Goal: Transaction & Acquisition: Purchase product/service

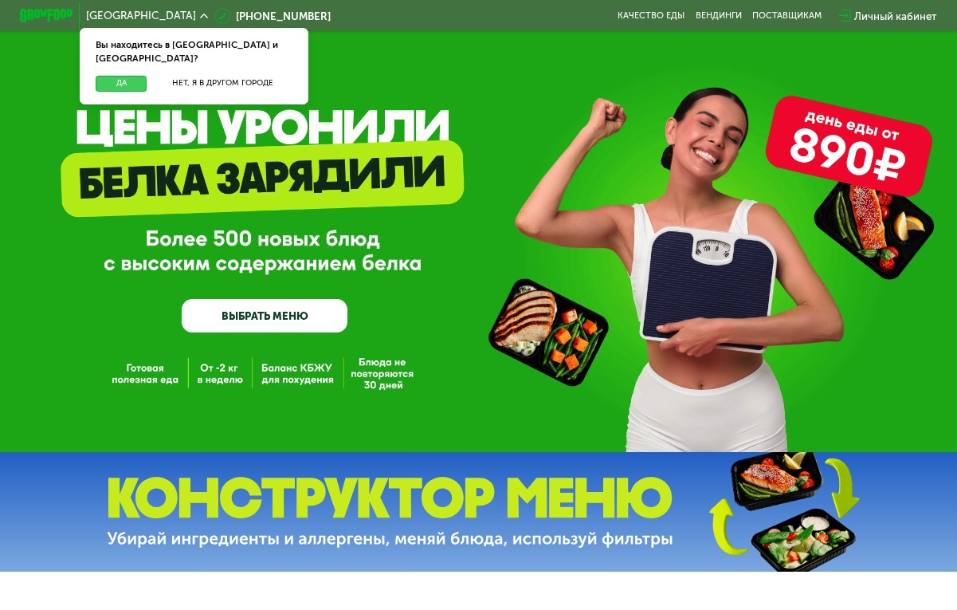
click at [132, 76] on button "Да" at bounding box center [121, 84] width 51 height 16
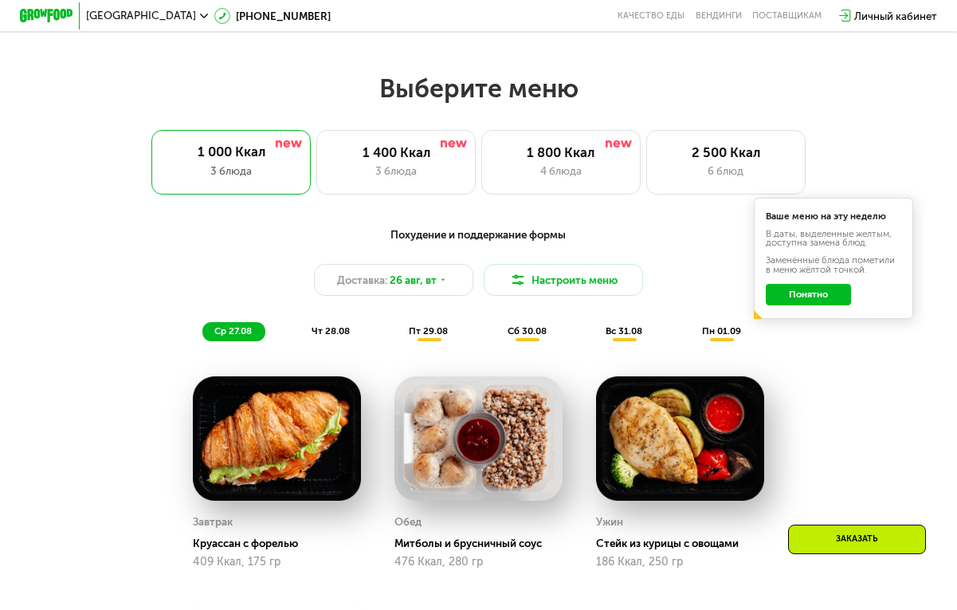
scroll to position [546, 0]
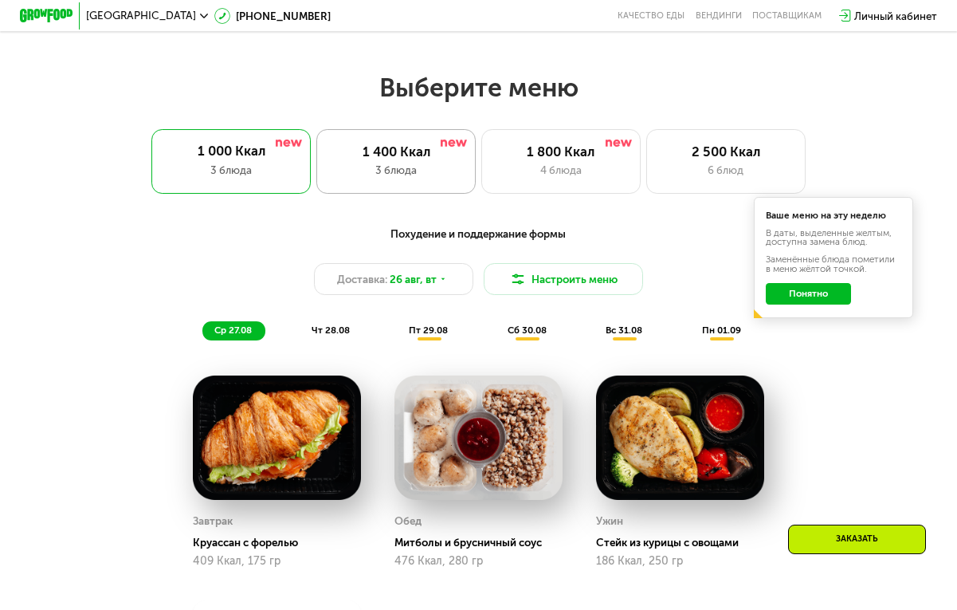
click at [449, 158] on div "1 400 Ккал" at bounding box center [396, 151] width 131 height 16
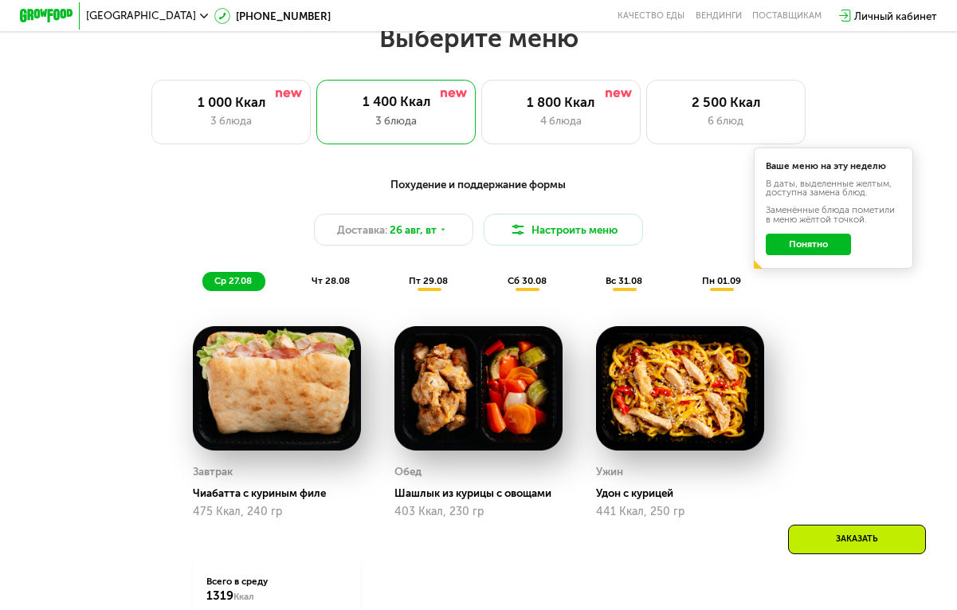
scroll to position [594, 0]
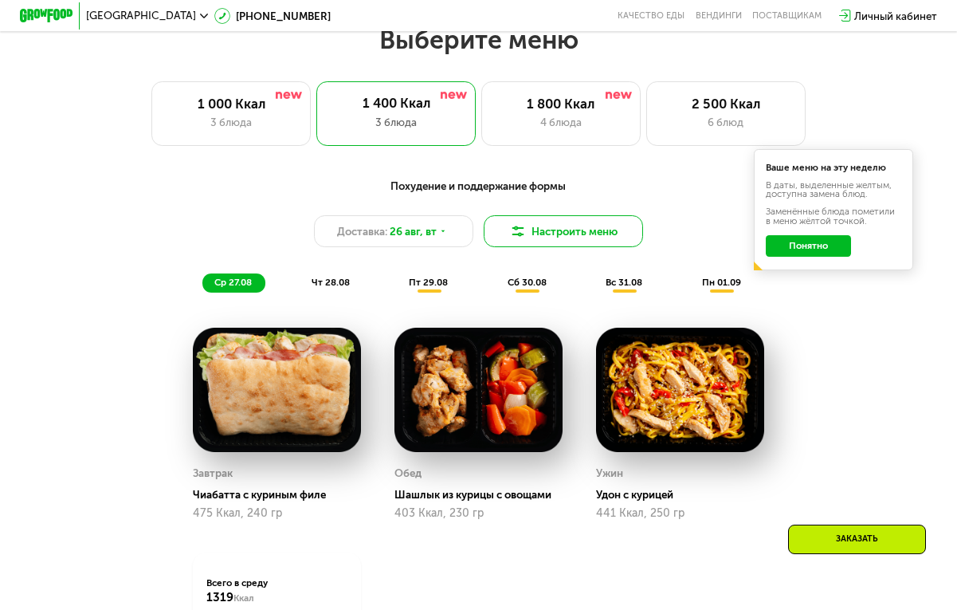
click at [577, 228] on button "Настроить меню" at bounding box center [563, 231] width 159 height 32
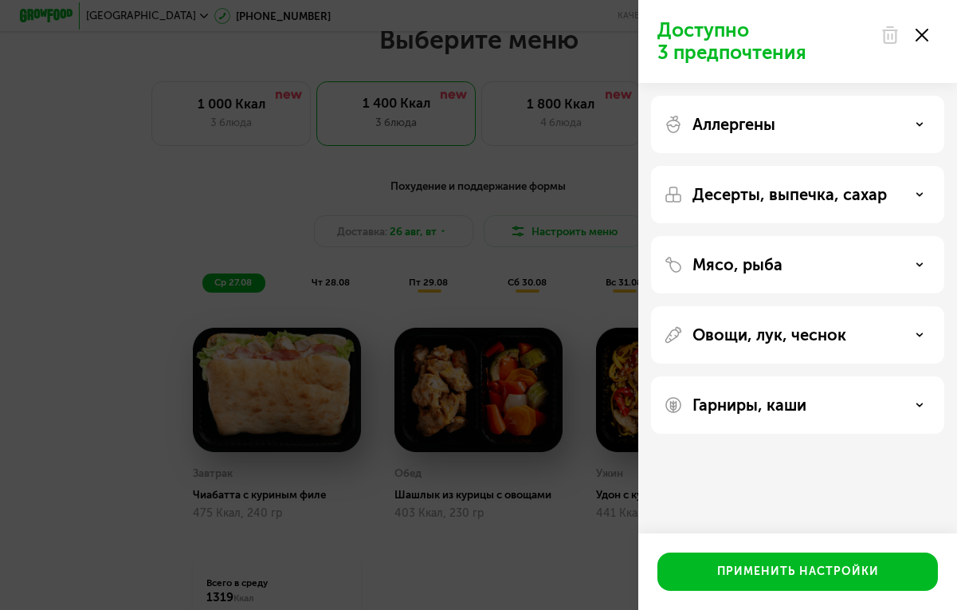
click at [761, 116] on p "Аллергены" at bounding box center [734, 124] width 83 height 19
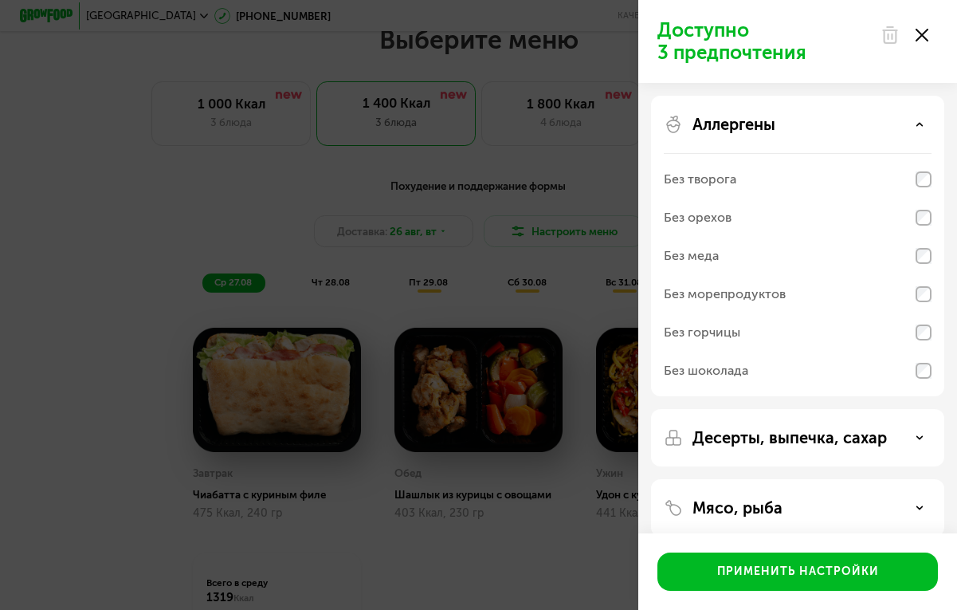
click at [762, 116] on p "Аллергены" at bounding box center [734, 124] width 83 height 19
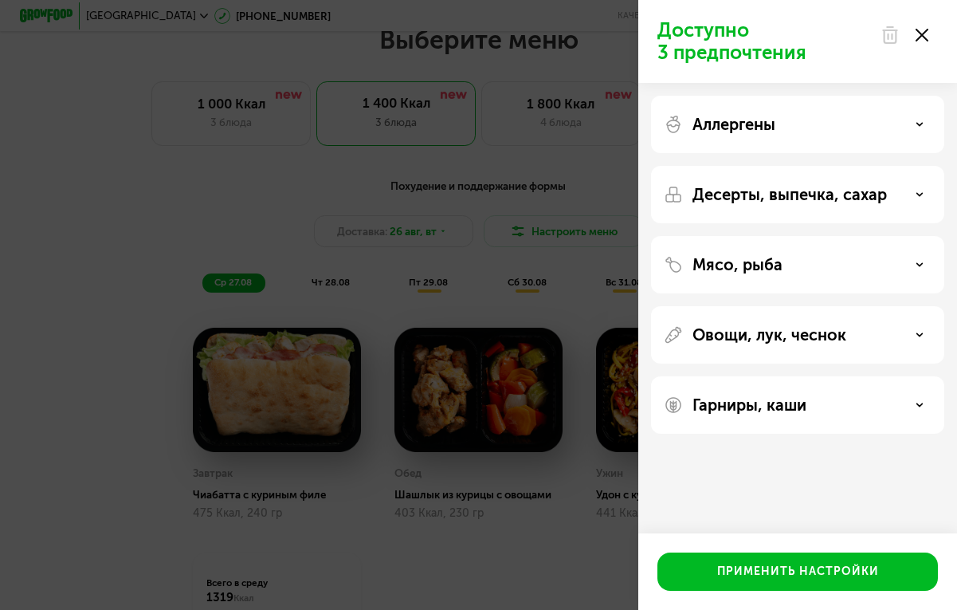
click at [747, 306] on div "Мясо, рыба" at bounding box center [797, 334] width 293 height 57
click at [745, 269] on p "Мясо, рыба" at bounding box center [738, 264] width 90 height 19
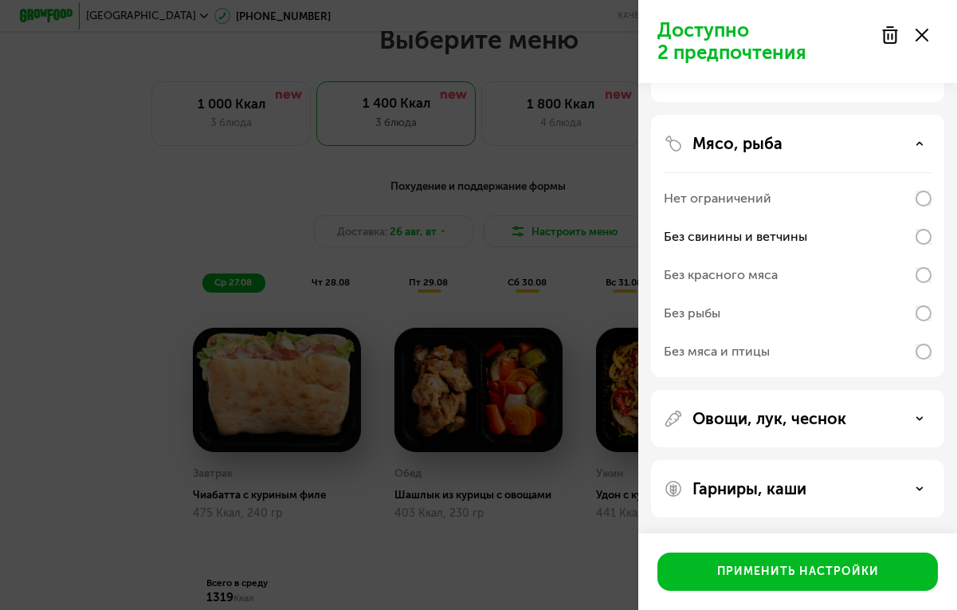
scroll to position [121, 0]
click at [776, 412] on p "Овощи, лук, чеснок" at bounding box center [770, 418] width 154 height 19
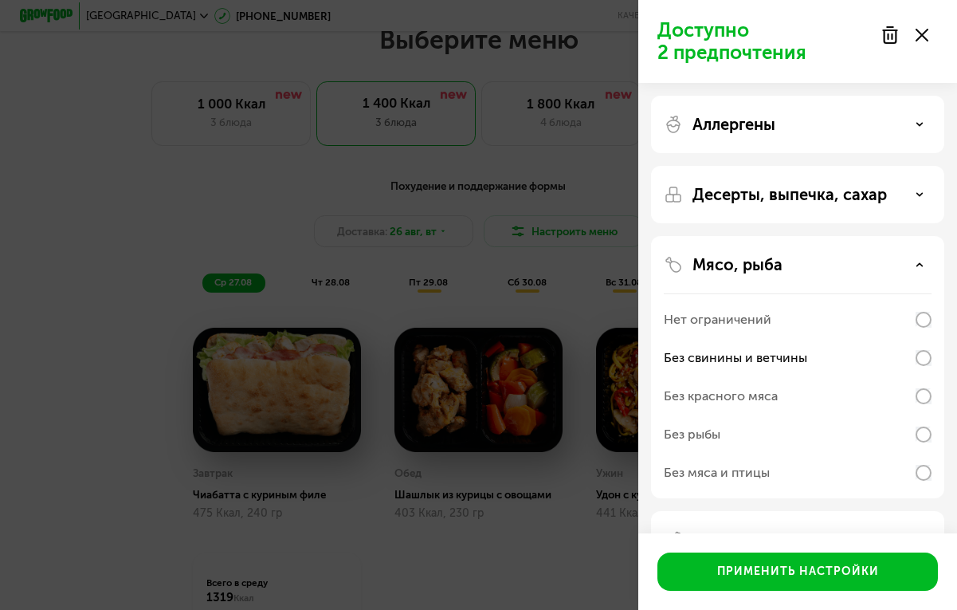
scroll to position [0, 0]
click at [871, 198] on p "Десерты, выпечка, сахар" at bounding box center [790, 194] width 194 height 19
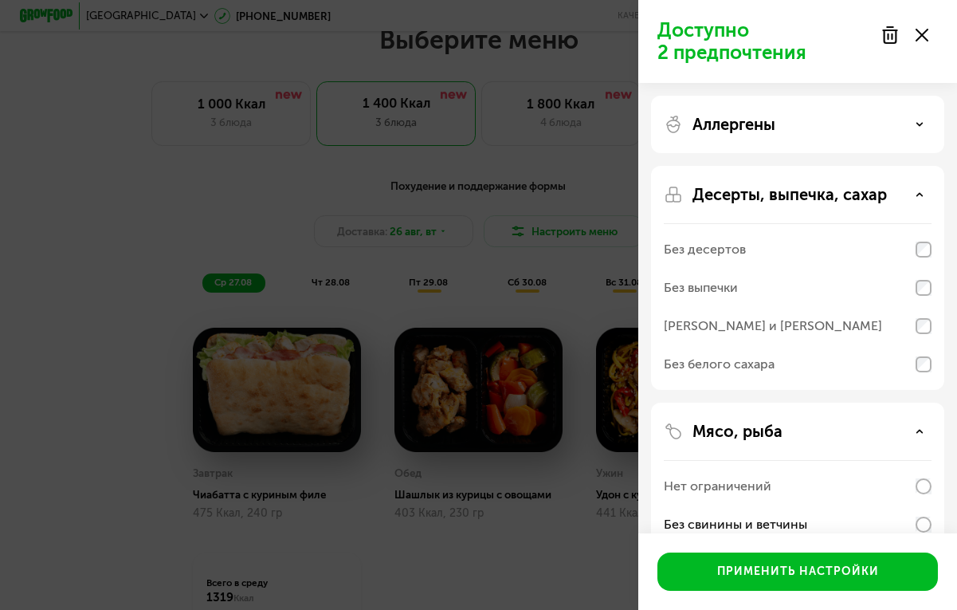
click at [878, 128] on div "Аллергены" at bounding box center [798, 124] width 268 height 19
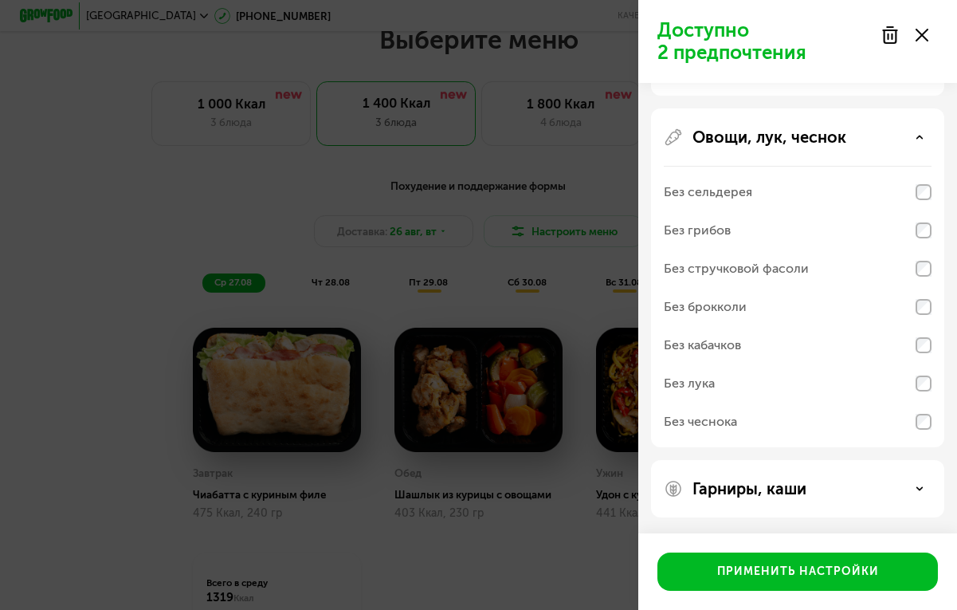
scroll to position [812, 0]
click at [784, 476] on div "Гарниры, каши" at bounding box center [797, 488] width 293 height 57
click at [785, 496] on p "Гарниры, каши" at bounding box center [750, 488] width 114 height 19
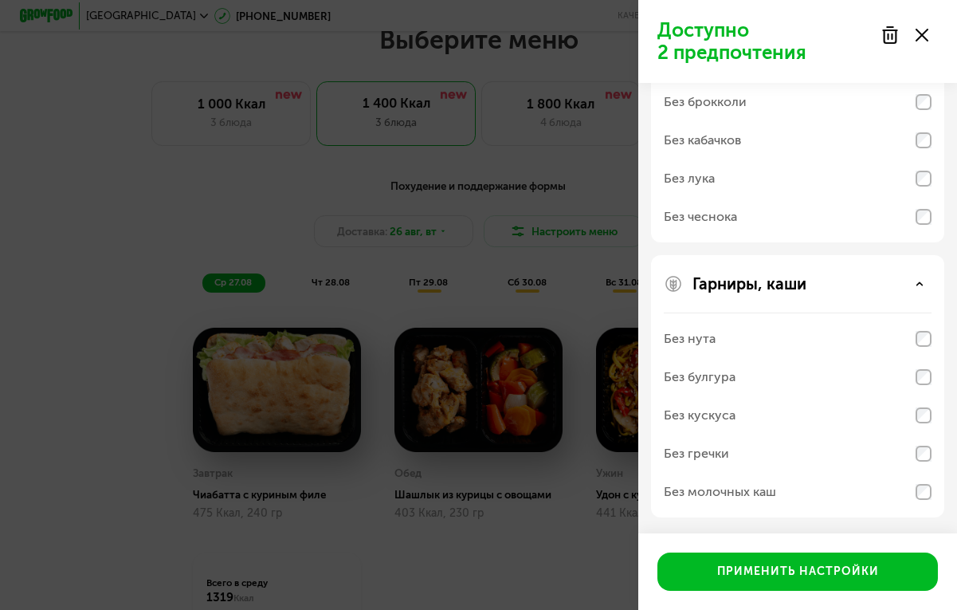
scroll to position [1017, 0]
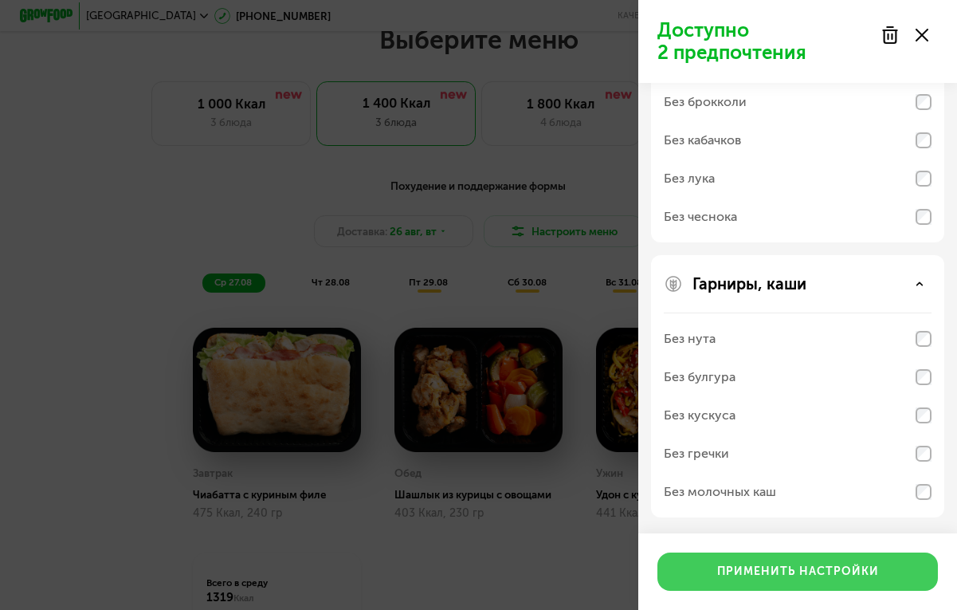
click at [766, 572] on div "Применить настройки" at bounding box center [798, 571] width 162 height 16
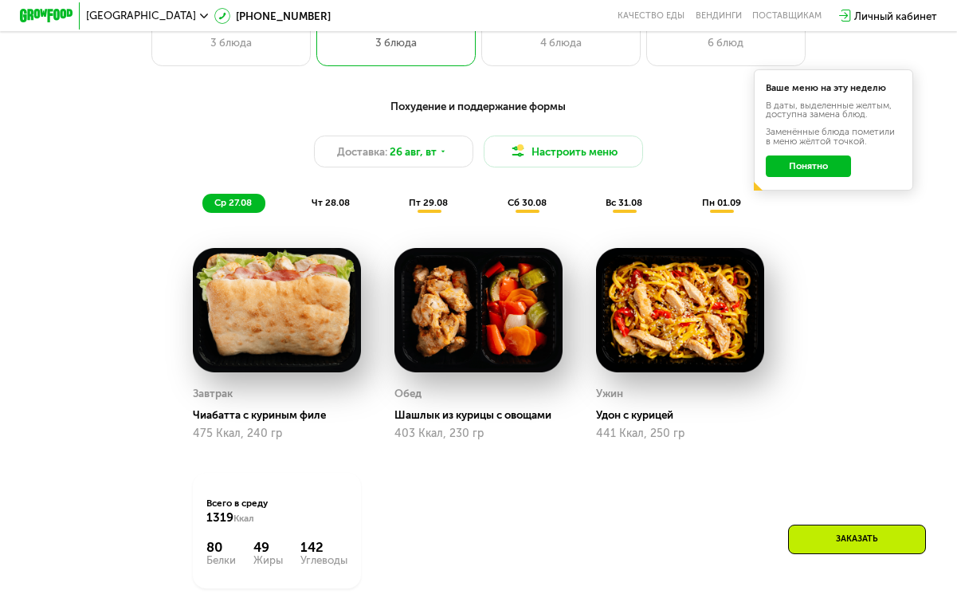
scroll to position [673, 0]
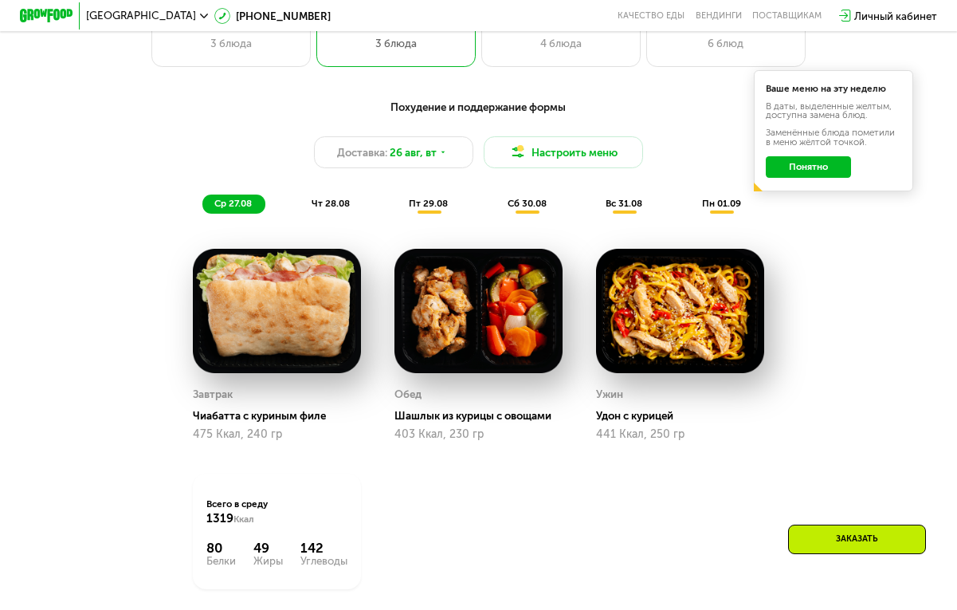
click at [332, 198] on span "чт 28.08" at bounding box center [331, 203] width 38 height 11
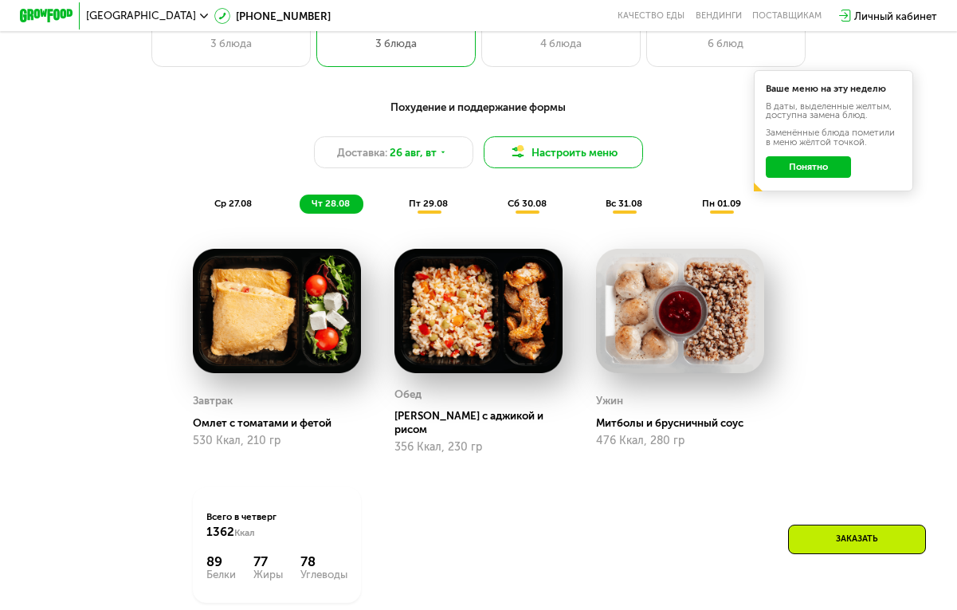
click at [524, 152] on img at bounding box center [518, 152] width 16 height 16
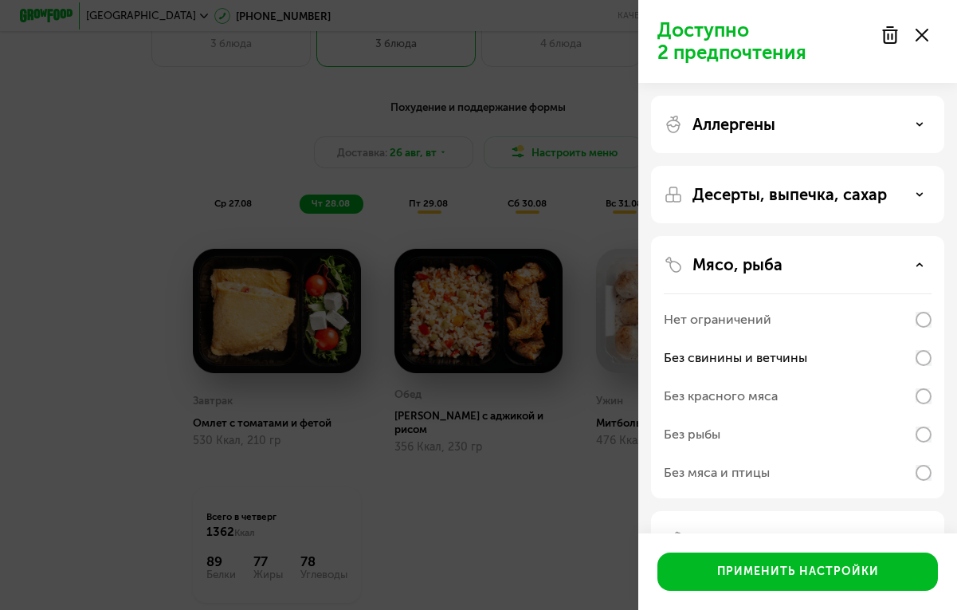
click at [799, 166] on div "Аллергены" at bounding box center [797, 194] width 293 height 57
click at [803, 166] on div "Аллергены" at bounding box center [797, 194] width 293 height 57
click at [775, 119] on p "Аллергены" at bounding box center [734, 124] width 83 height 19
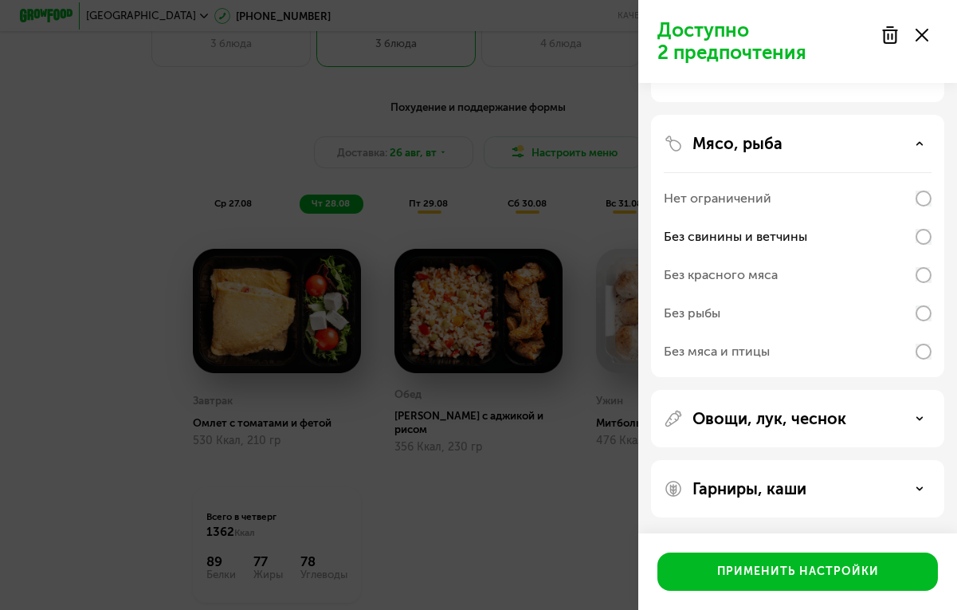
scroll to position [364, 0]
click at [919, 33] on icon at bounding box center [922, 35] width 13 height 13
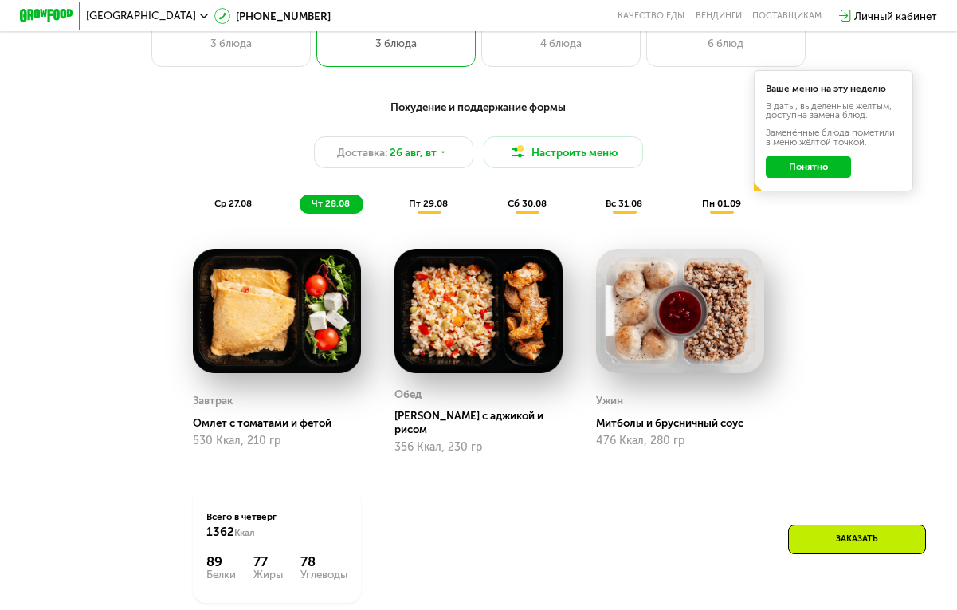
click at [226, 198] on span "ср 27.08" at bounding box center [232, 203] width 37 height 11
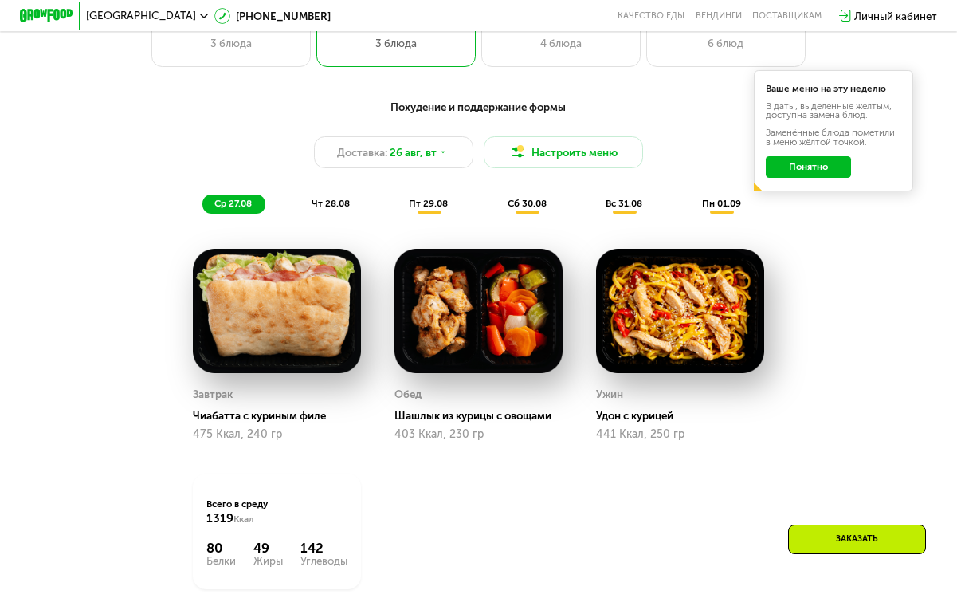
click at [438, 207] on span "пт 29.08" at bounding box center [428, 203] width 39 height 11
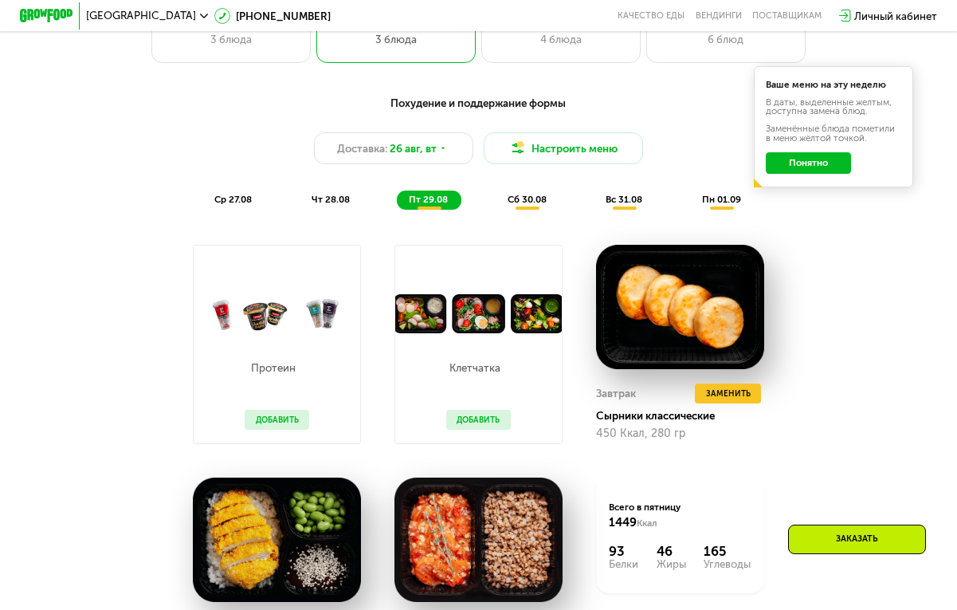
scroll to position [656, 0]
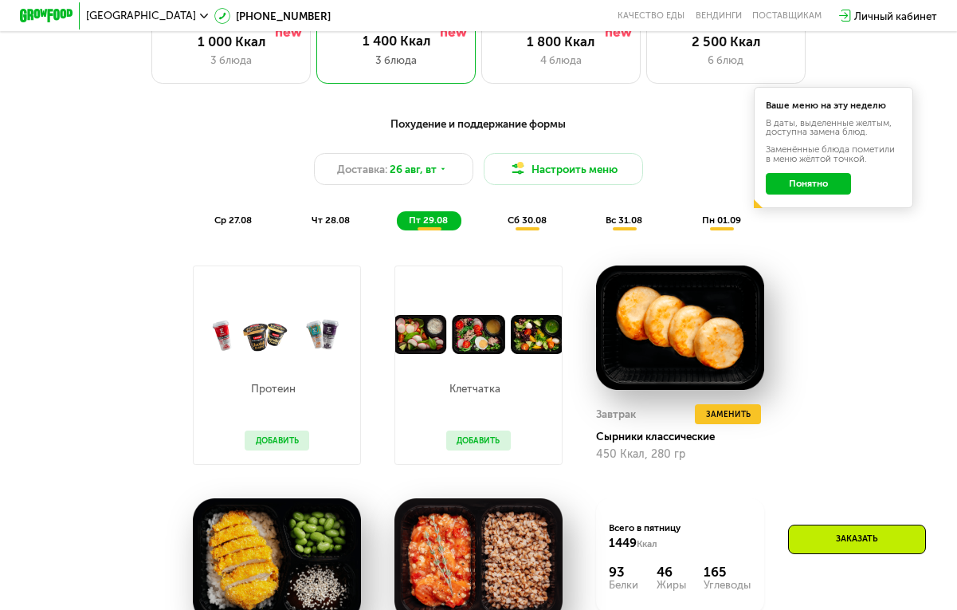
click at [516, 223] on span "сб 30.08" at bounding box center [527, 219] width 39 height 11
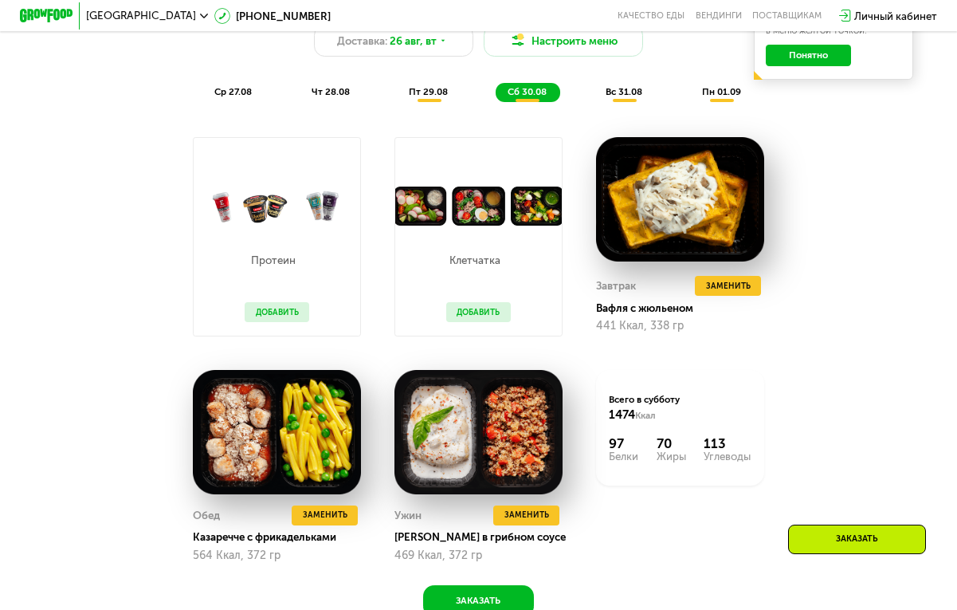
scroll to position [795, 0]
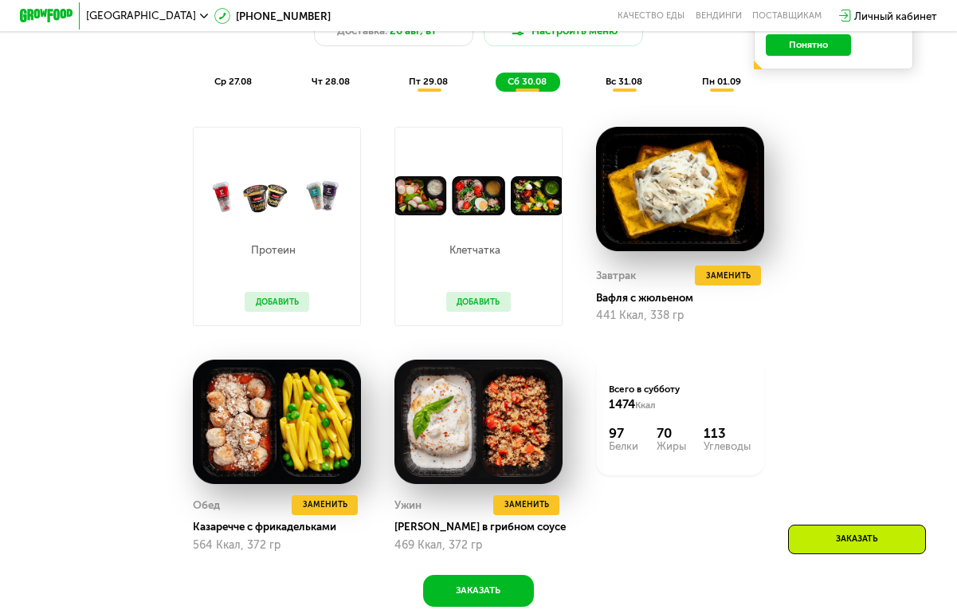
click at [690, 87] on div "вс 31.08" at bounding box center [722, 82] width 65 height 18
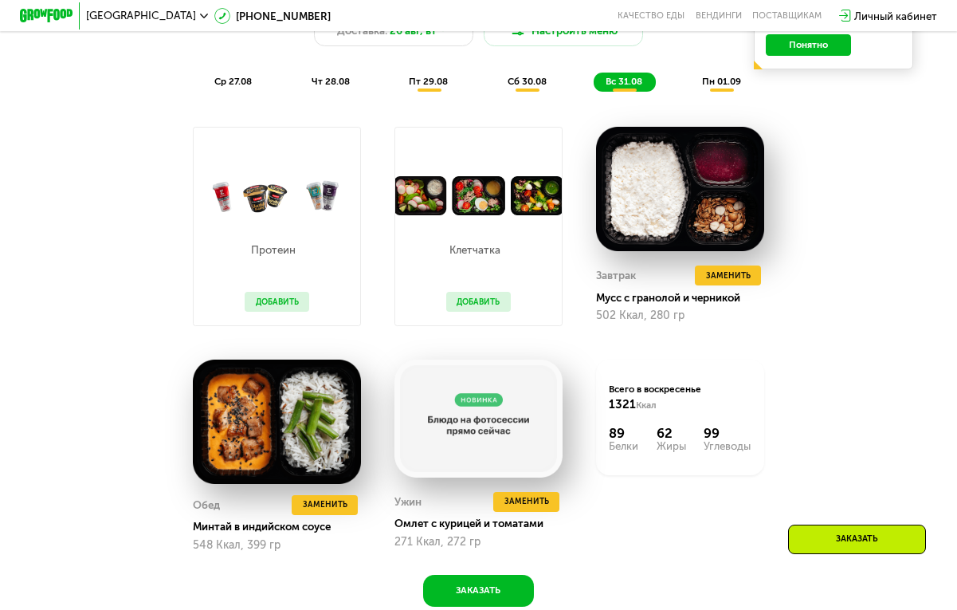
click at [708, 78] on span "пн 01.09" at bounding box center [721, 81] width 39 height 11
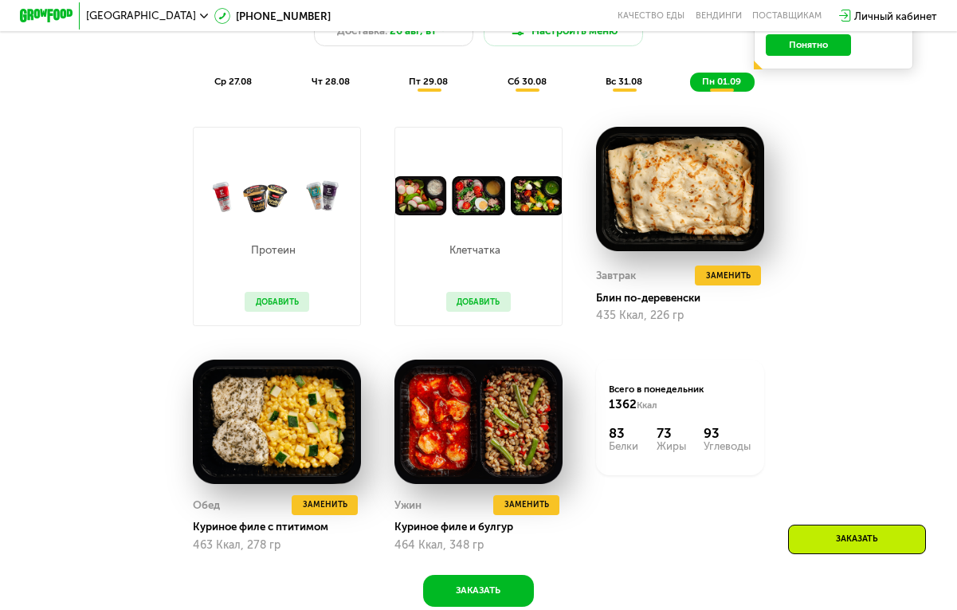
click at [240, 83] on span "ср 27.08" at bounding box center [232, 81] width 37 height 11
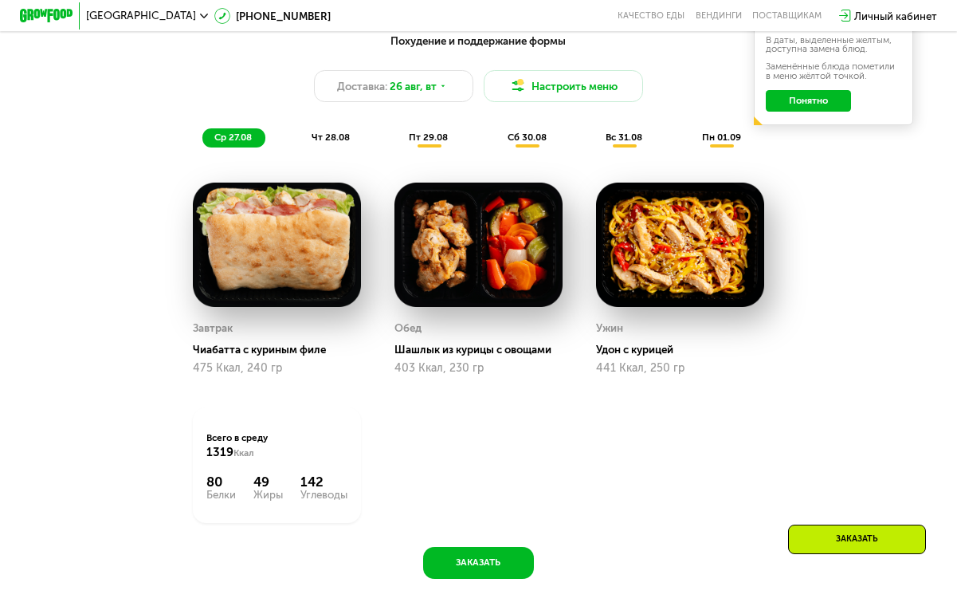
scroll to position [730, 0]
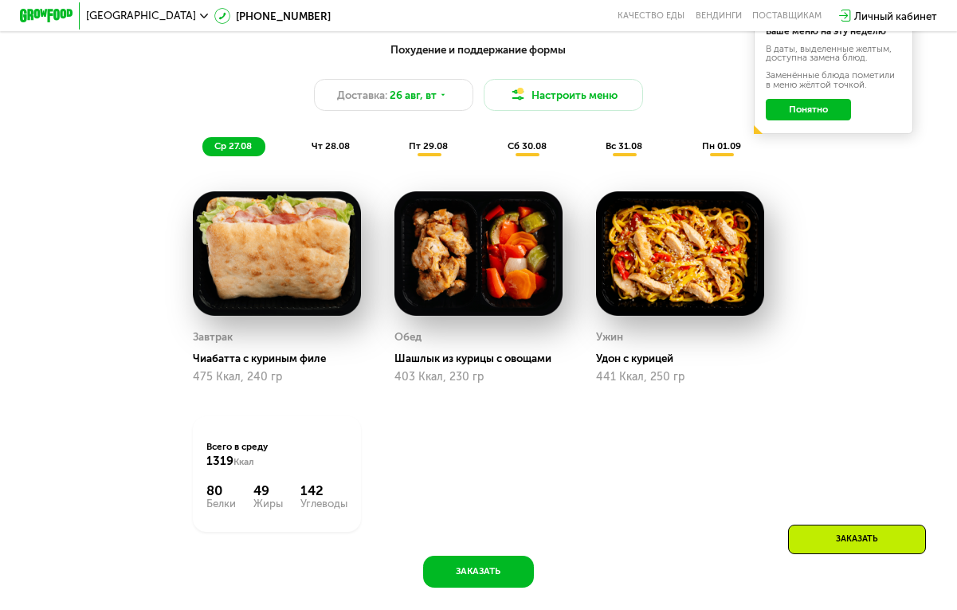
click at [349, 140] on span "чт 28.08" at bounding box center [331, 145] width 38 height 11
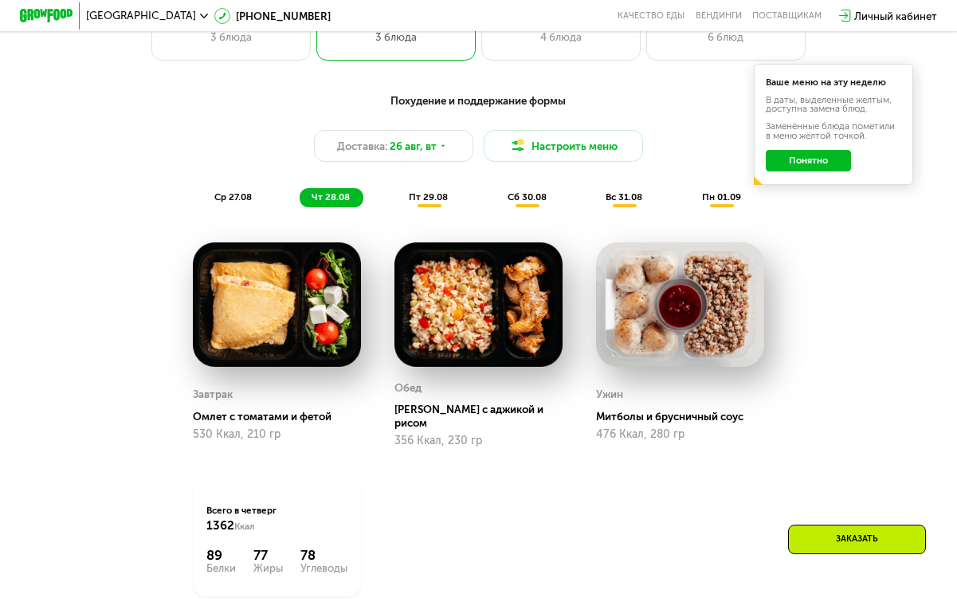
scroll to position [665, 0]
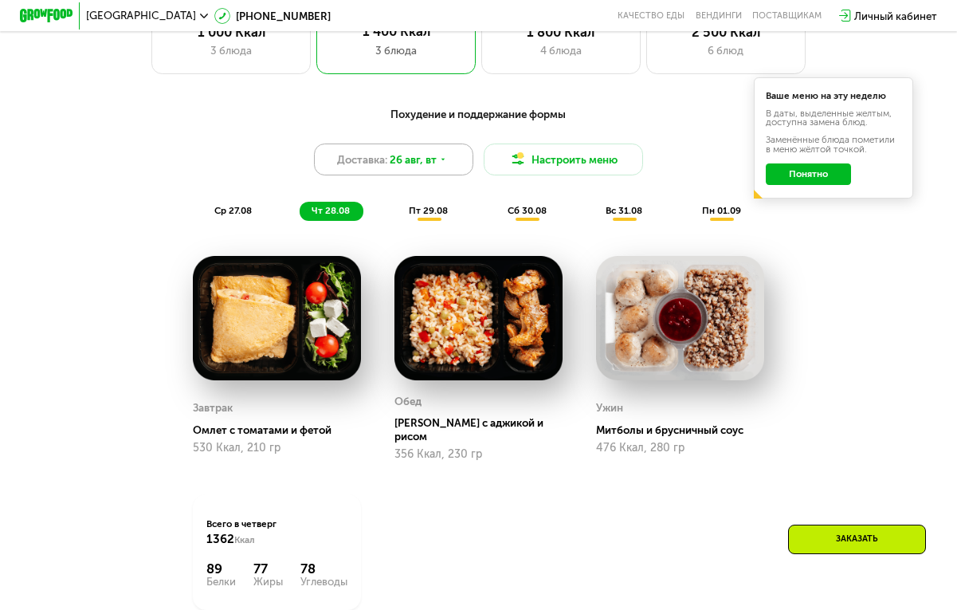
click at [406, 163] on span "26 авг, вт" at bounding box center [413, 159] width 47 height 16
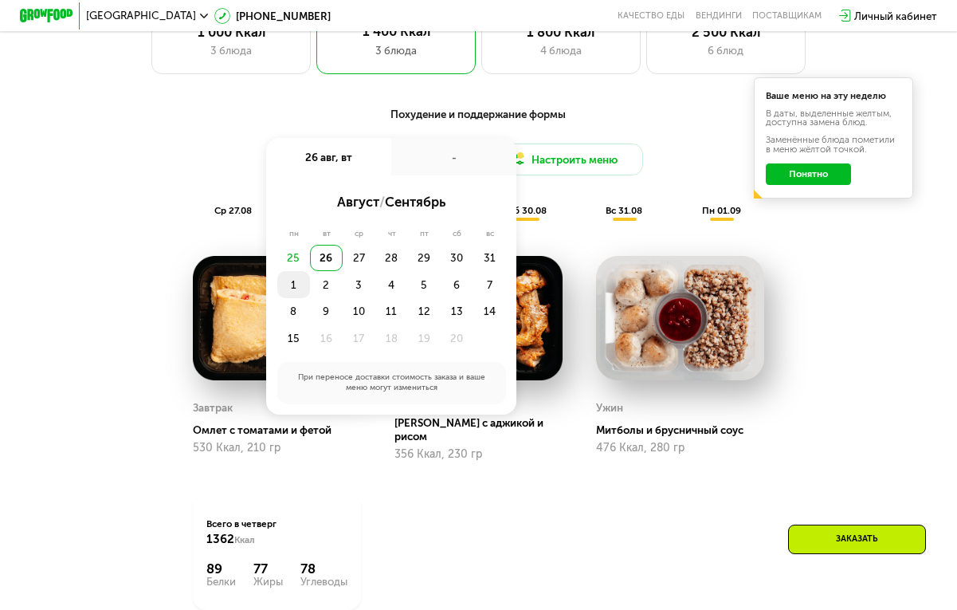
click at [310, 285] on div "1" at bounding box center [326, 284] width 33 height 26
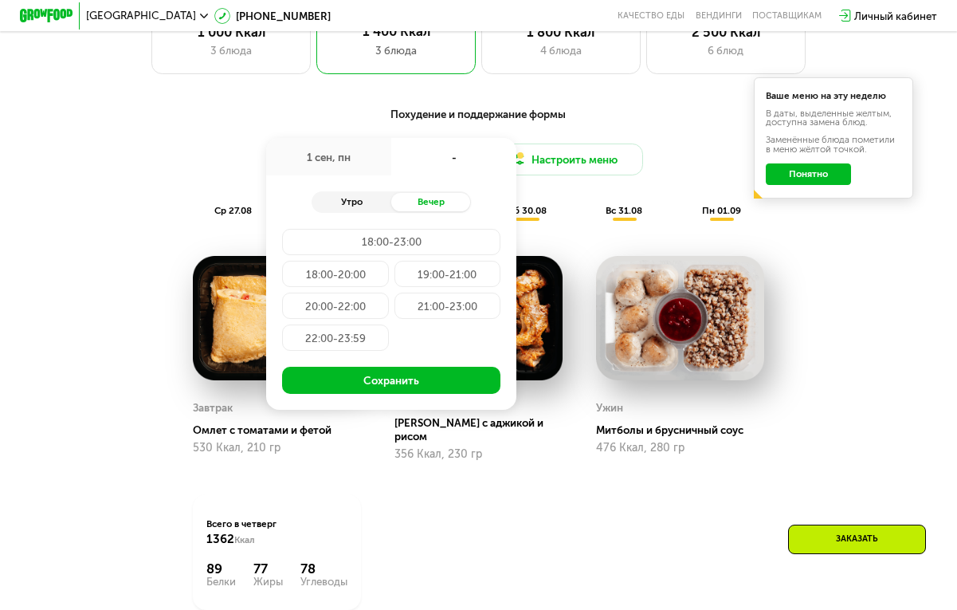
click at [371, 195] on div "Утро" at bounding box center [352, 202] width 80 height 18
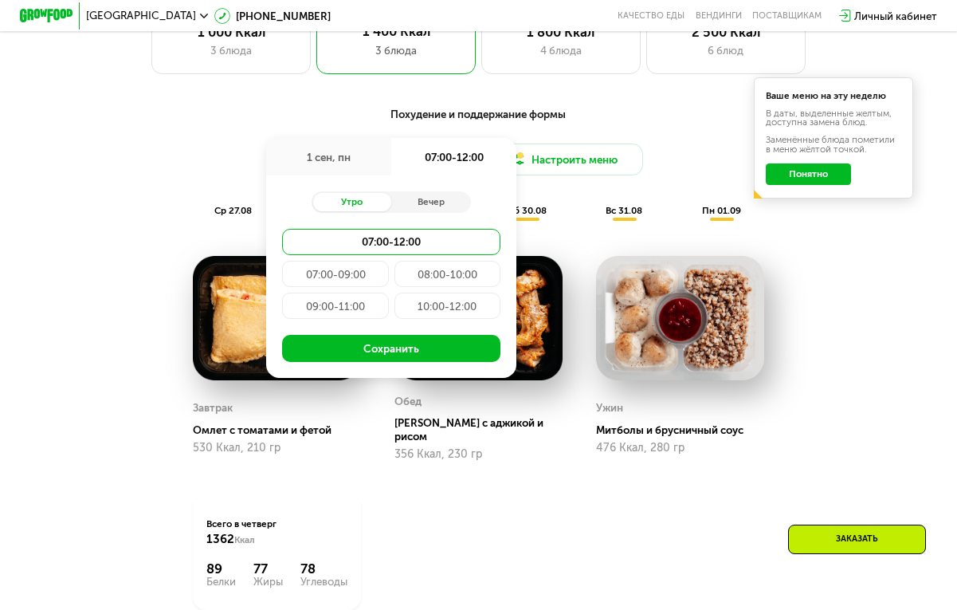
click at [394, 269] on div "07:00-09:00" at bounding box center [447, 274] width 106 height 26
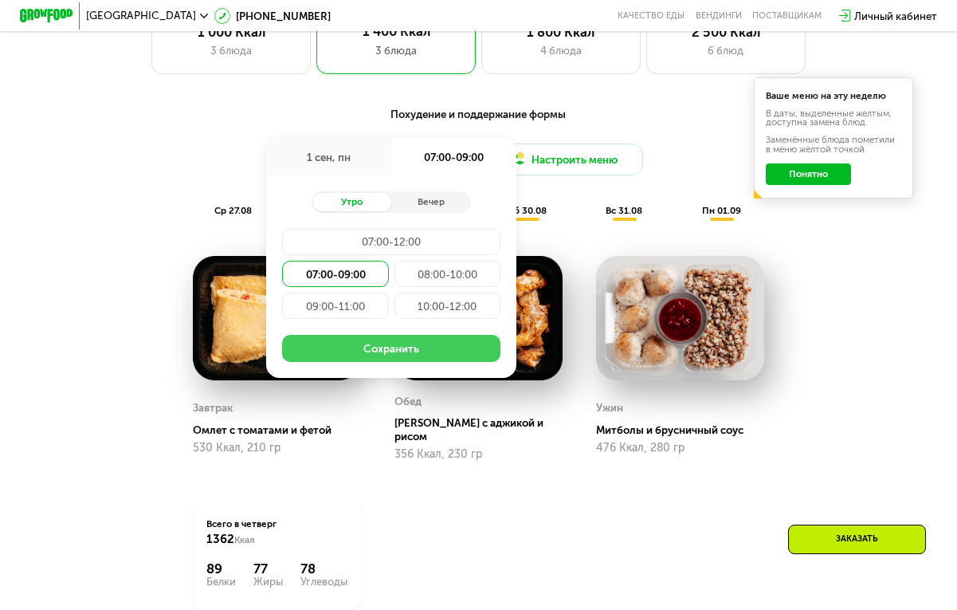
click at [366, 347] on button "Сохранить" at bounding box center [391, 348] width 218 height 26
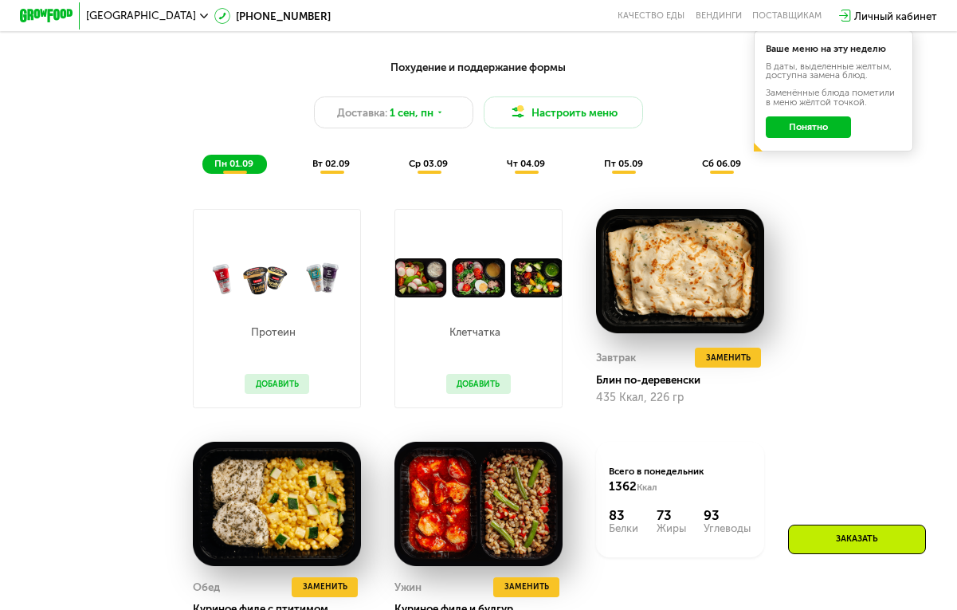
scroll to position [678, 0]
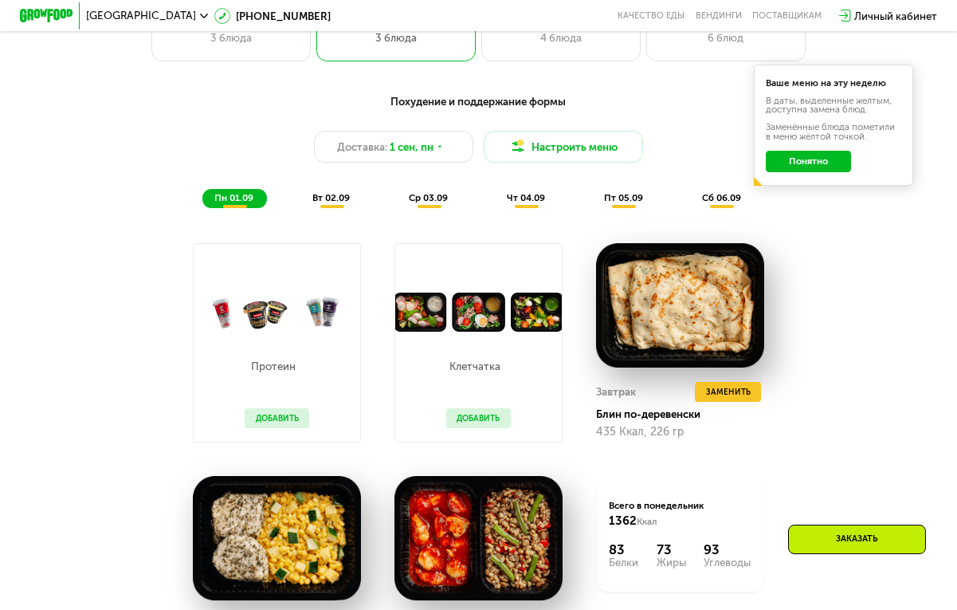
click at [340, 202] on span "вт 02.09" at bounding box center [330, 197] width 37 height 11
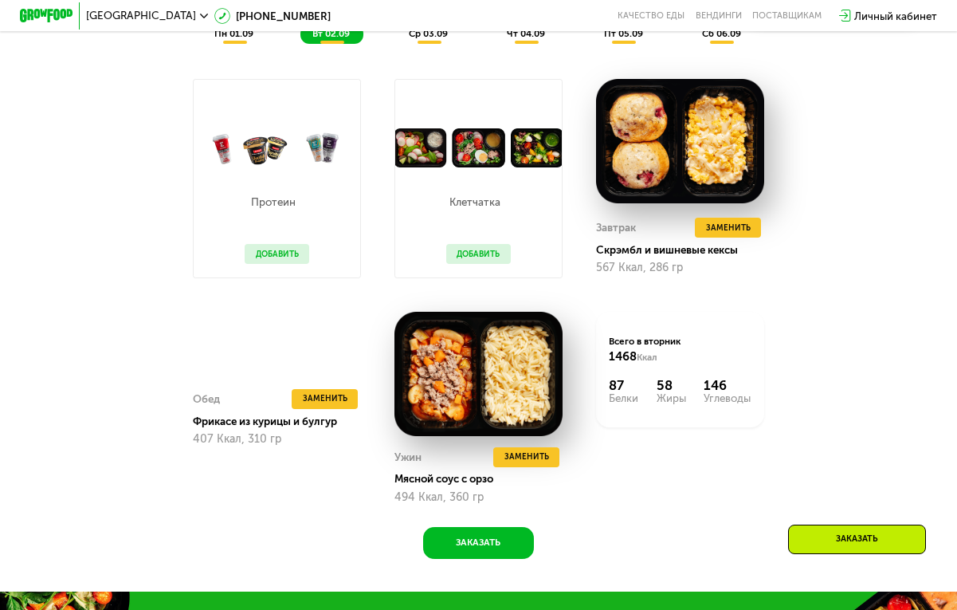
scroll to position [865, 0]
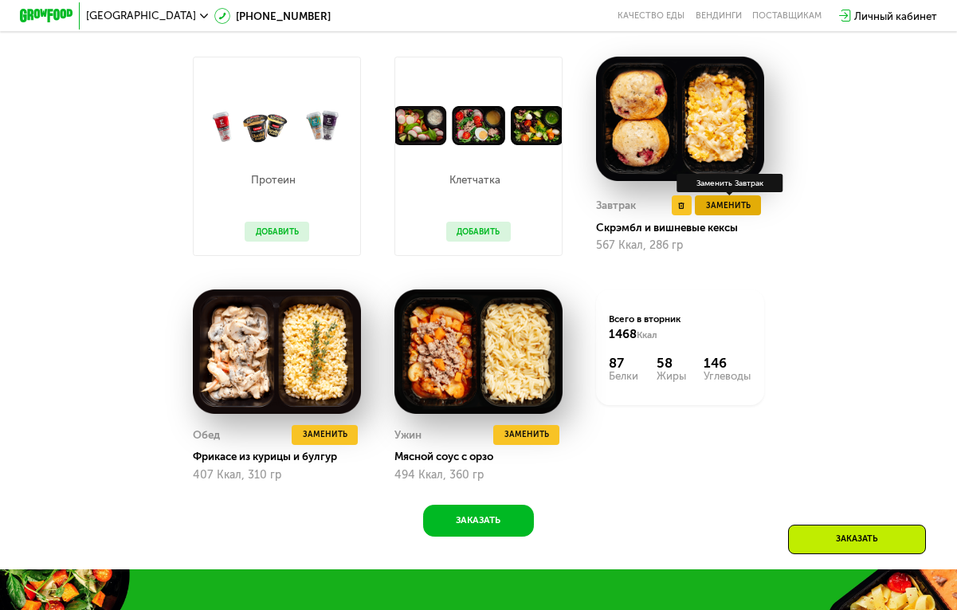
click at [723, 206] on span "Заменить" at bounding box center [728, 206] width 45 height 14
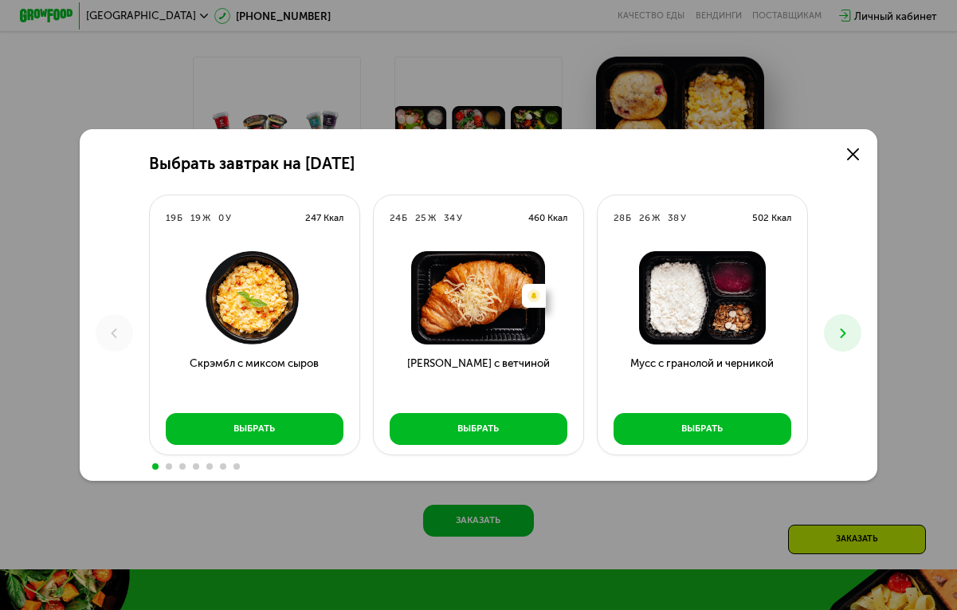
click at [848, 325] on icon at bounding box center [843, 333] width 16 height 16
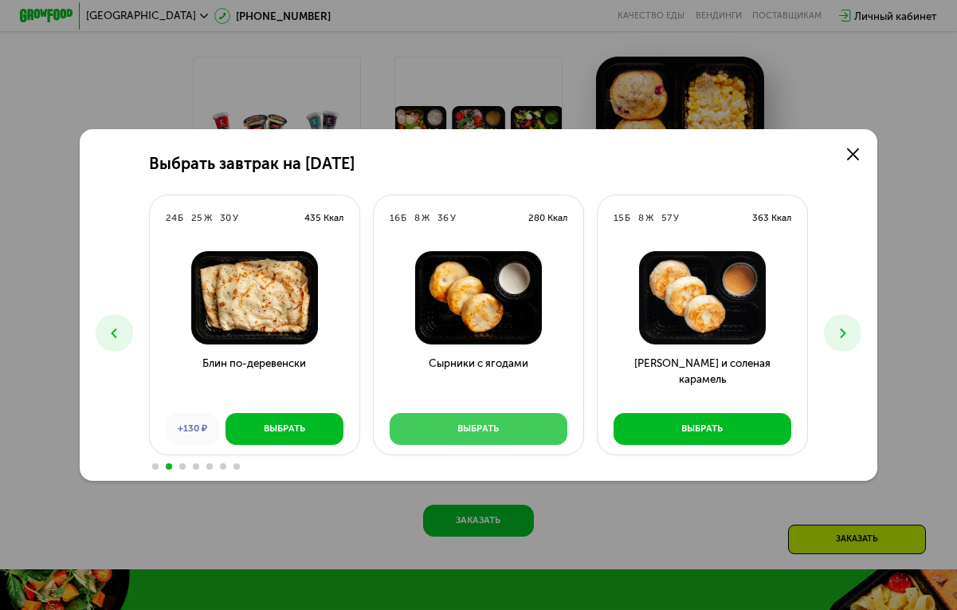
click at [524, 422] on button "Выбрать" at bounding box center [479, 429] width 178 height 32
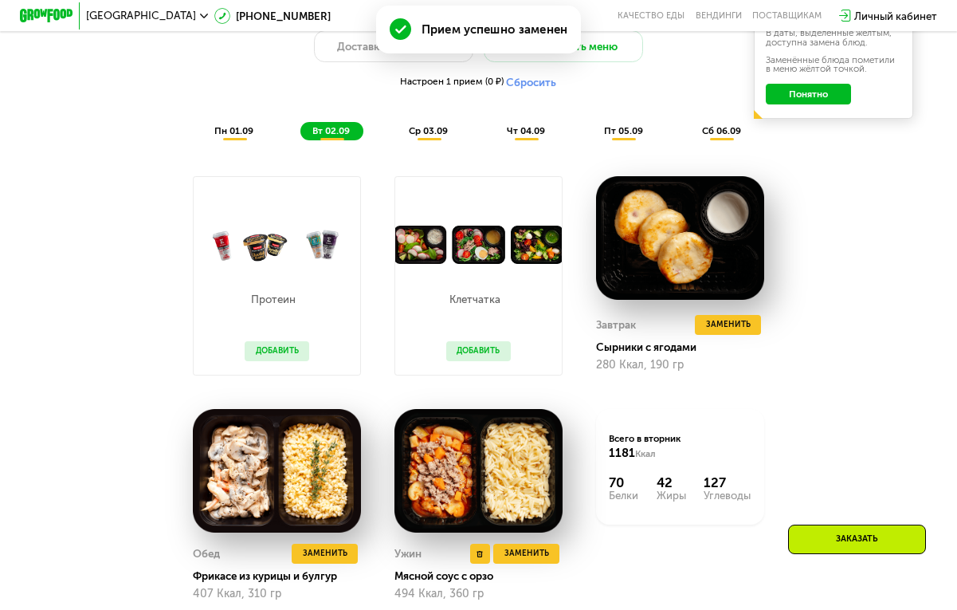
scroll to position [771, 0]
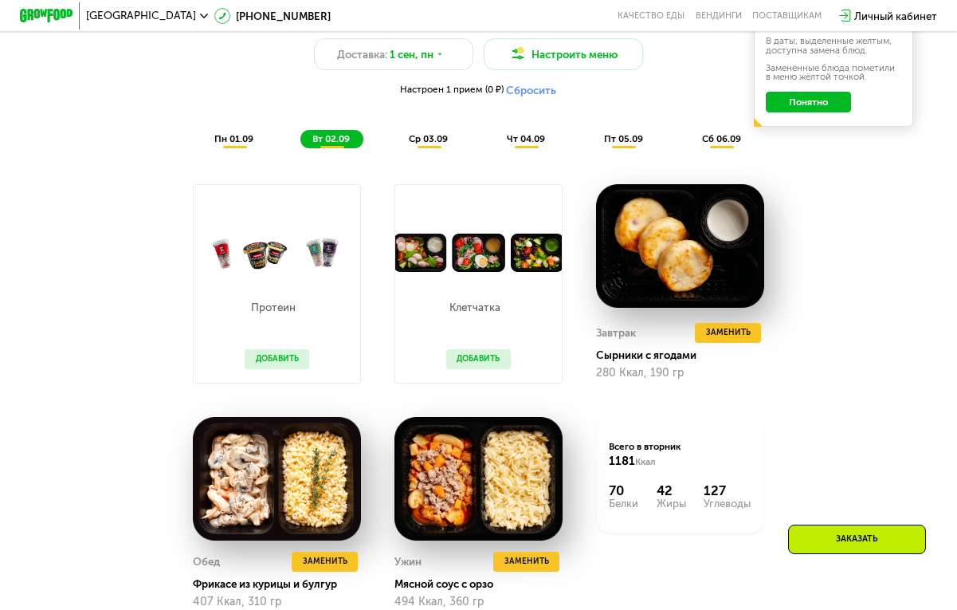
click at [446, 133] on span "ср 03.09" at bounding box center [428, 138] width 39 height 11
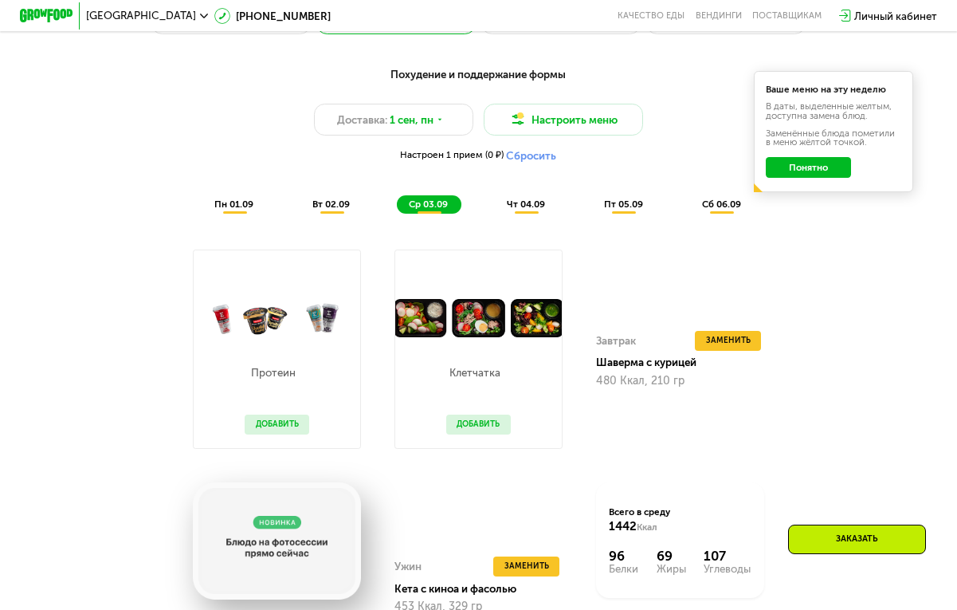
scroll to position [697, 0]
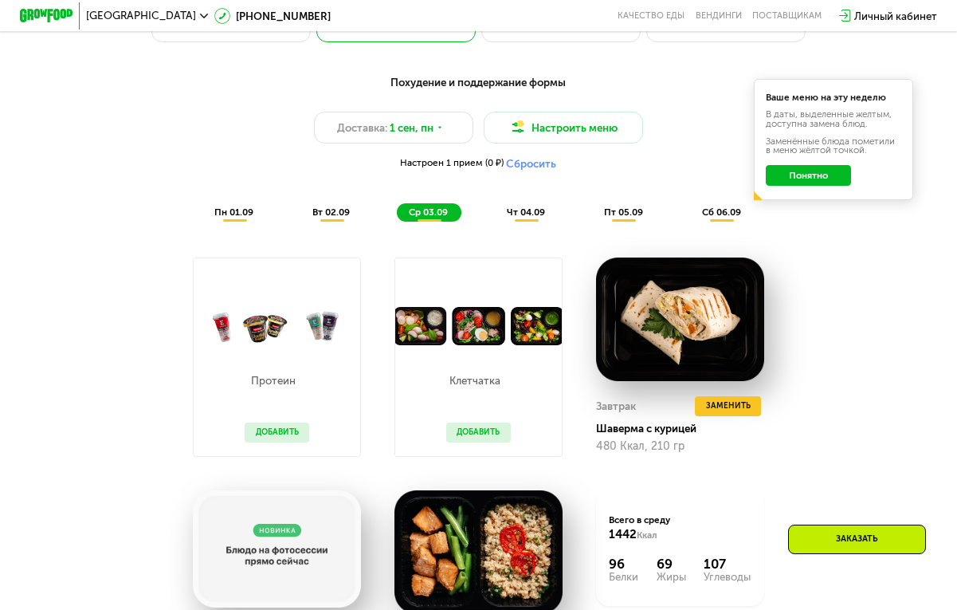
click at [535, 211] on span "чт 04.09" at bounding box center [526, 211] width 38 height 11
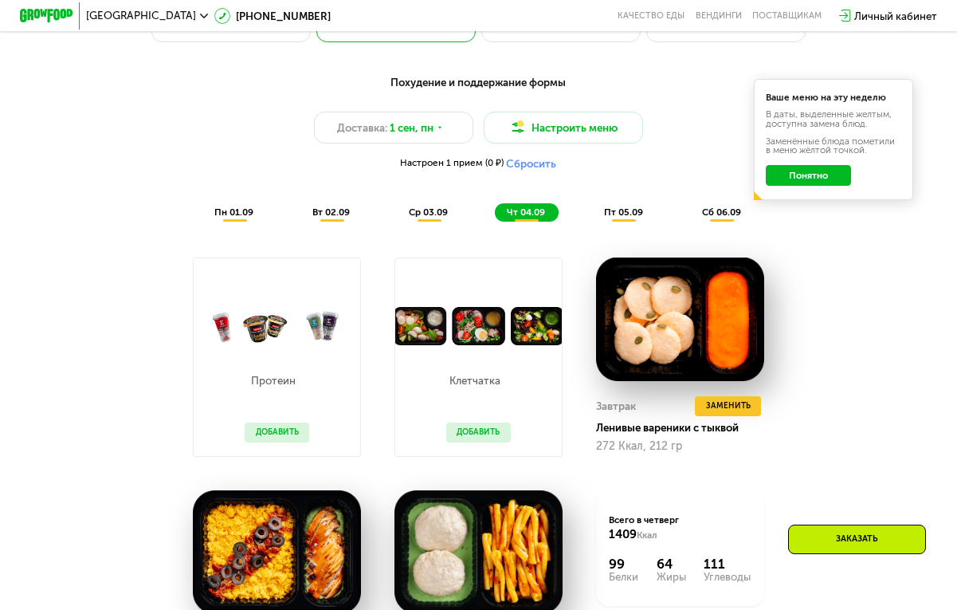
scroll to position [786, 0]
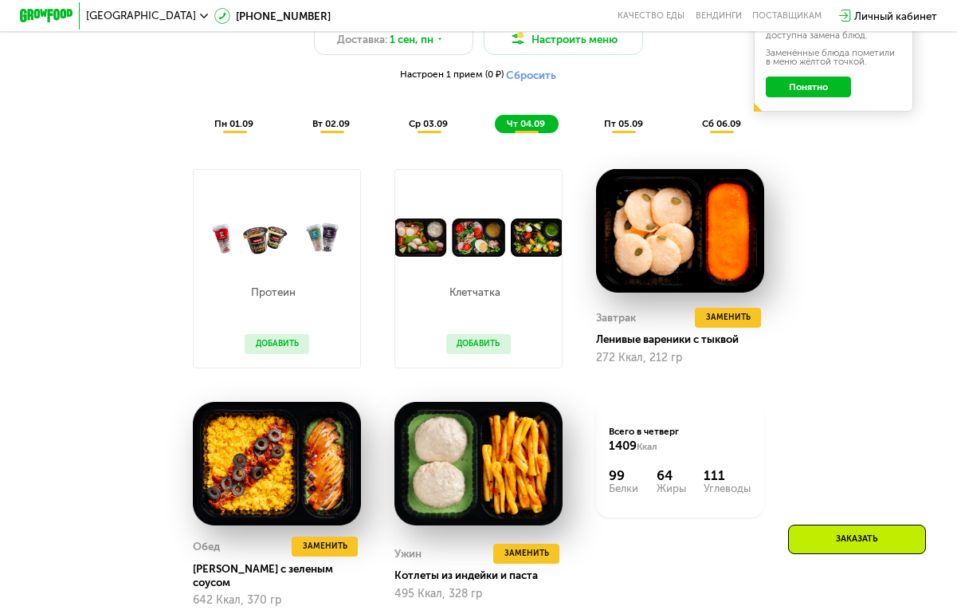
click at [616, 118] on span "пт 05.09" at bounding box center [623, 123] width 39 height 11
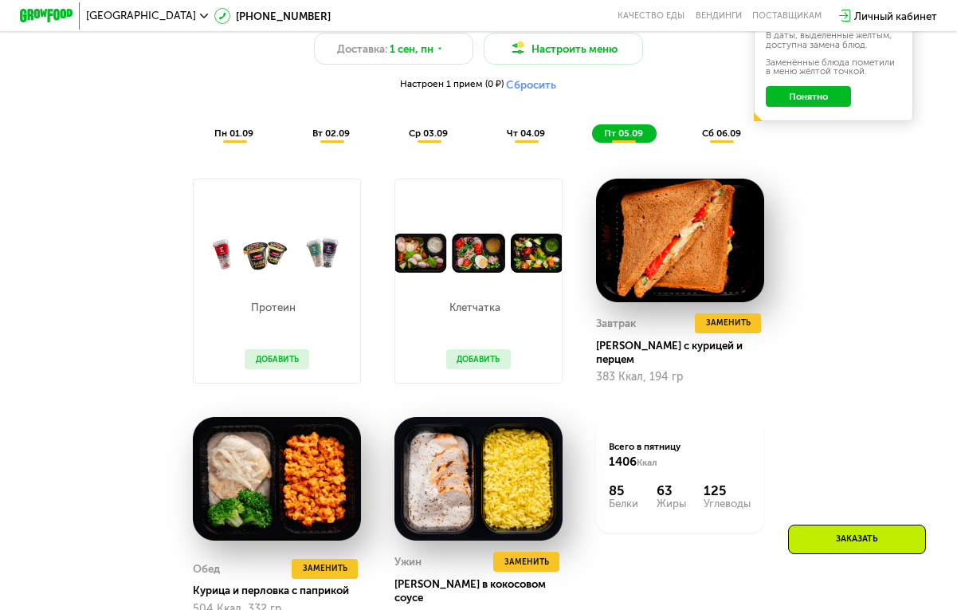
scroll to position [754, 0]
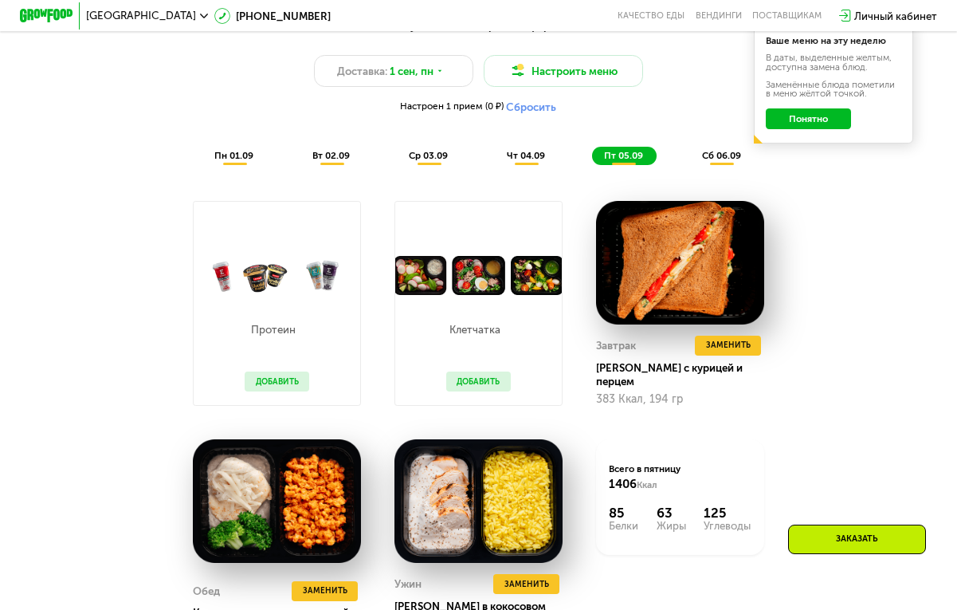
click at [724, 155] on span "сб 06.09" at bounding box center [721, 155] width 39 height 11
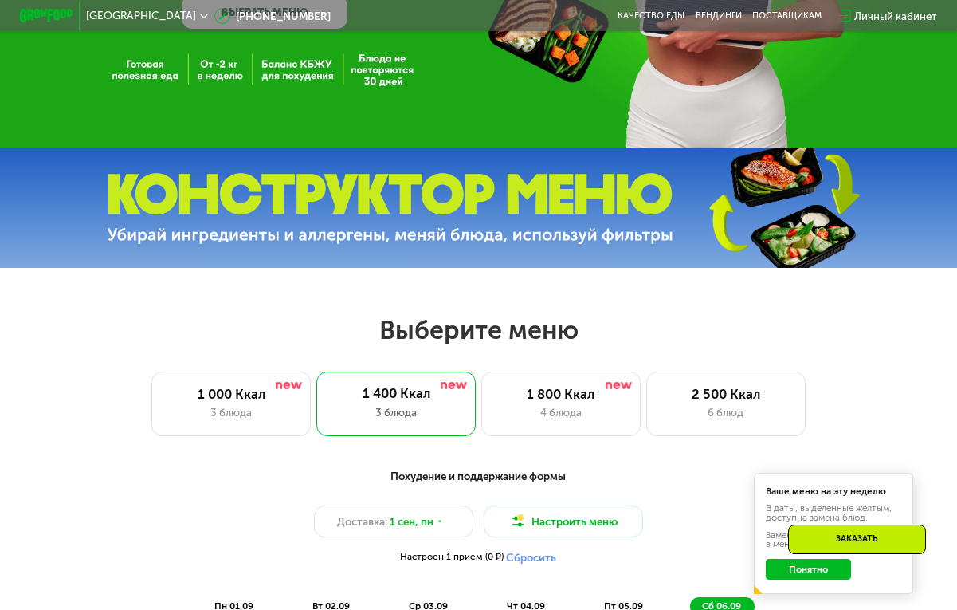
scroll to position [302, 0]
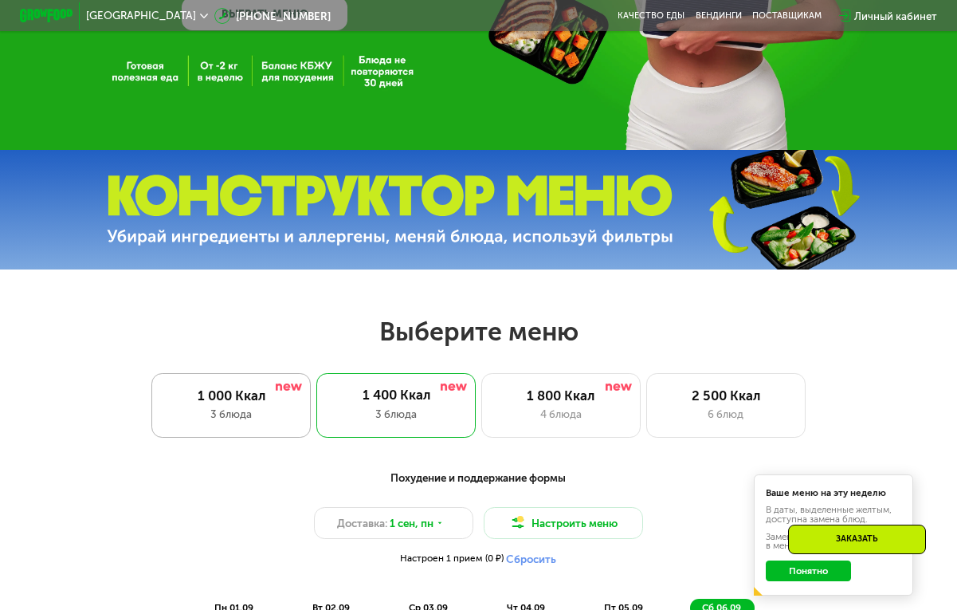
click at [316, 428] on div "1 000 Ккал 3 блюда" at bounding box center [395, 405] width 159 height 64
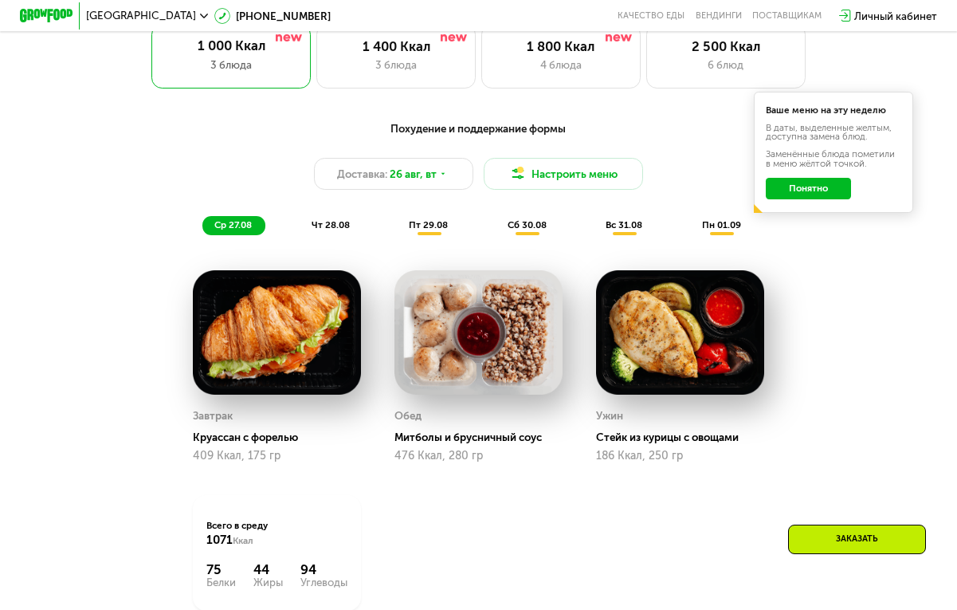
scroll to position [653, 0]
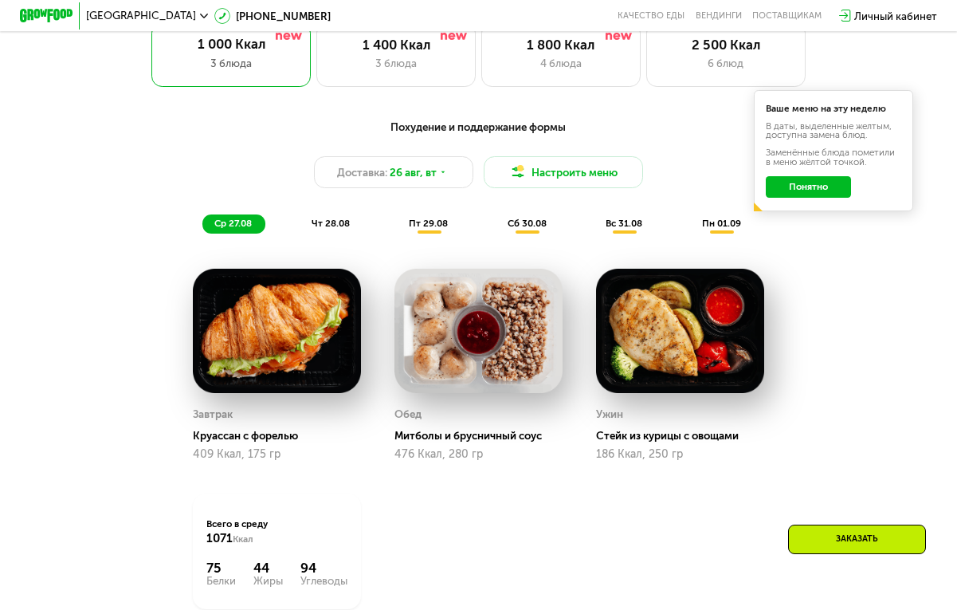
click at [443, 218] on span "пт 29.08" at bounding box center [428, 223] width 39 height 11
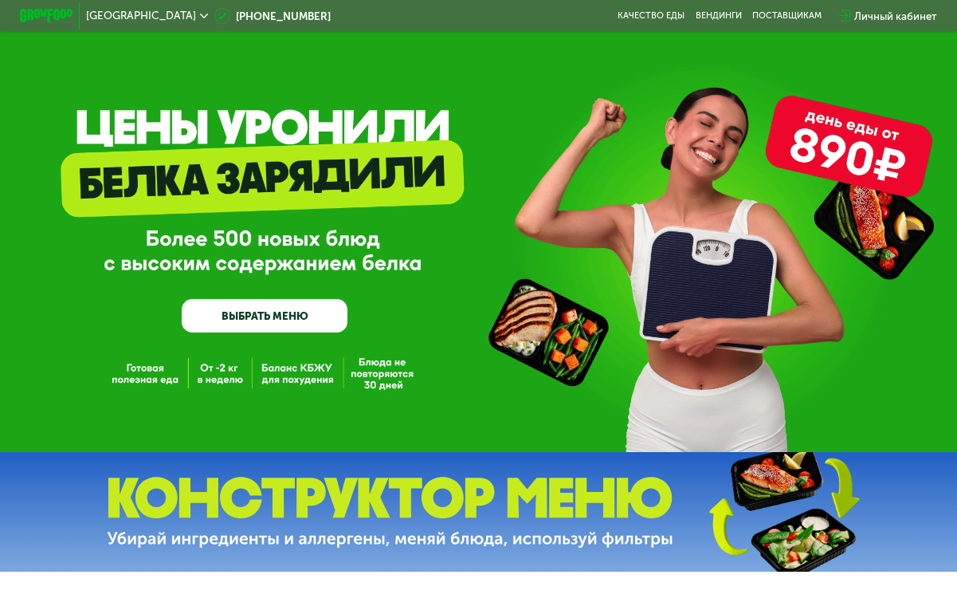
scroll to position [0, 0]
click at [312, 322] on link "ВЫБРАТЬ МЕНЮ" at bounding box center [265, 315] width 166 height 33
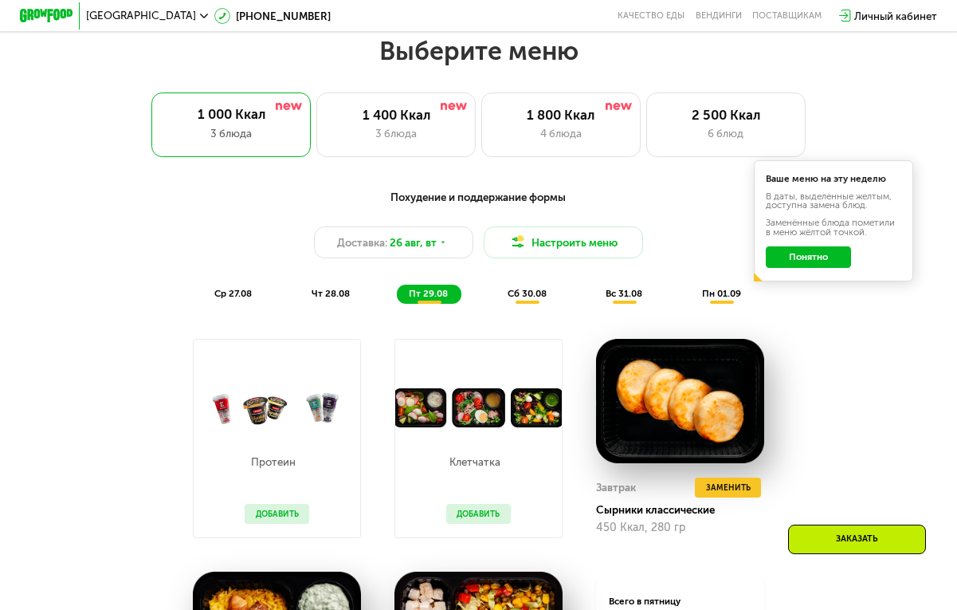
scroll to position [587, 0]
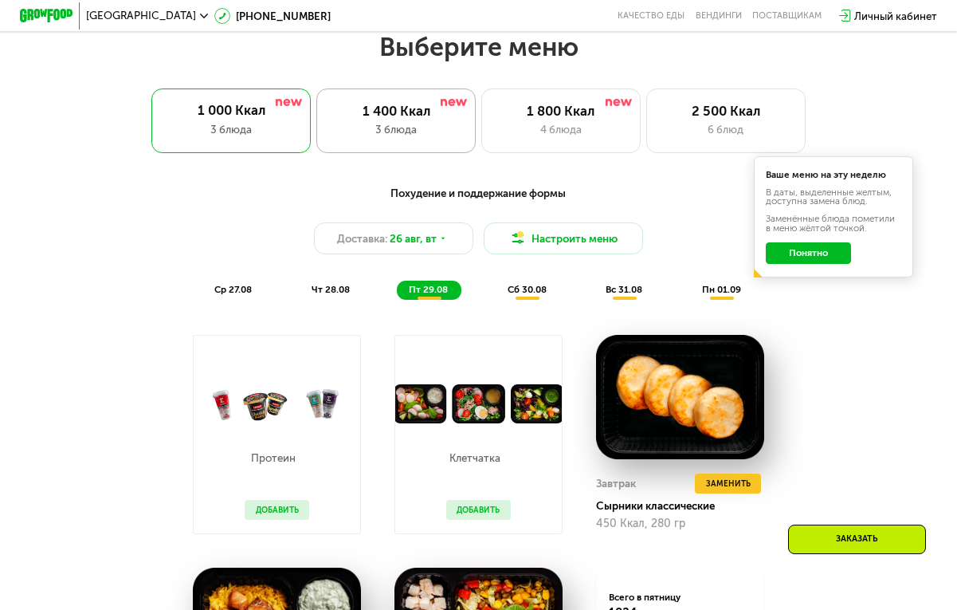
click at [422, 117] on div "1 400 Ккал" at bounding box center [396, 111] width 131 height 16
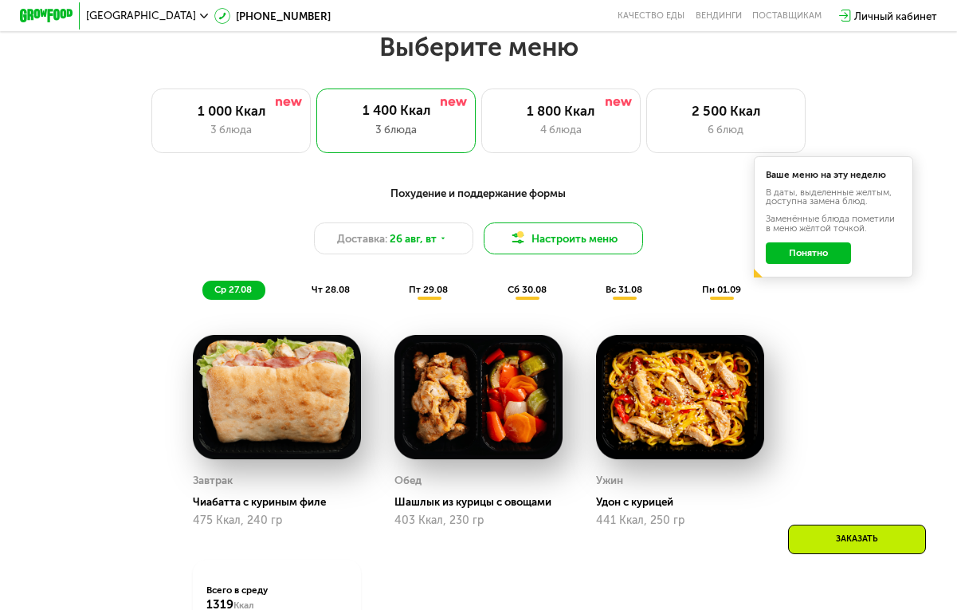
click at [525, 226] on button "Настроить меню" at bounding box center [563, 238] width 159 height 32
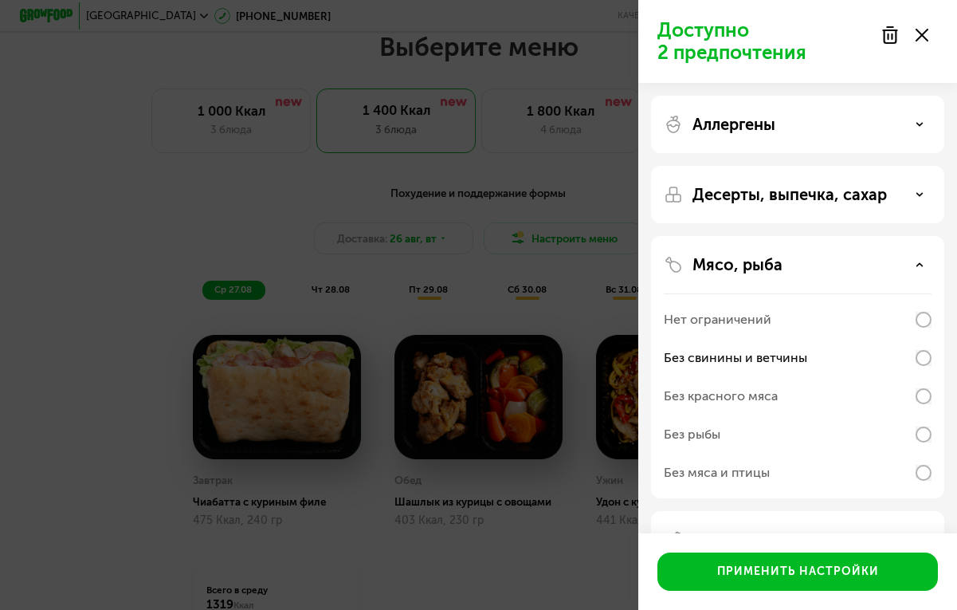
scroll to position [0, 0]
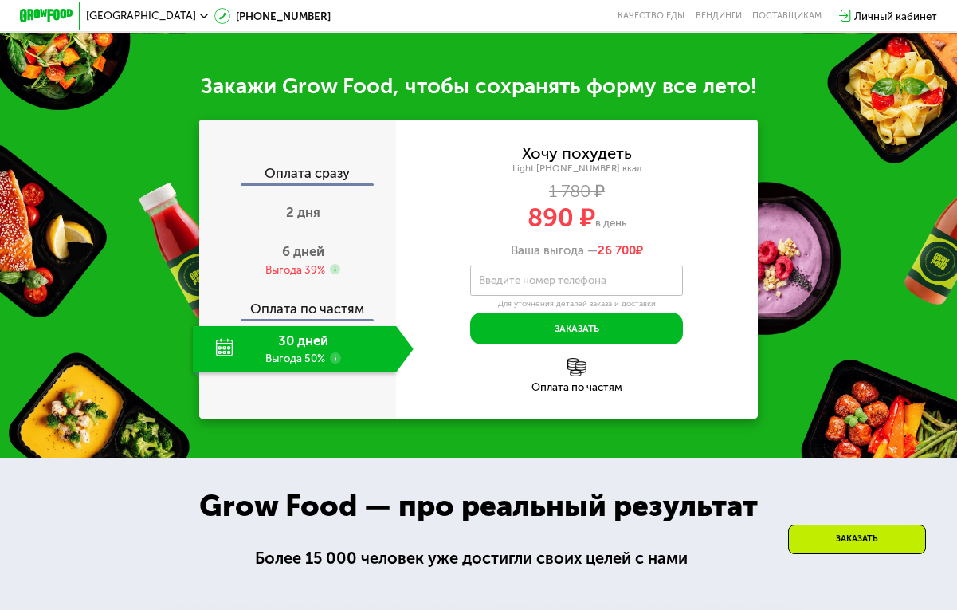
scroll to position [1261, 0]
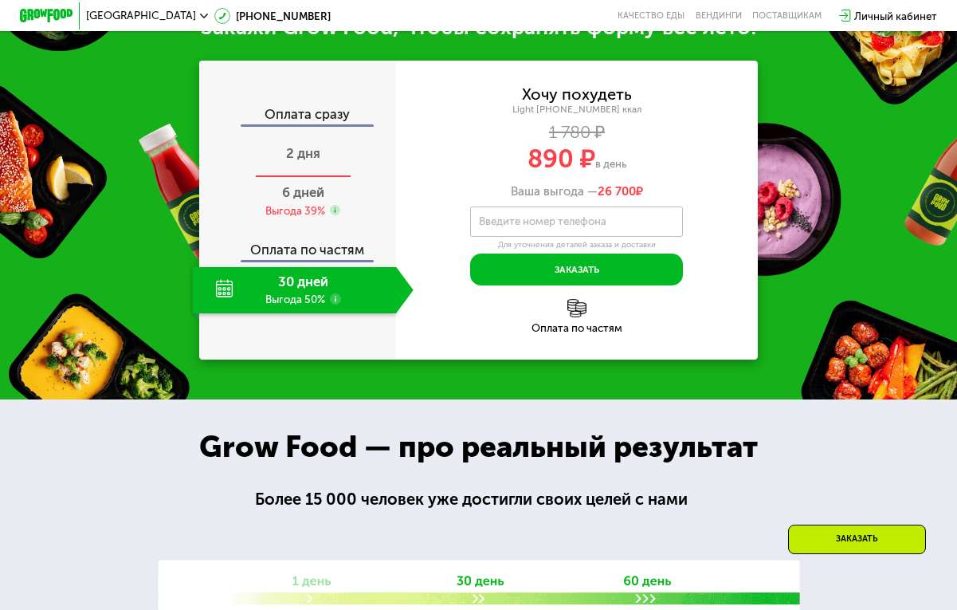
click at [305, 178] on div "2 дня" at bounding box center [303, 154] width 221 height 46
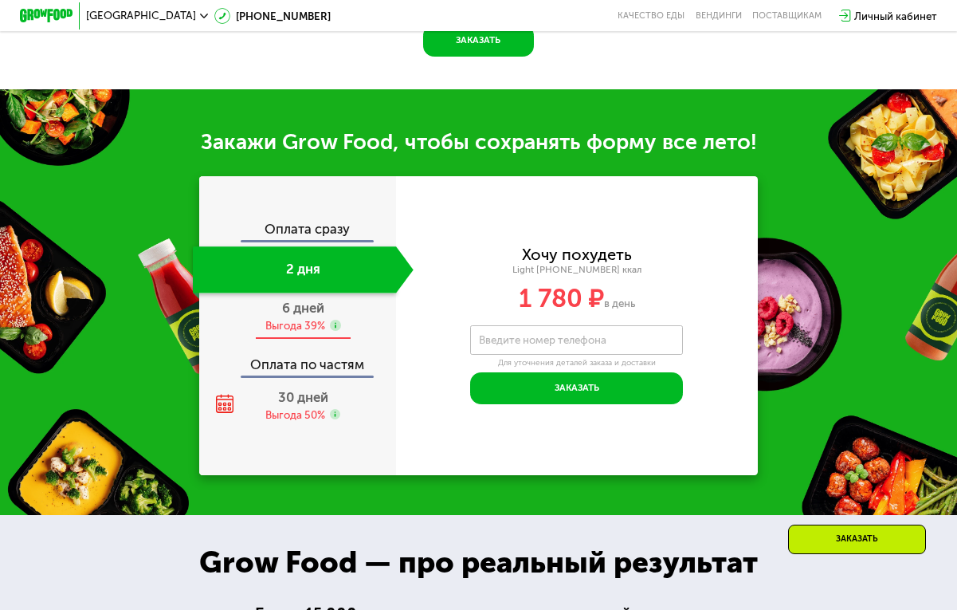
click at [298, 303] on span "6 дней" at bounding box center [303, 308] width 42 height 16
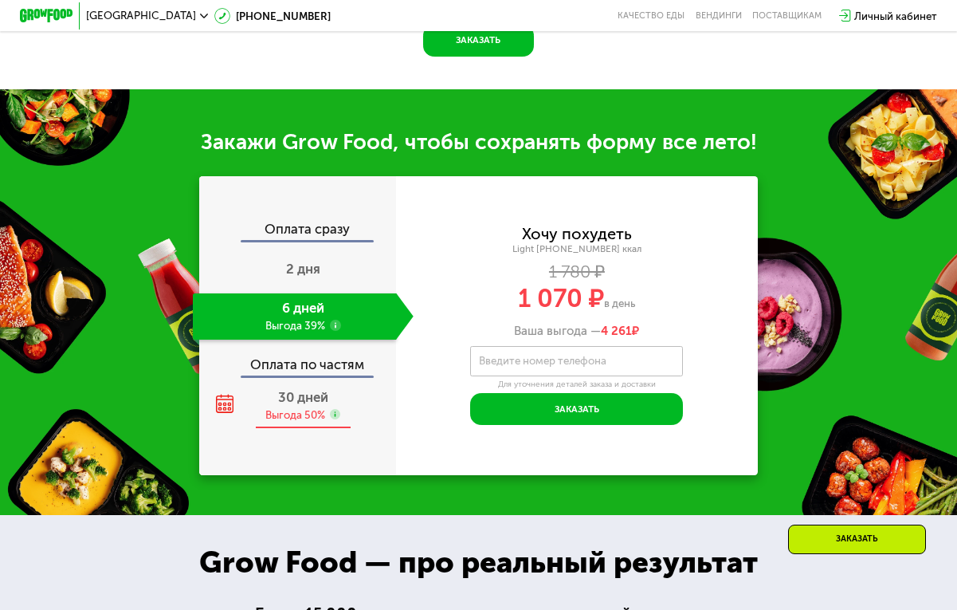
click at [336, 412] on use at bounding box center [335, 414] width 10 height 10
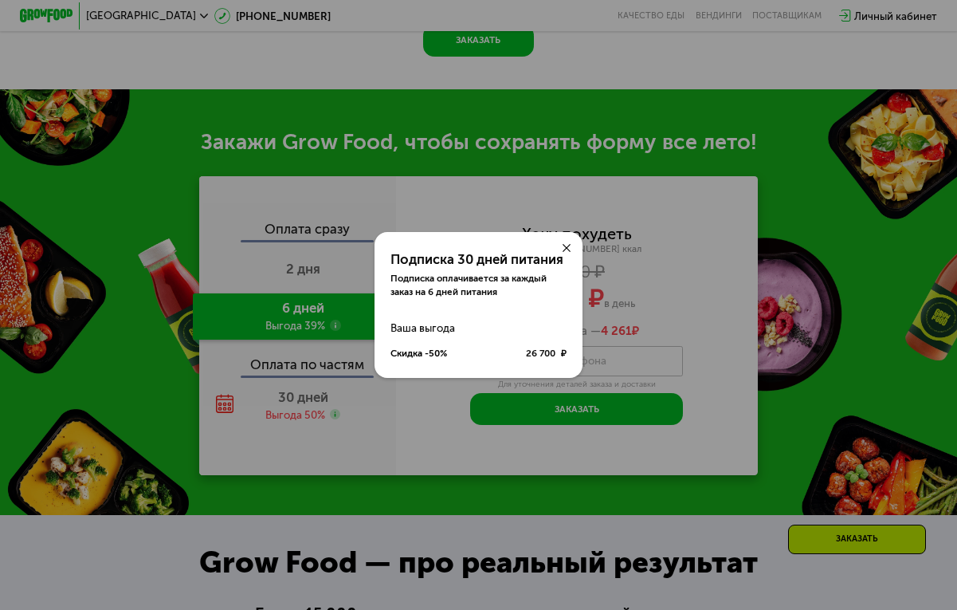
click at [567, 249] on use at bounding box center [567, 248] width 8 height 8
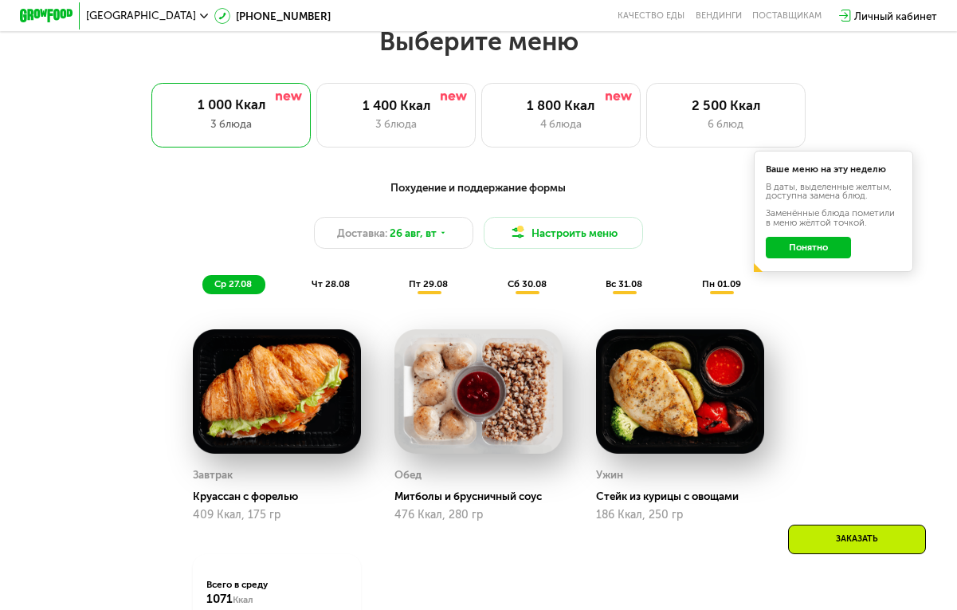
scroll to position [570, 0]
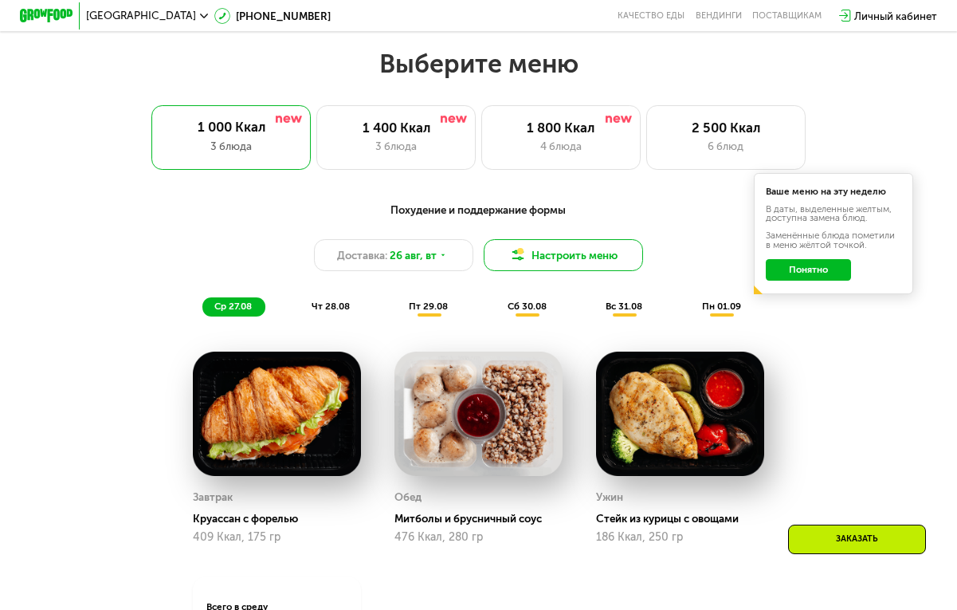
click at [519, 253] on button "Настроить меню" at bounding box center [563, 255] width 159 height 32
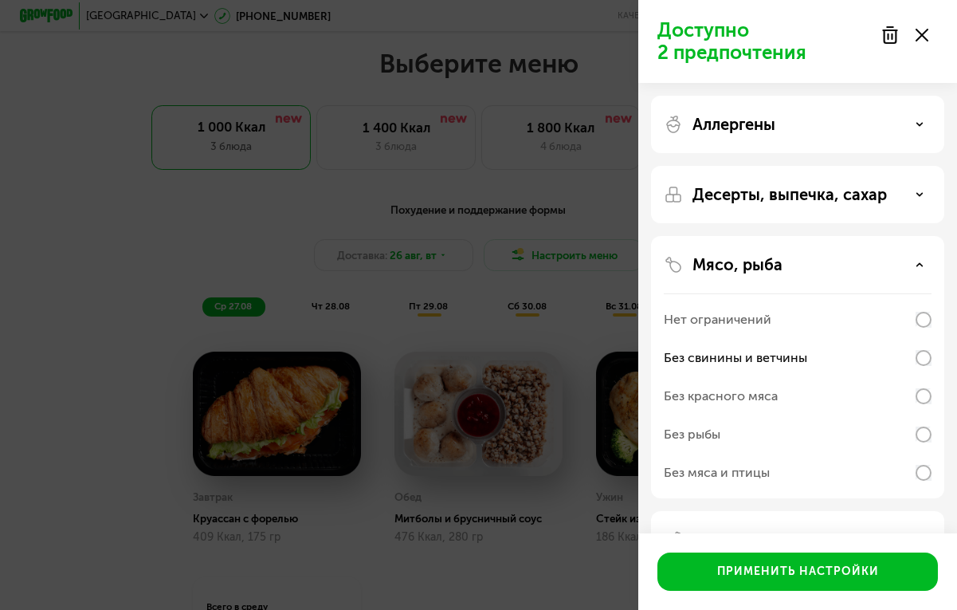
click at [928, 31] on icon at bounding box center [922, 35] width 13 height 13
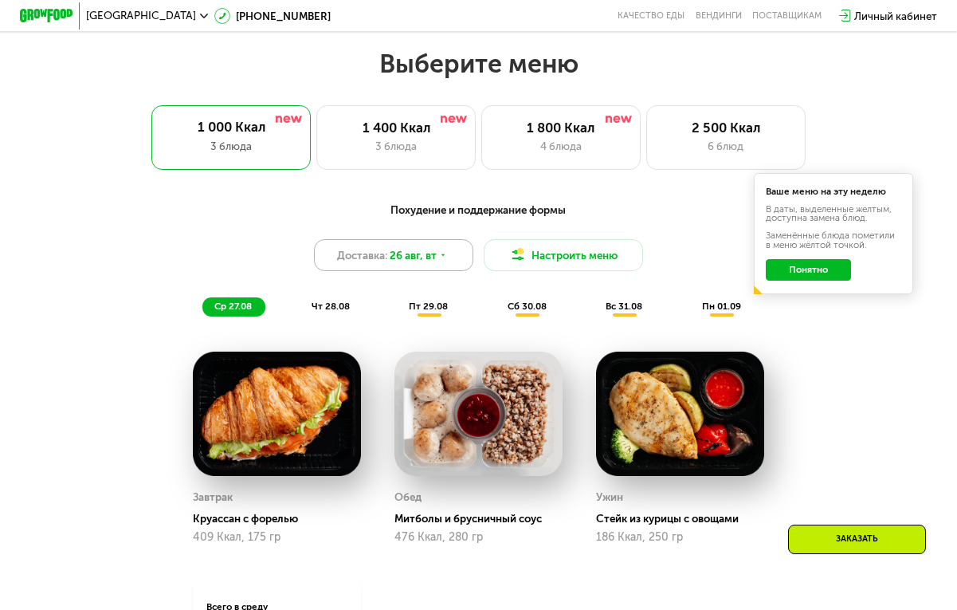
click at [434, 262] on span "26 авг, вт" at bounding box center [413, 255] width 47 height 16
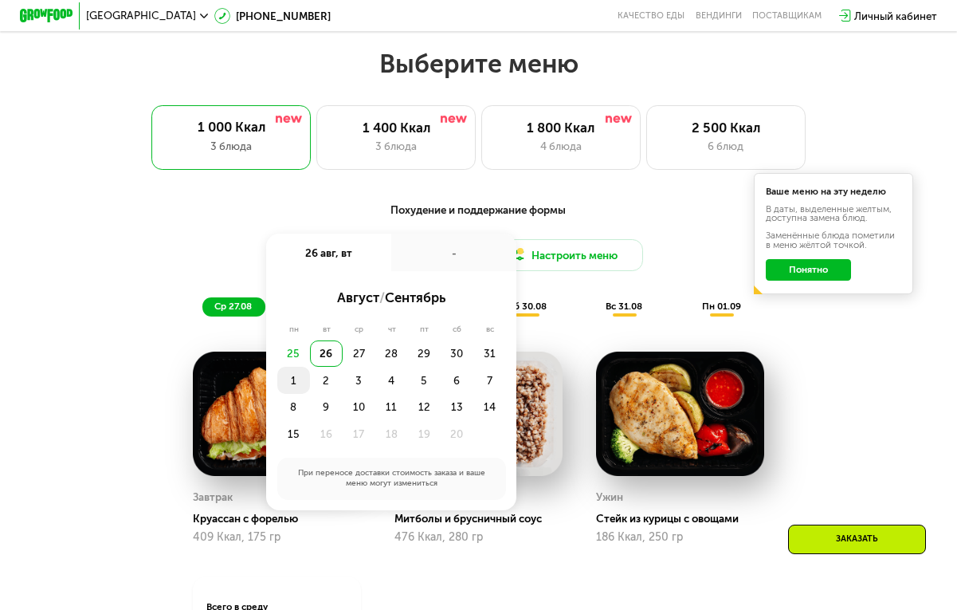
click at [310, 378] on div "1" at bounding box center [326, 380] width 33 height 26
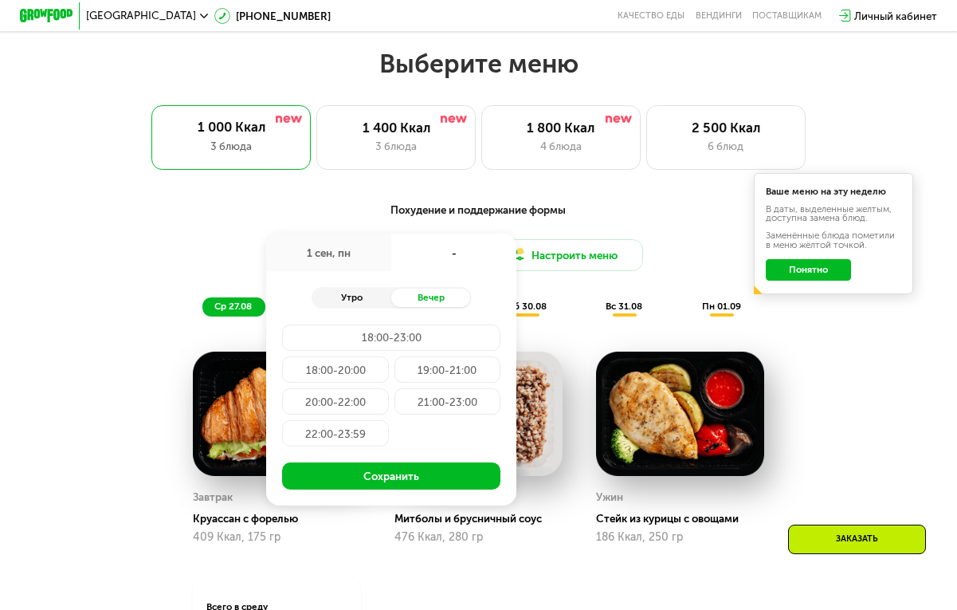
click at [359, 296] on div "Утро" at bounding box center [352, 297] width 80 height 18
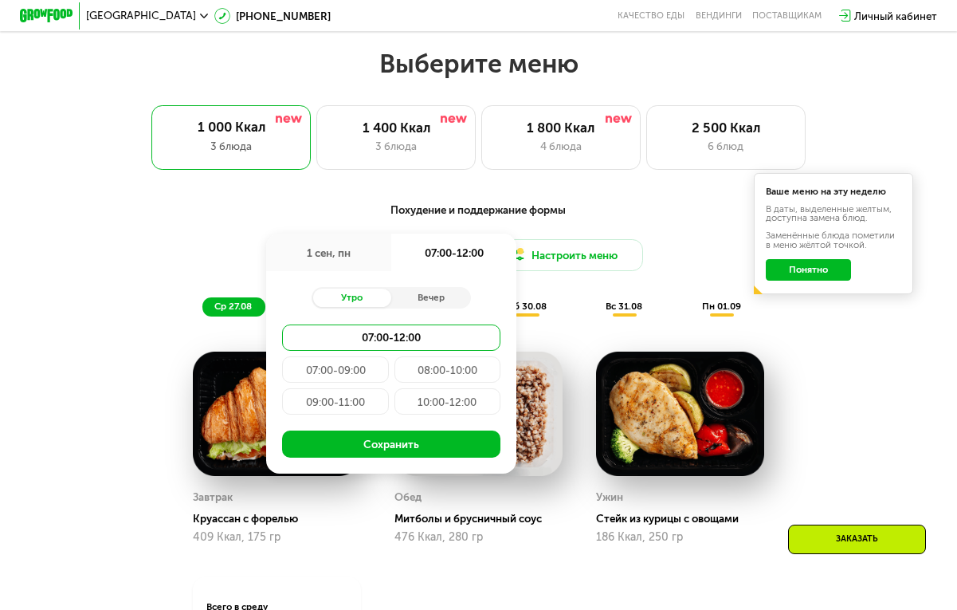
click at [394, 373] on div "07:00-09:00" at bounding box center [447, 369] width 106 height 26
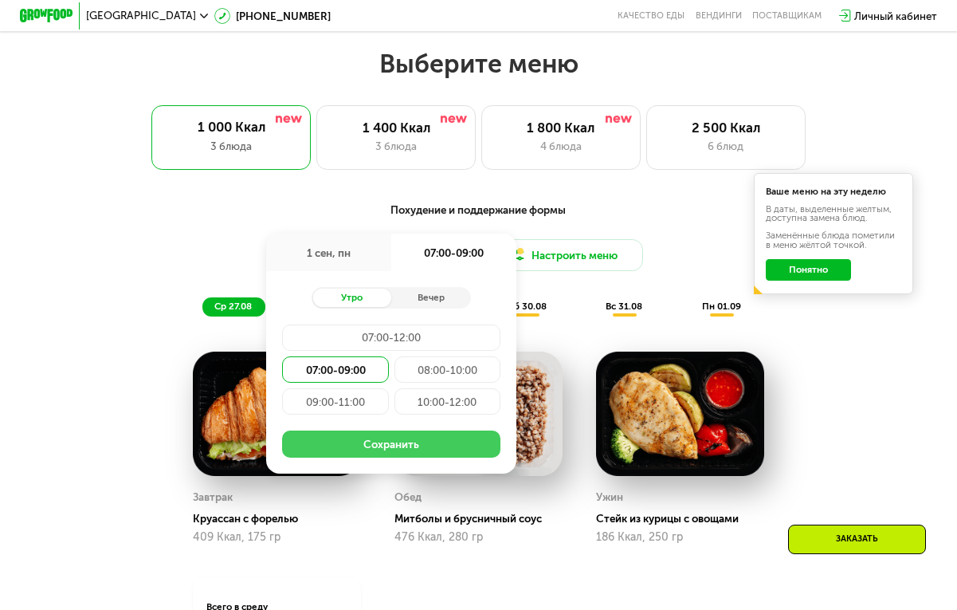
click at [369, 451] on button "Сохранить" at bounding box center [391, 443] width 218 height 26
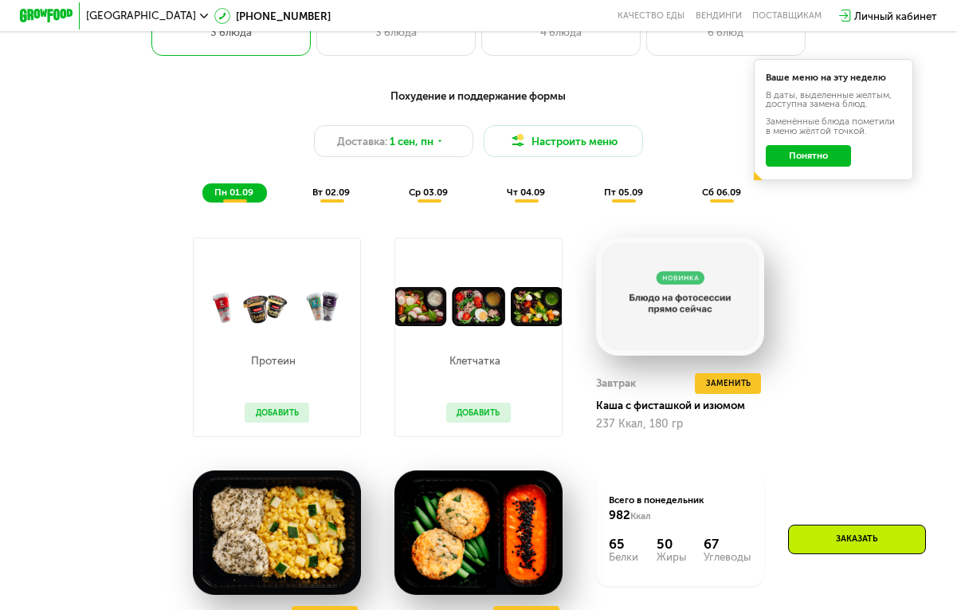
scroll to position [670, 0]
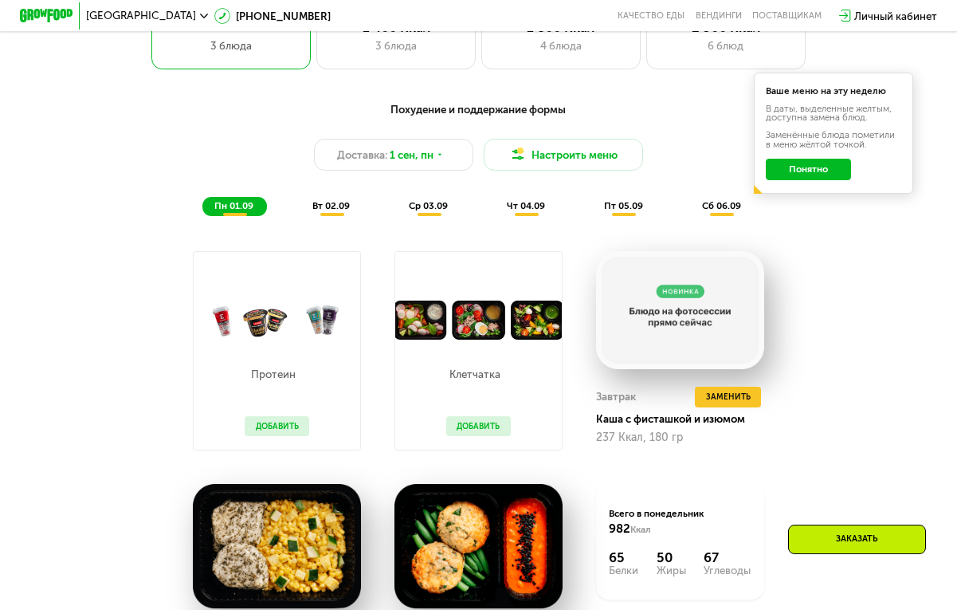
click at [329, 205] on span "вт 02.09" at bounding box center [330, 205] width 37 height 11
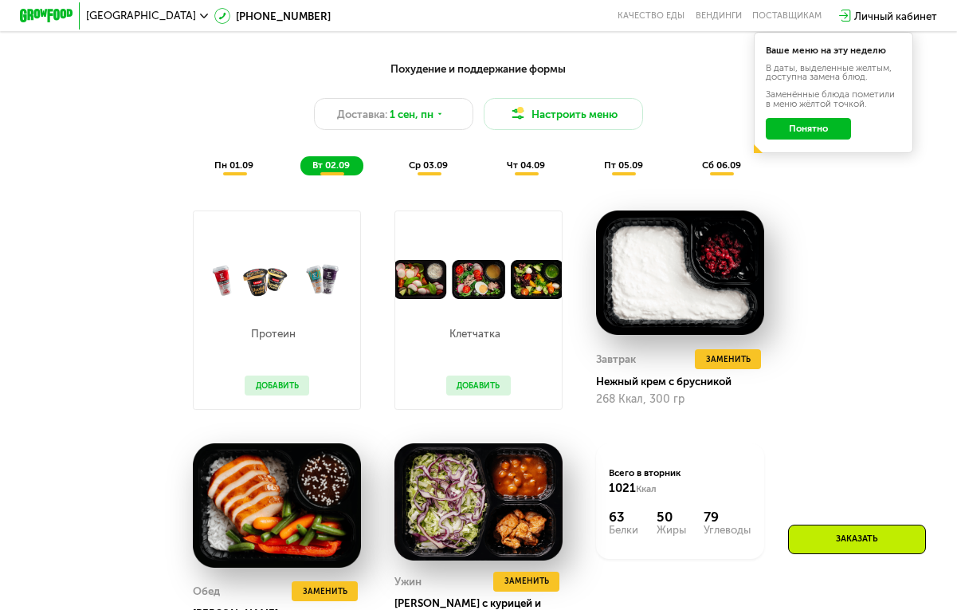
scroll to position [708, 0]
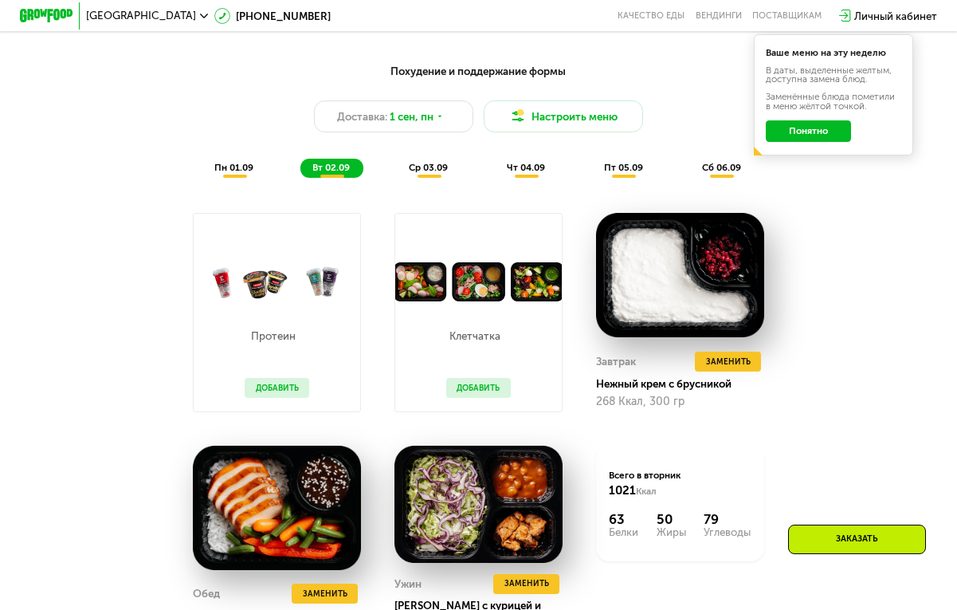
click at [440, 166] on span "ср 03.09" at bounding box center [428, 167] width 39 height 11
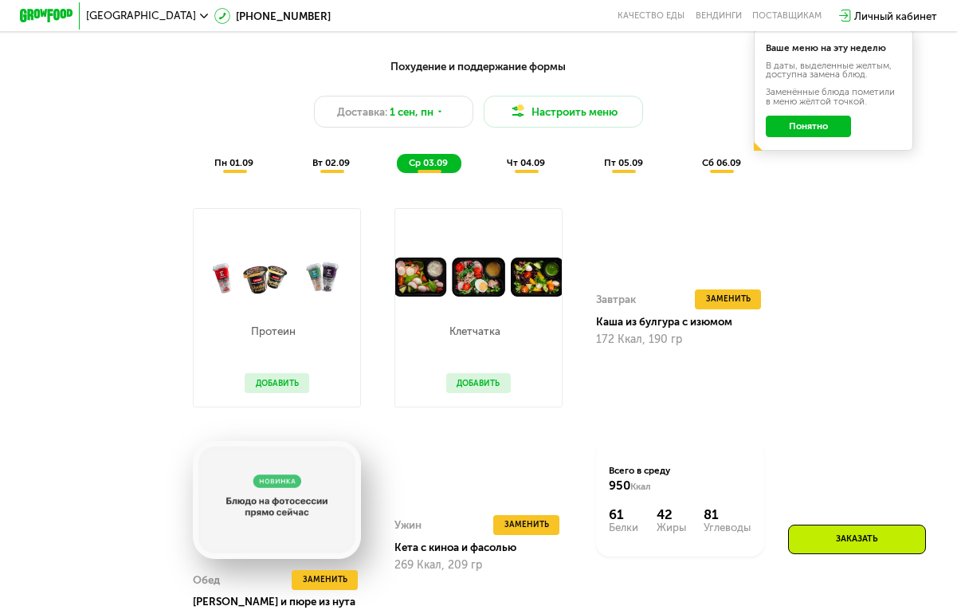
scroll to position [700, 0]
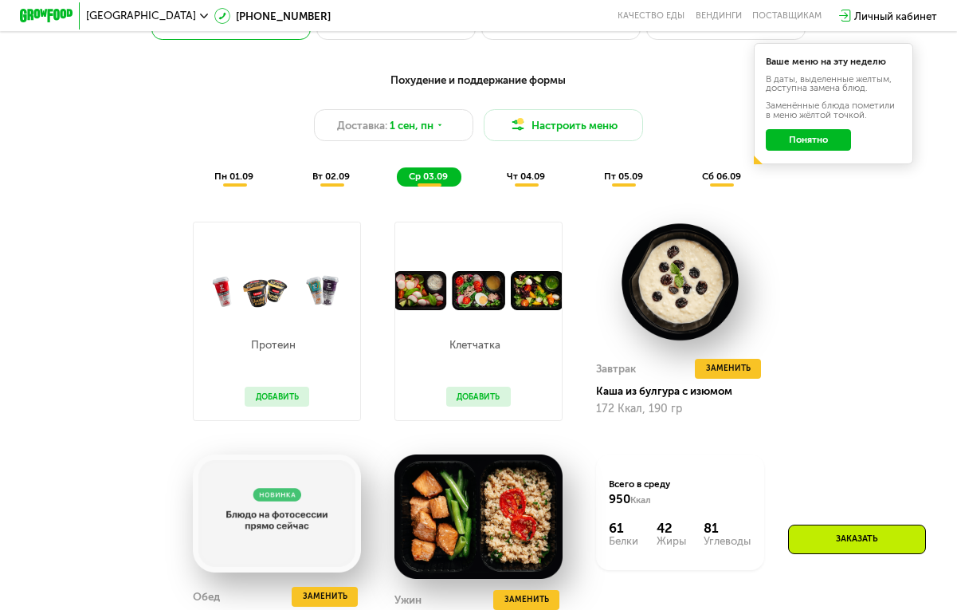
click at [543, 178] on span "чт 04.09" at bounding box center [526, 176] width 38 height 11
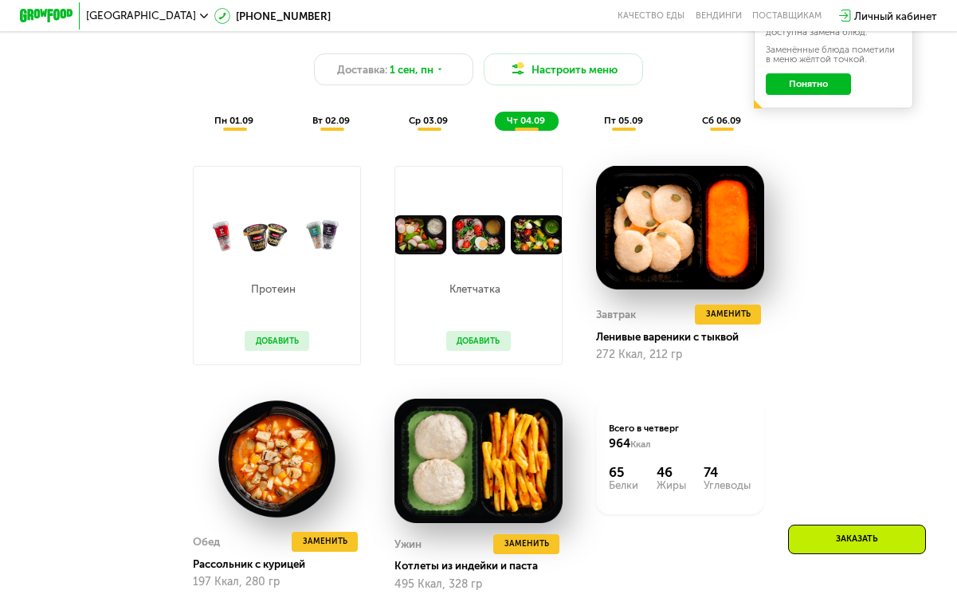
scroll to position [752, 0]
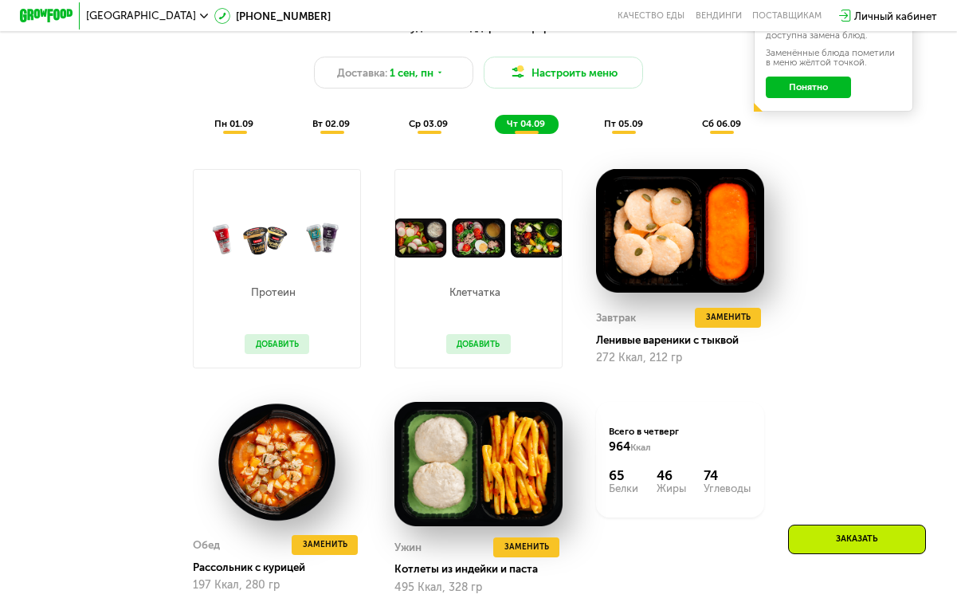
click at [632, 118] on span "пт 05.09" at bounding box center [623, 123] width 39 height 11
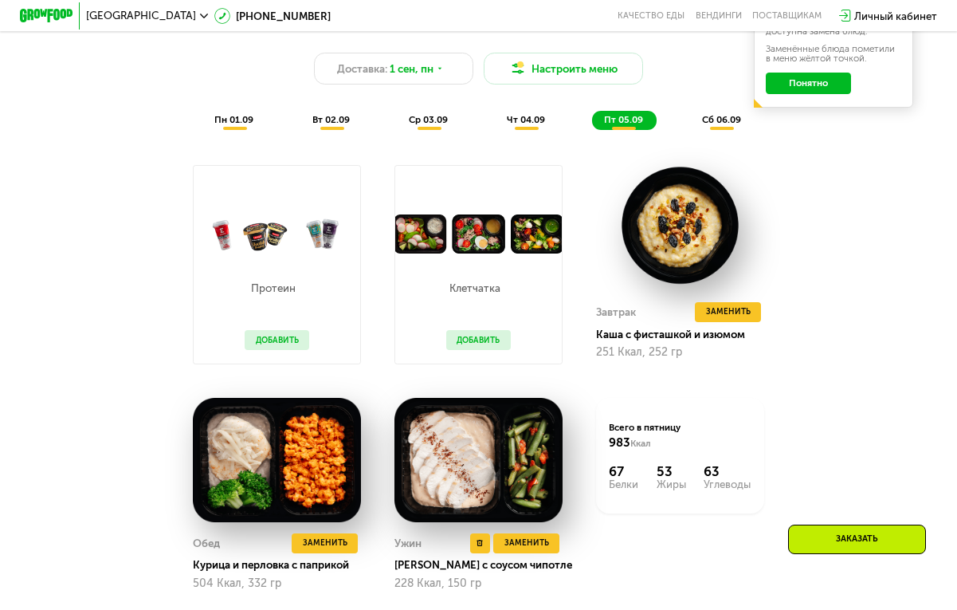
scroll to position [749, 0]
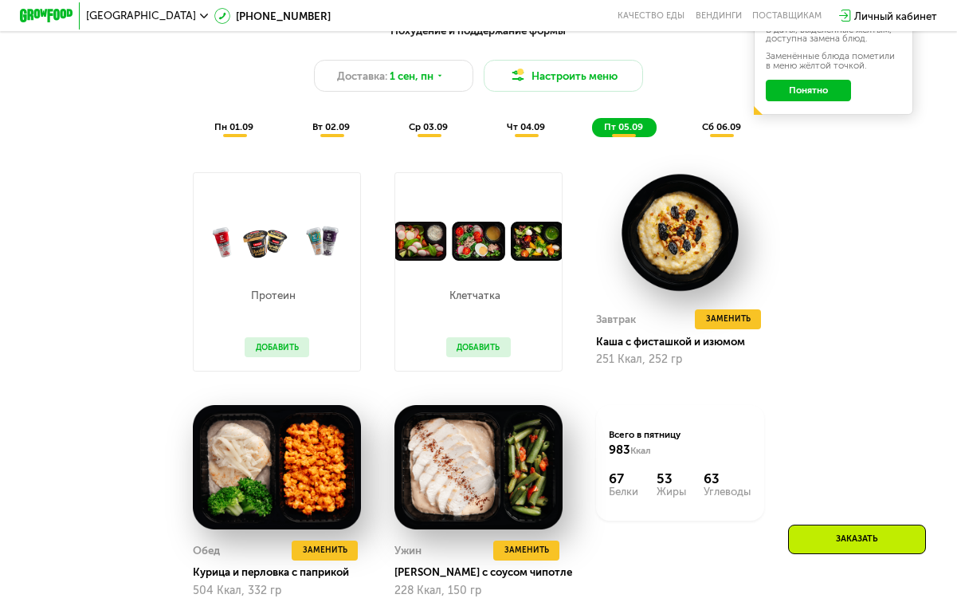
click at [724, 124] on span "сб 06.09" at bounding box center [721, 126] width 39 height 11
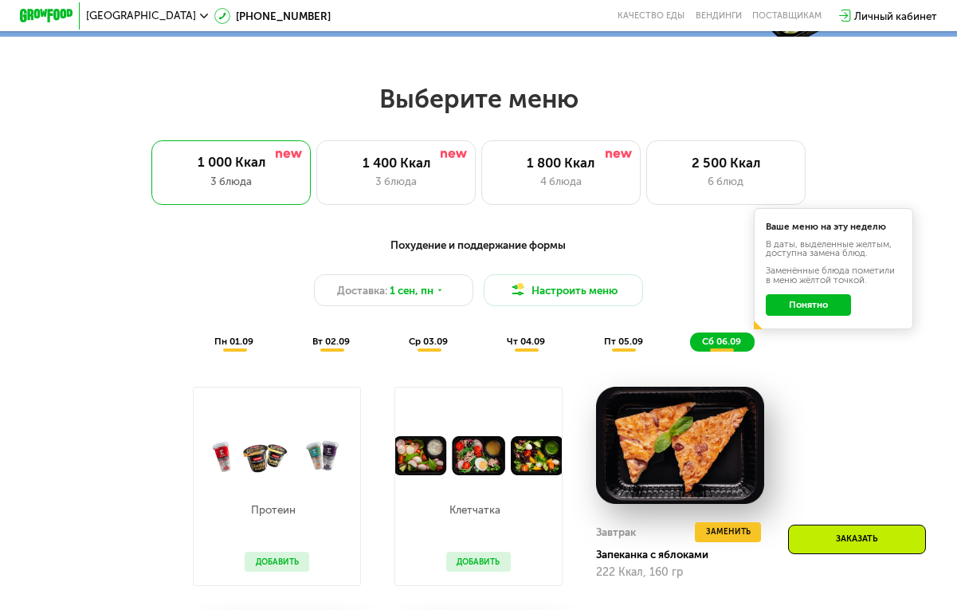
scroll to position [543, 0]
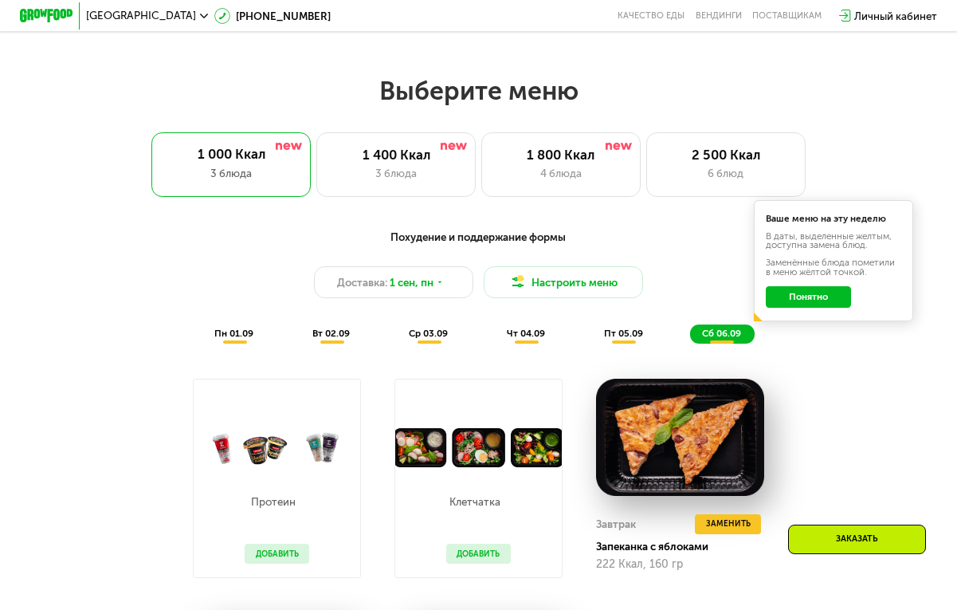
click at [826, 296] on button "Понятно" at bounding box center [808, 297] width 85 height 22
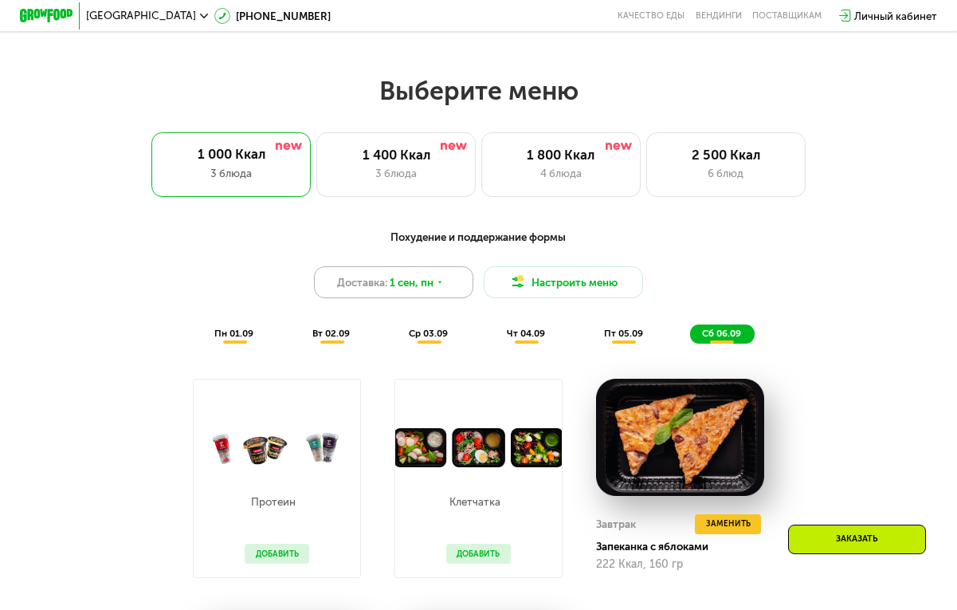
click at [459, 281] on div "Доставка: [DATE]" at bounding box center [393, 282] width 159 height 32
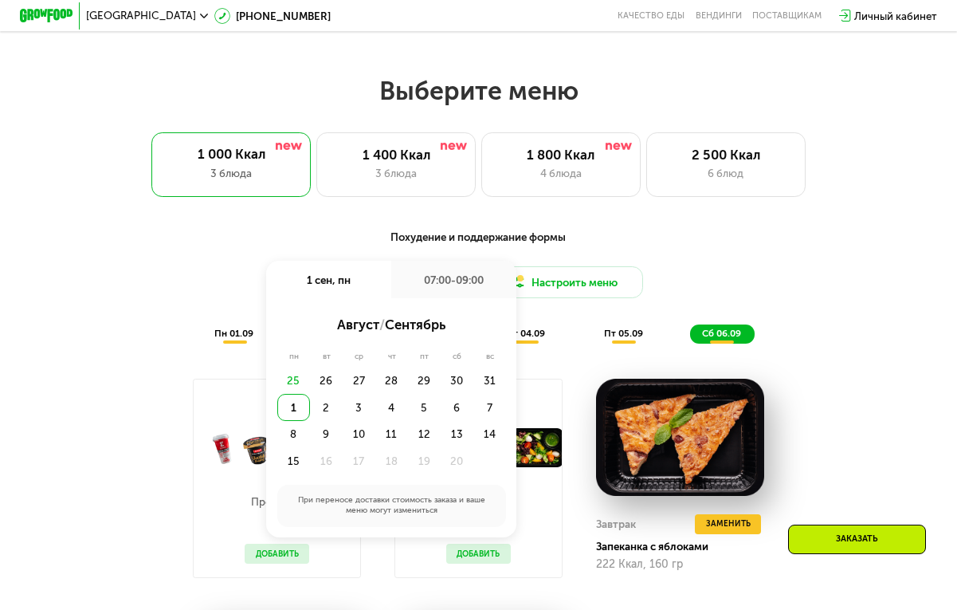
click at [373, 229] on div "Похудение и поддержание формы" at bounding box center [478, 237] width 787 height 17
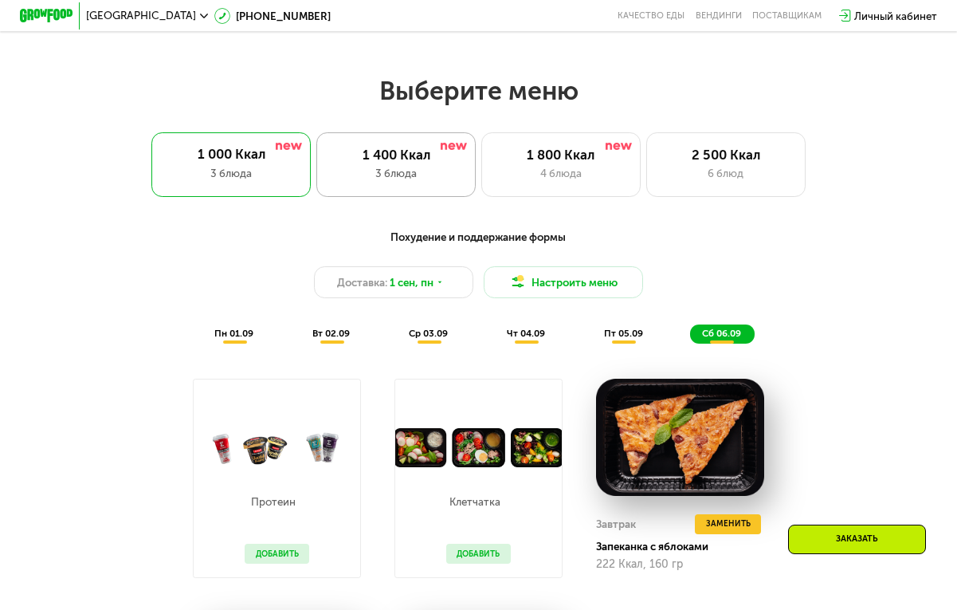
click at [409, 147] on div "1 400 Ккал" at bounding box center [396, 155] width 131 height 16
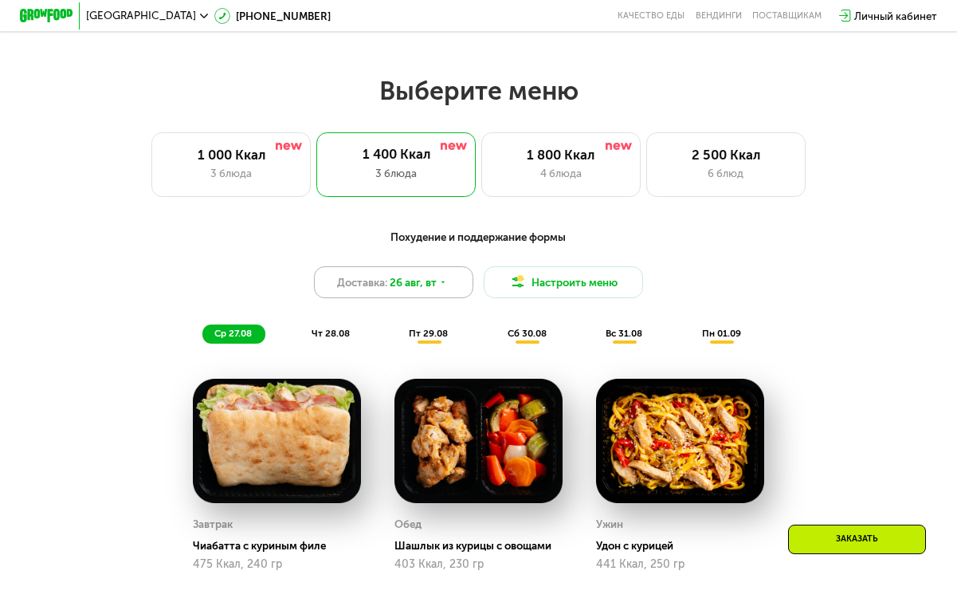
click at [395, 291] on div "Доставка: [DATE]" at bounding box center [393, 282] width 159 height 32
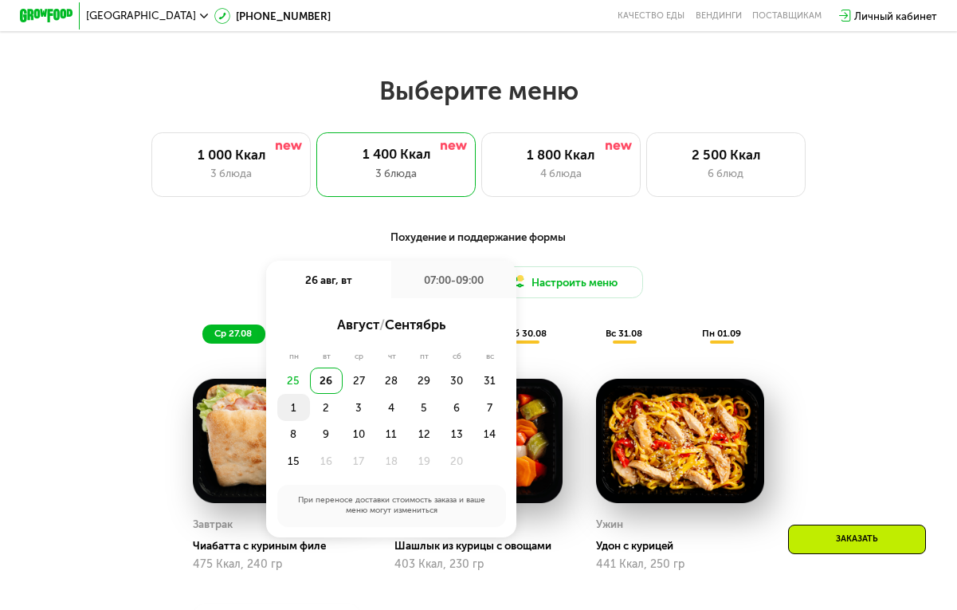
click at [310, 408] on div "1" at bounding box center [326, 407] width 33 height 26
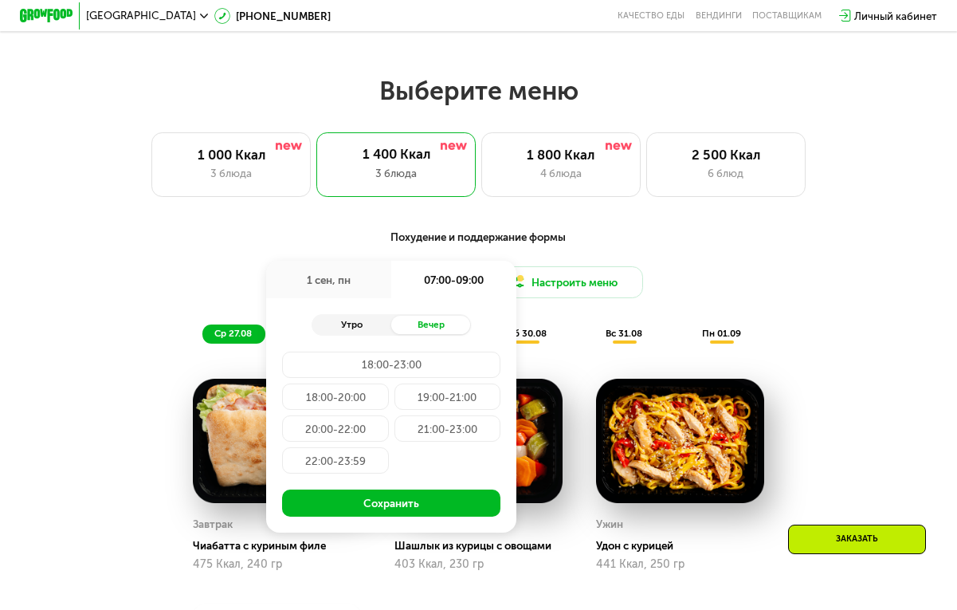
click at [372, 320] on div "Утро" at bounding box center [352, 325] width 80 height 18
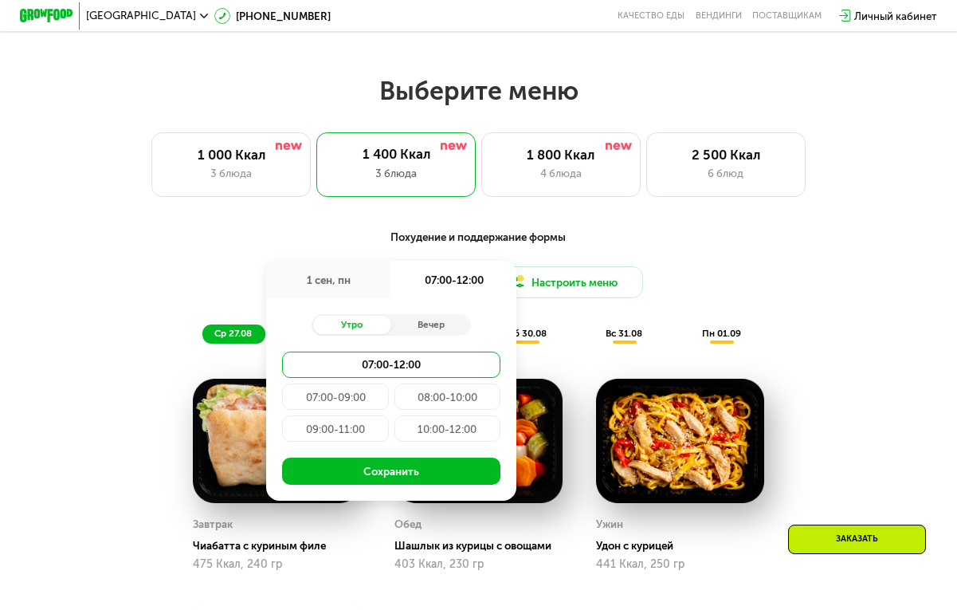
click at [394, 396] on div "07:00-09:00" at bounding box center [447, 396] width 106 height 26
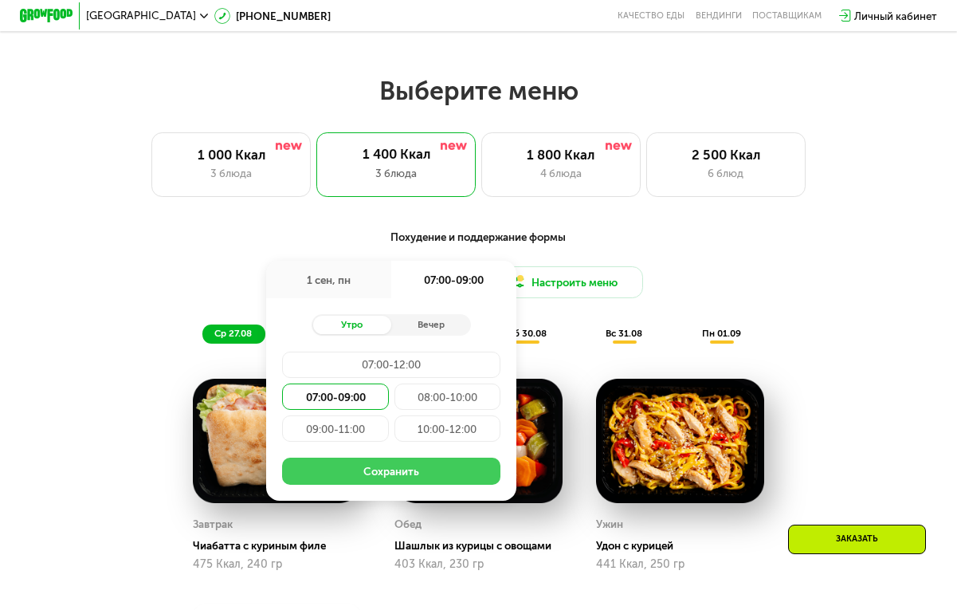
click at [375, 459] on button "Сохранить" at bounding box center [391, 470] width 218 height 26
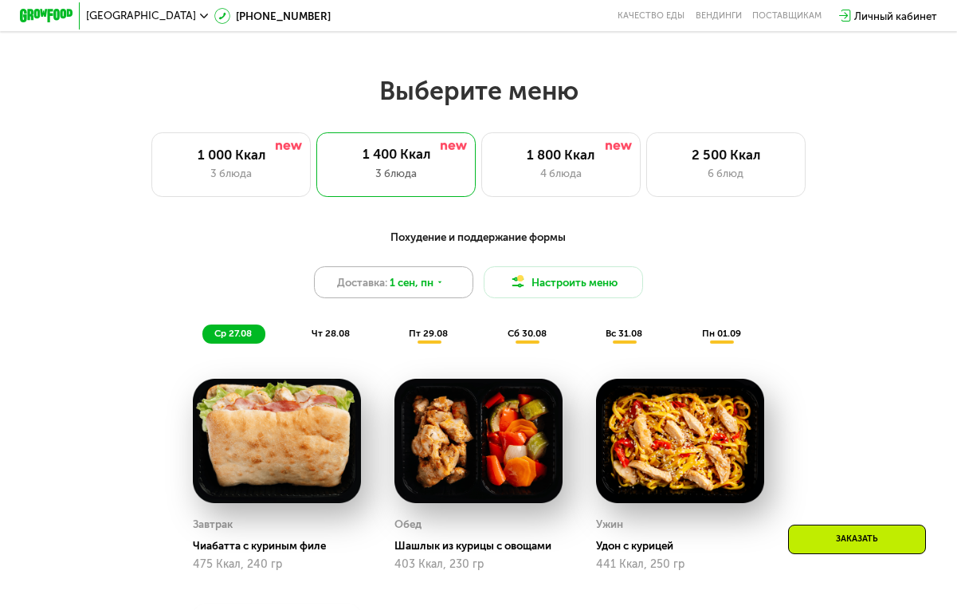
click at [372, 277] on span "Доставка:" at bounding box center [362, 282] width 50 height 16
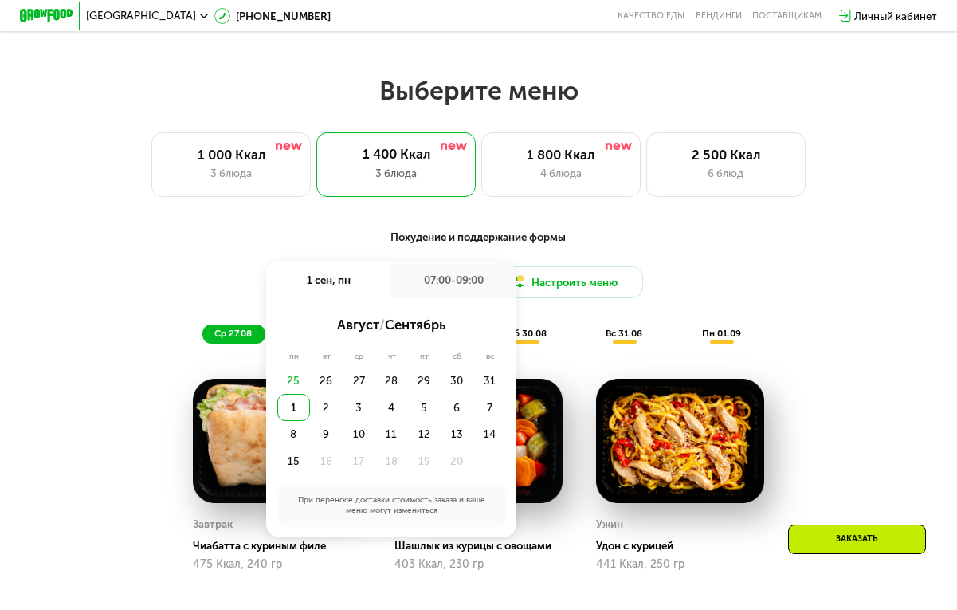
click at [294, 400] on div "1" at bounding box center [293, 407] width 33 height 26
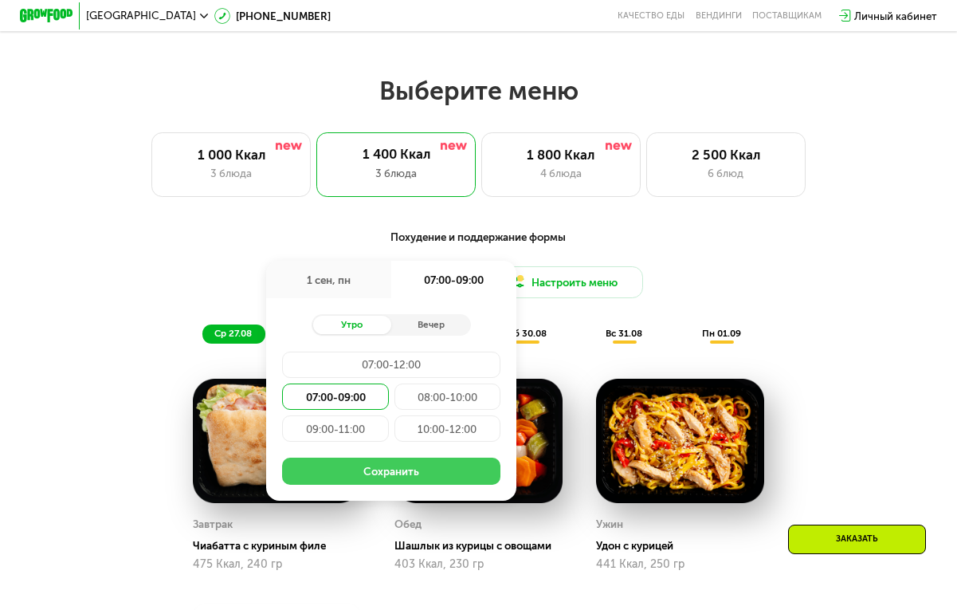
click at [367, 474] on button "Сохранить" at bounding box center [391, 470] width 218 height 26
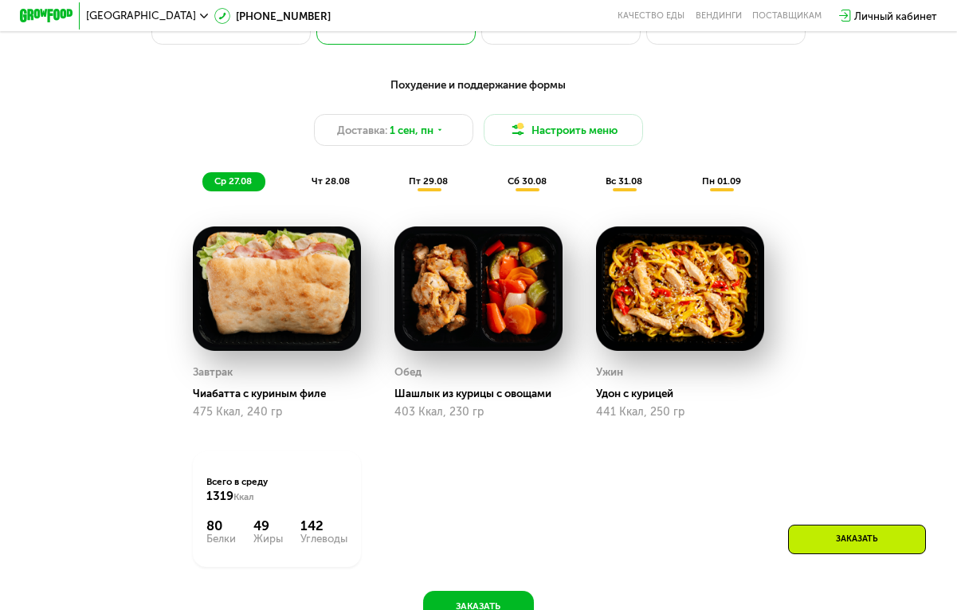
scroll to position [691, 0]
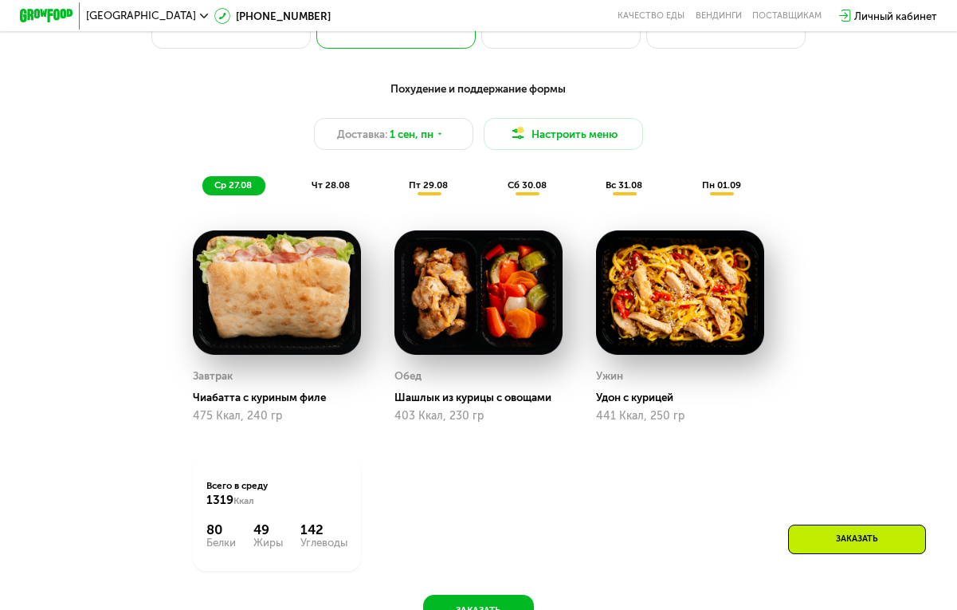
click at [340, 180] on span "чт 28.08" at bounding box center [331, 184] width 38 height 11
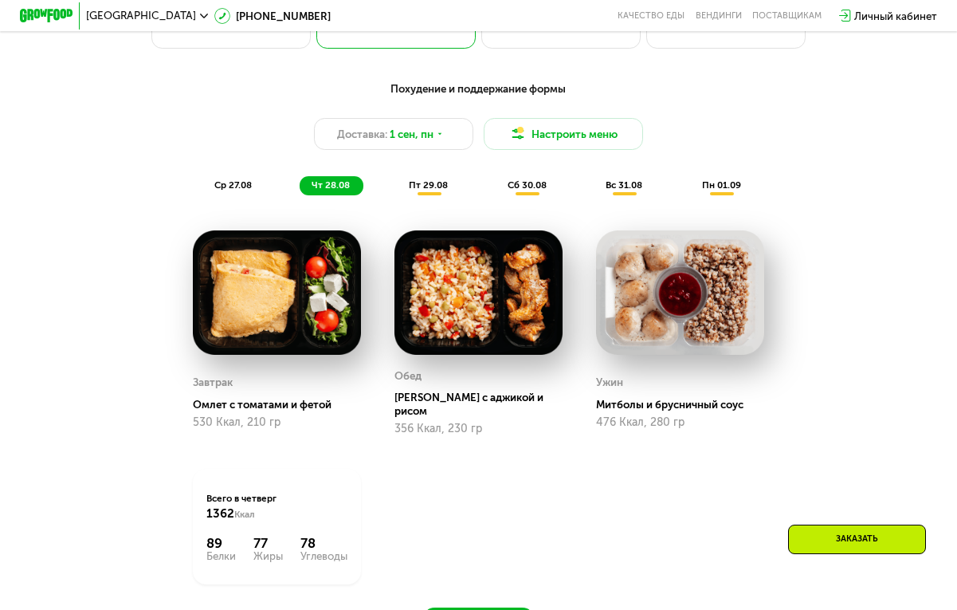
click at [440, 186] on span "пт 29.08" at bounding box center [428, 184] width 39 height 11
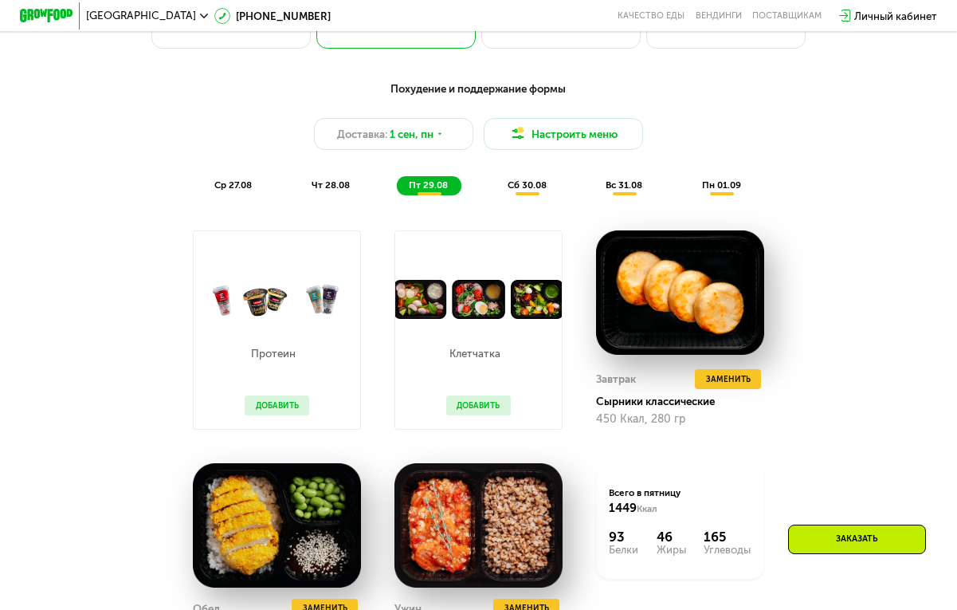
click at [520, 182] on span "сб 30.08" at bounding box center [527, 184] width 39 height 11
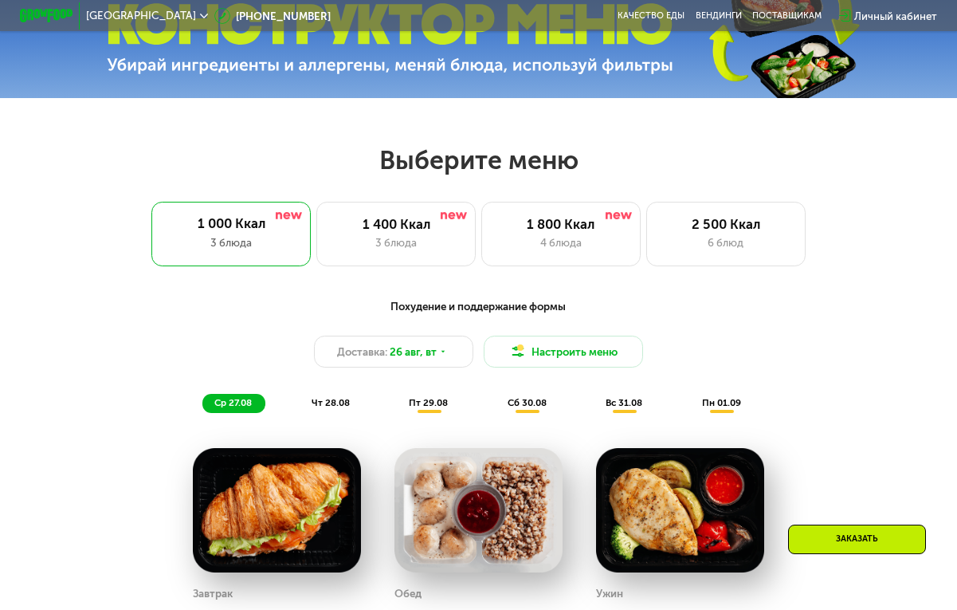
scroll to position [609, 0]
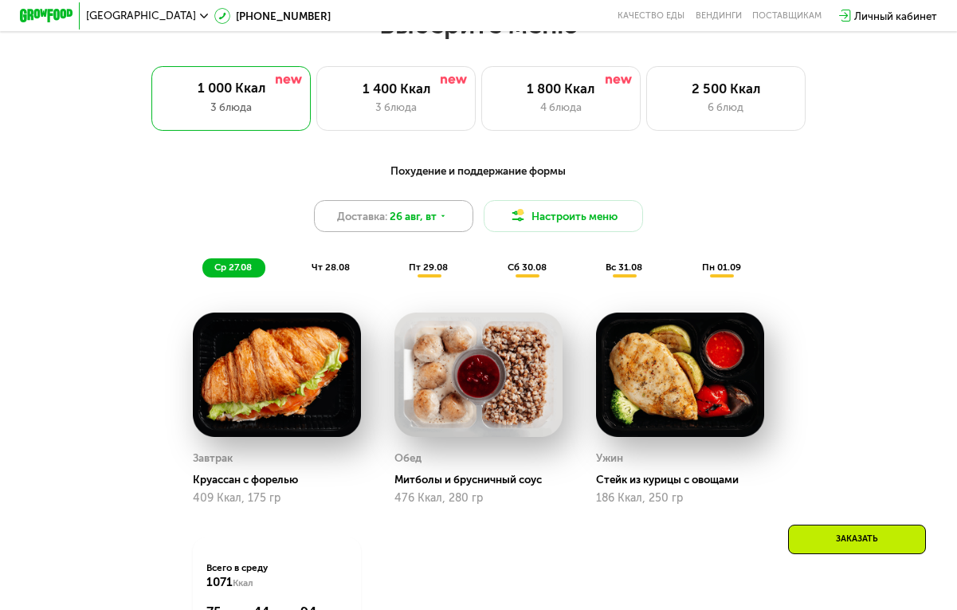
click at [418, 214] on span "26 авг, вт" at bounding box center [413, 216] width 47 height 16
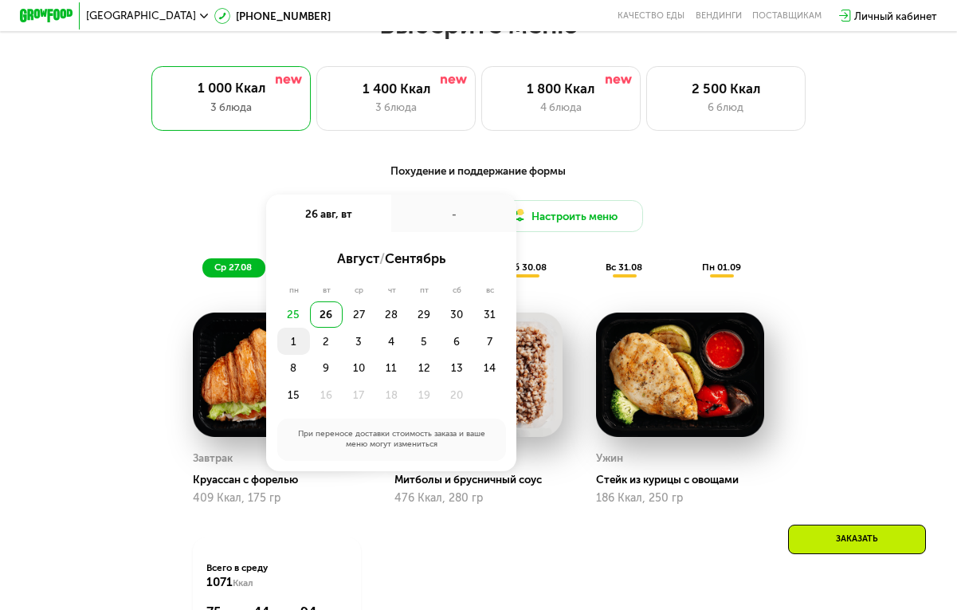
click at [310, 339] on div "1" at bounding box center [326, 341] width 33 height 26
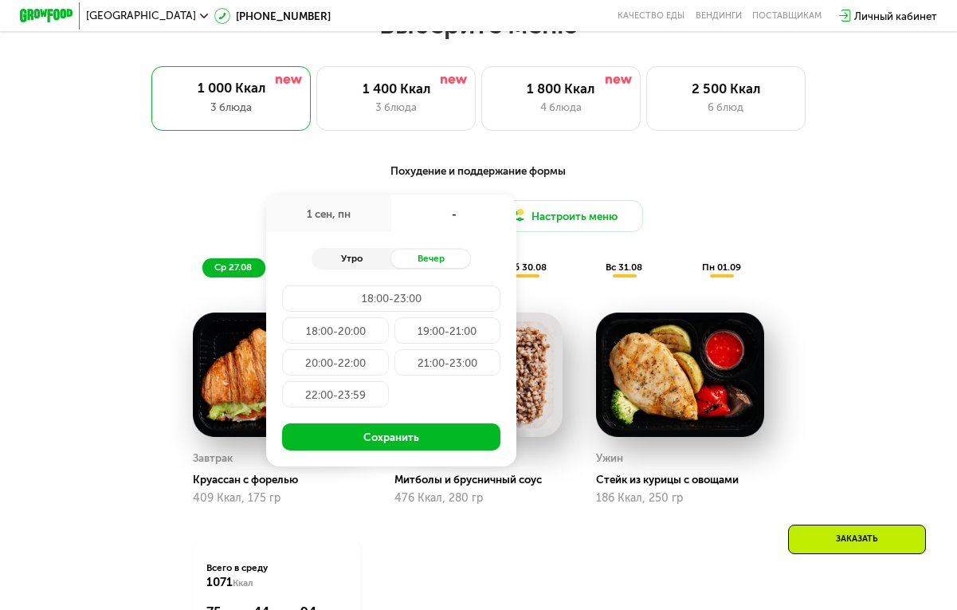
click at [359, 256] on div "Утро" at bounding box center [352, 258] width 80 height 18
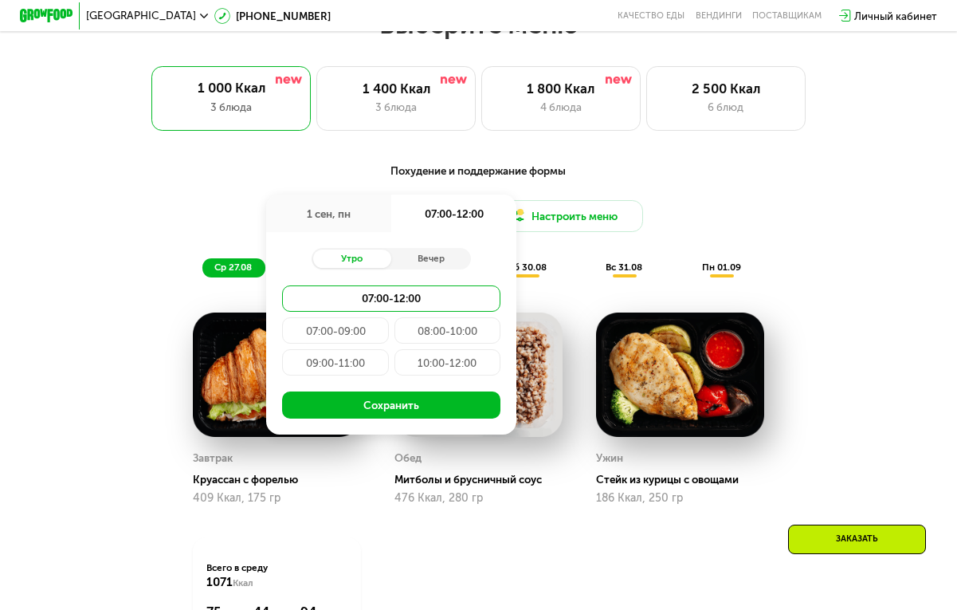
click at [394, 325] on div "07:00-09:00" at bounding box center [447, 330] width 106 height 26
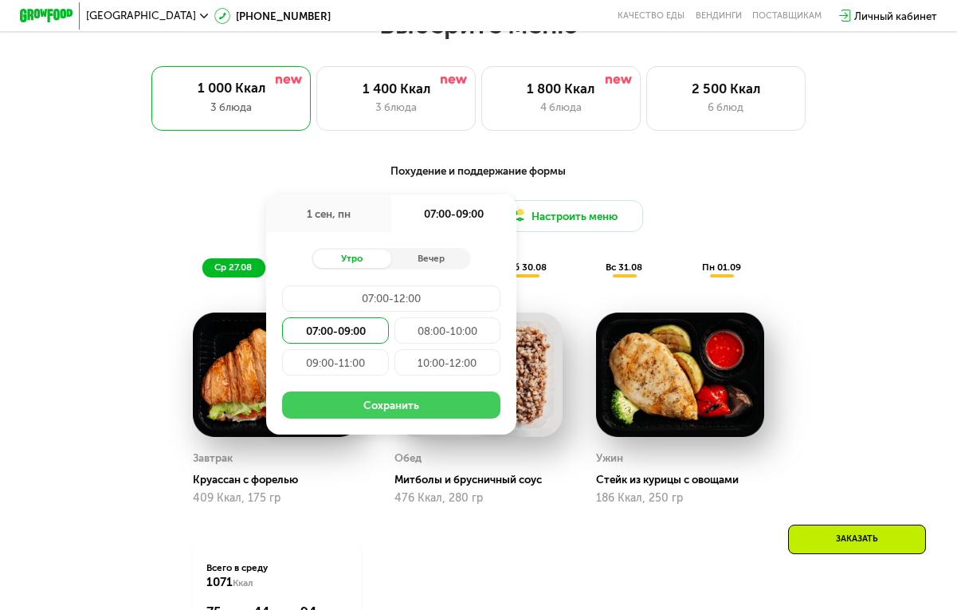
click at [388, 405] on button "Сохранить" at bounding box center [391, 404] width 218 height 26
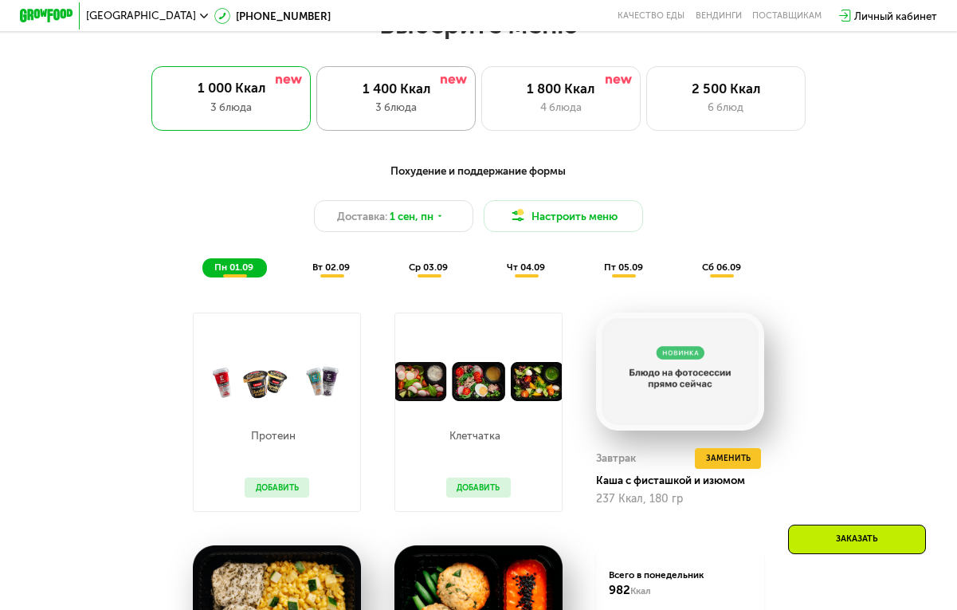
click at [481, 117] on div "1 400 Ккал 3 блюда" at bounding box center [560, 98] width 159 height 64
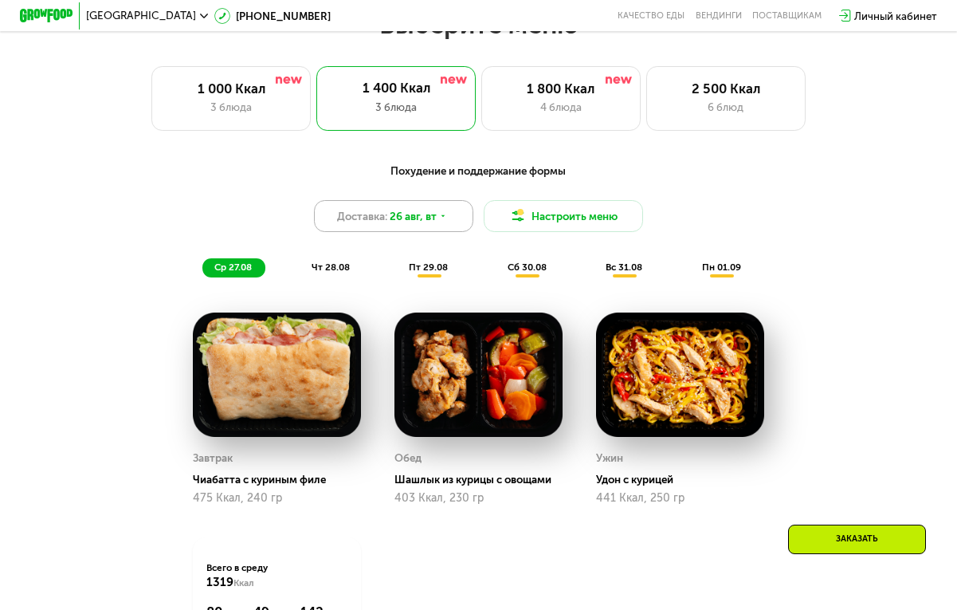
click at [414, 216] on span "26 авг, вт" at bounding box center [413, 216] width 47 height 16
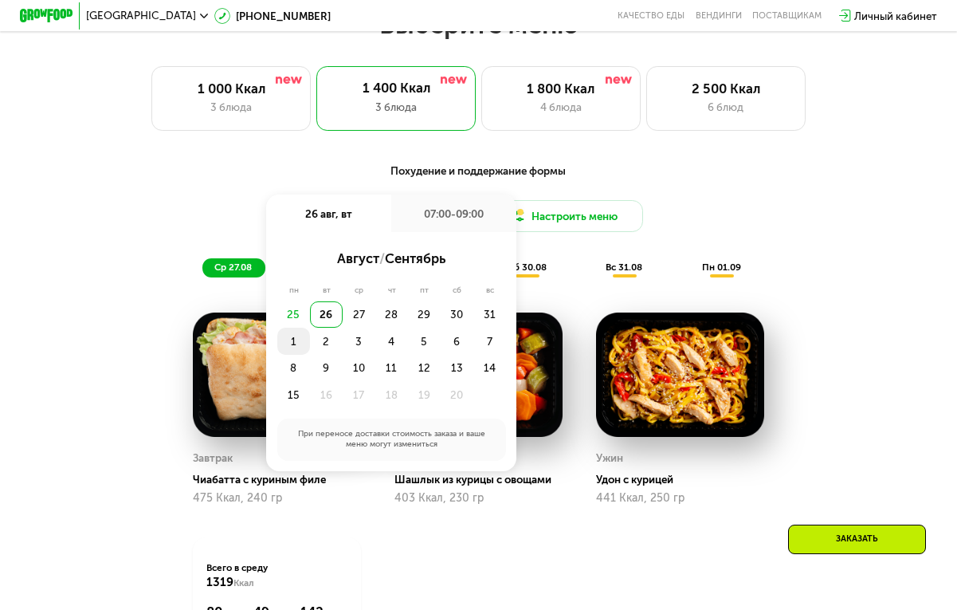
click at [310, 333] on div "1" at bounding box center [326, 341] width 33 height 26
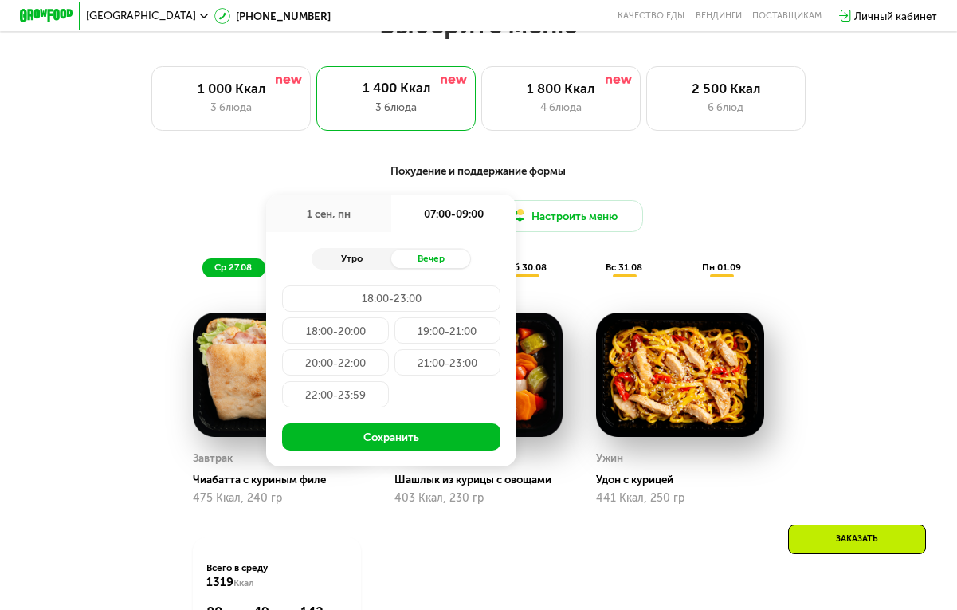
click at [377, 249] on div "Утро" at bounding box center [352, 258] width 80 height 18
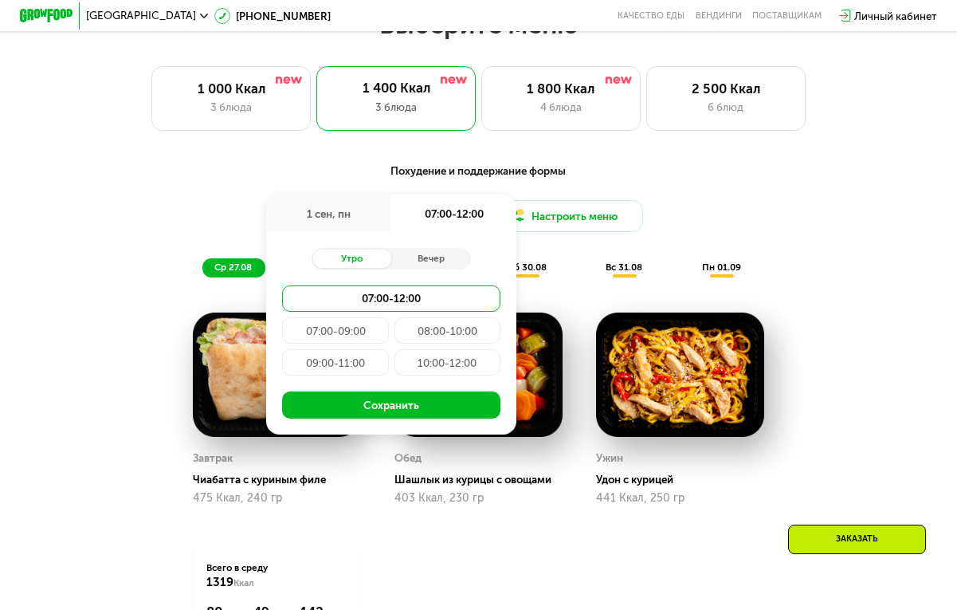
click at [394, 318] on div "07:00-09:00" at bounding box center [447, 330] width 106 height 26
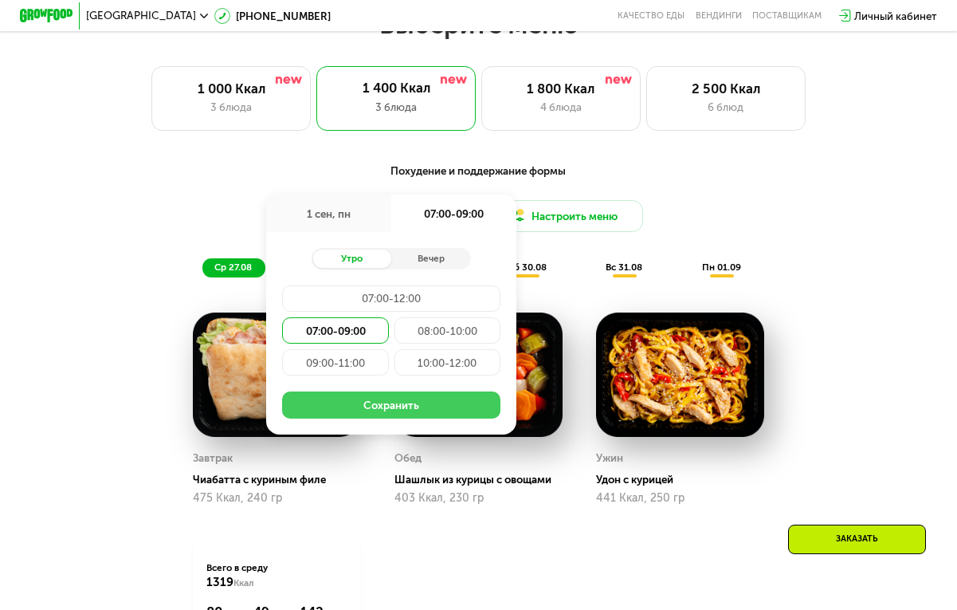
click at [348, 410] on button "Сохранить" at bounding box center [391, 404] width 218 height 26
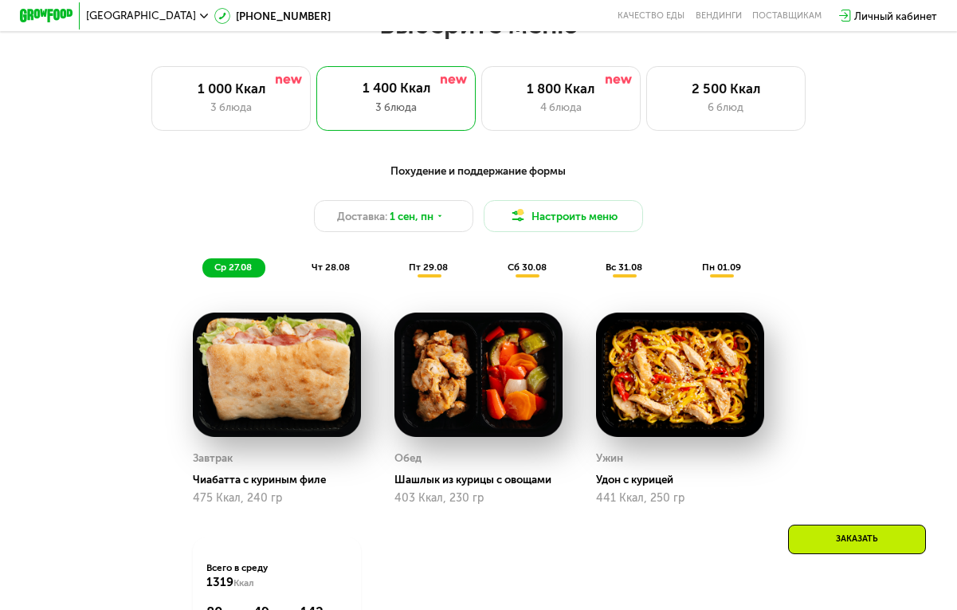
click at [334, 265] on span "чт 28.08" at bounding box center [331, 266] width 38 height 11
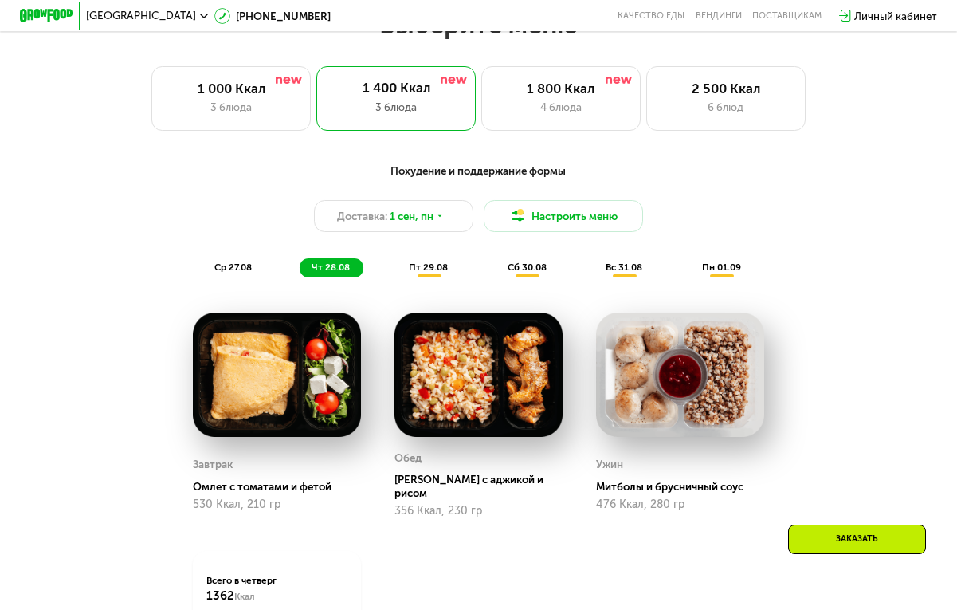
click at [496, 259] on div "пт 29.08" at bounding box center [528, 267] width 65 height 18
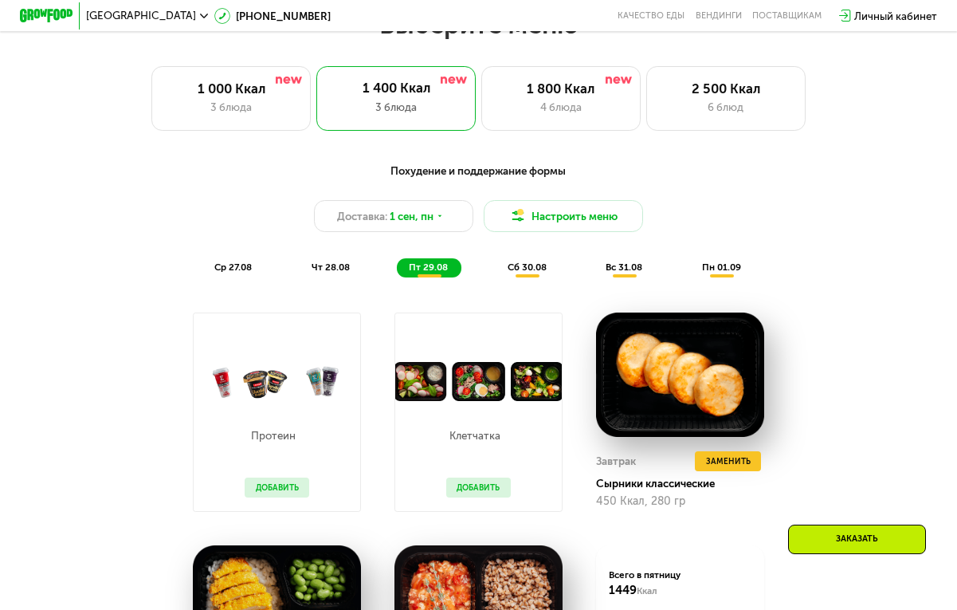
click at [527, 271] on span "сб 30.08" at bounding box center [527, 266] width 39 height 11
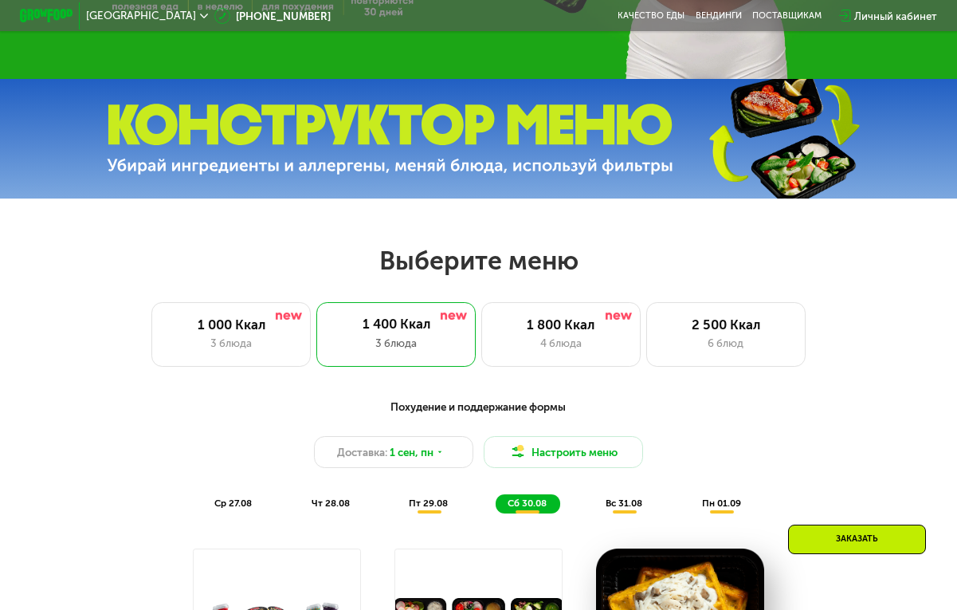
scroll to position [374, 0]
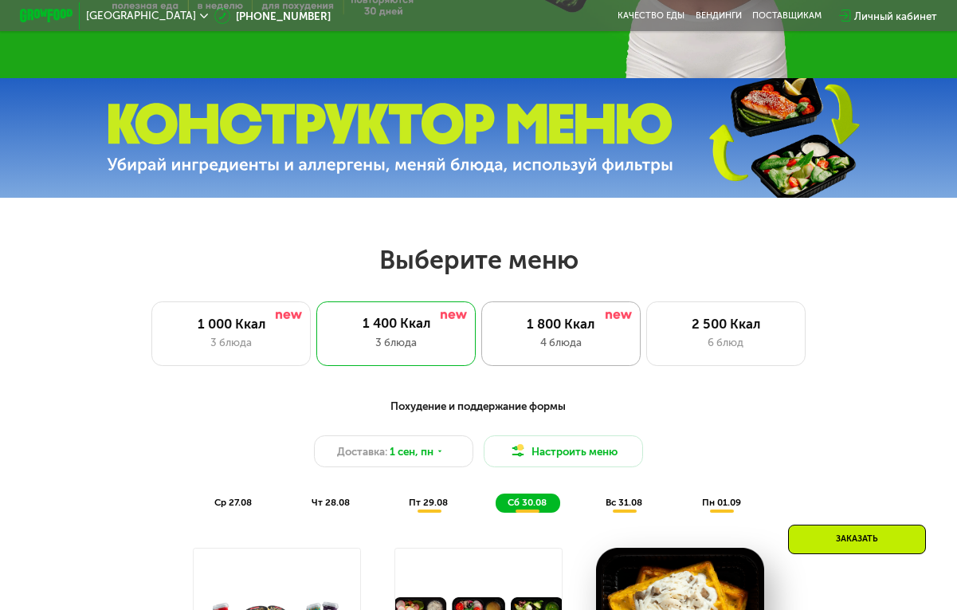
click at [543, 329] on div "1 800 Ккал" at bounding box center [561, 324] width 131 height 16
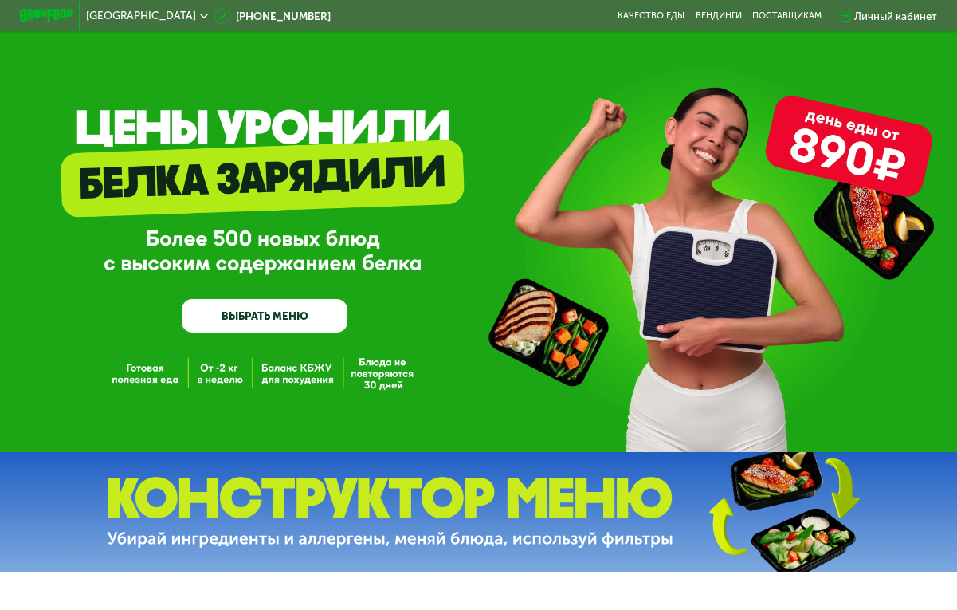
scroll to position [0, 0]
click at [261, 314] on link "ВЫБРАТЬ МЕНЮ" at bounding box center [265, 315] width 166 height 33
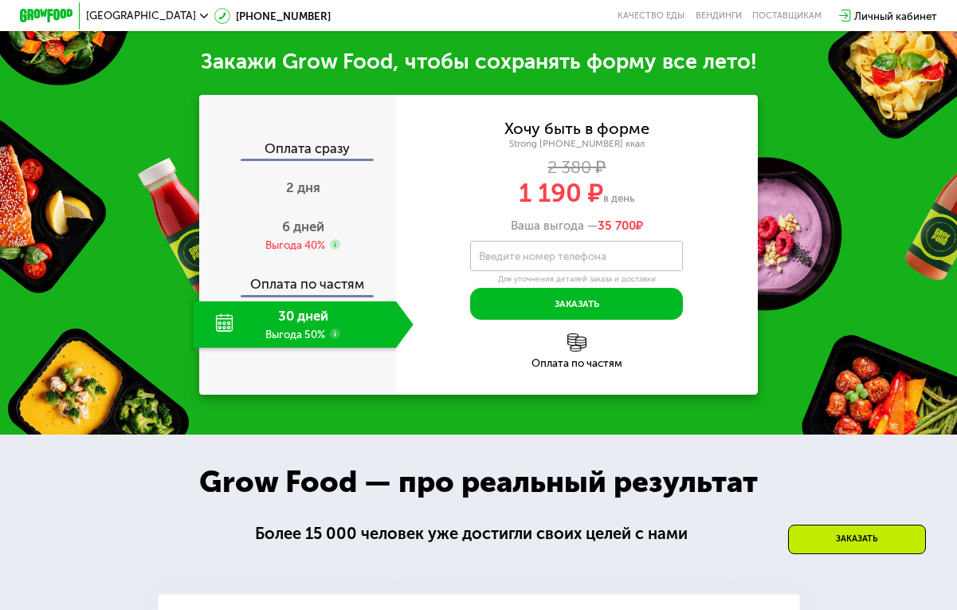
scroll to position [1418, 0]
